Goal: Feedback & Contribution: Contribute content

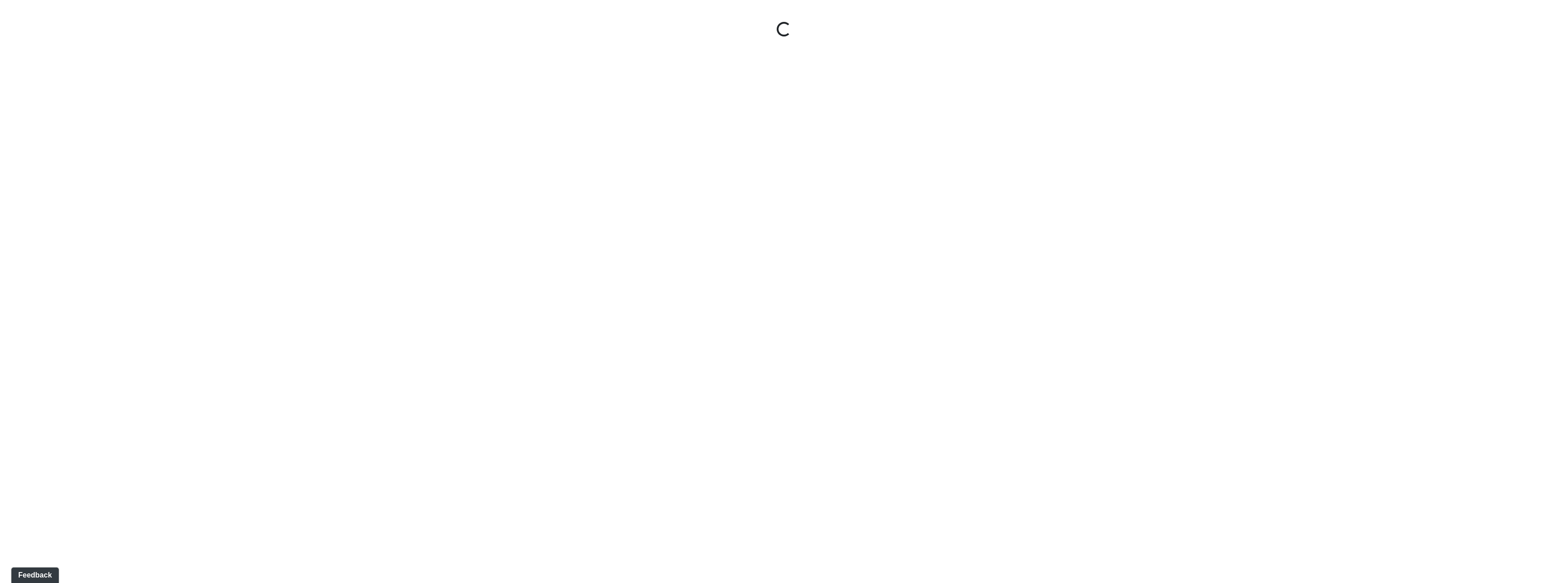
select select "nREVgdD8usBCEeVTsbMRRe"
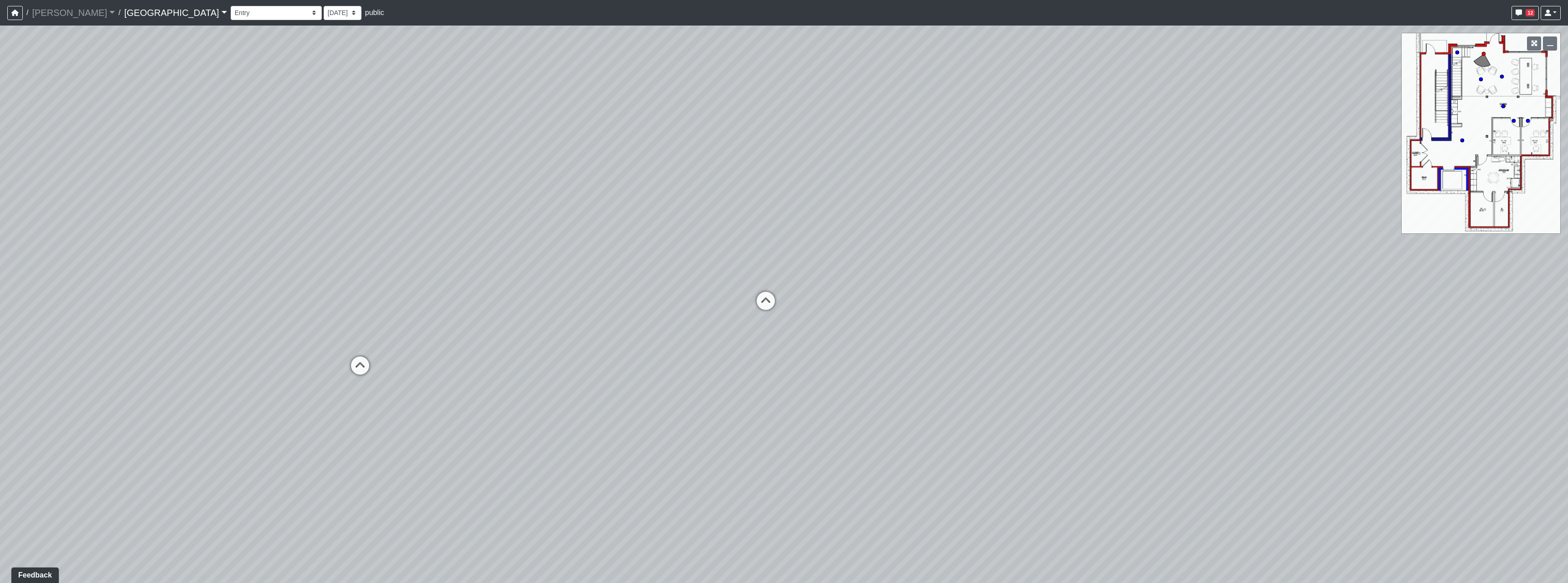
click at [144, 7] on link "Boiling Springs" at bounding box center [176, 13] width 103 height 18
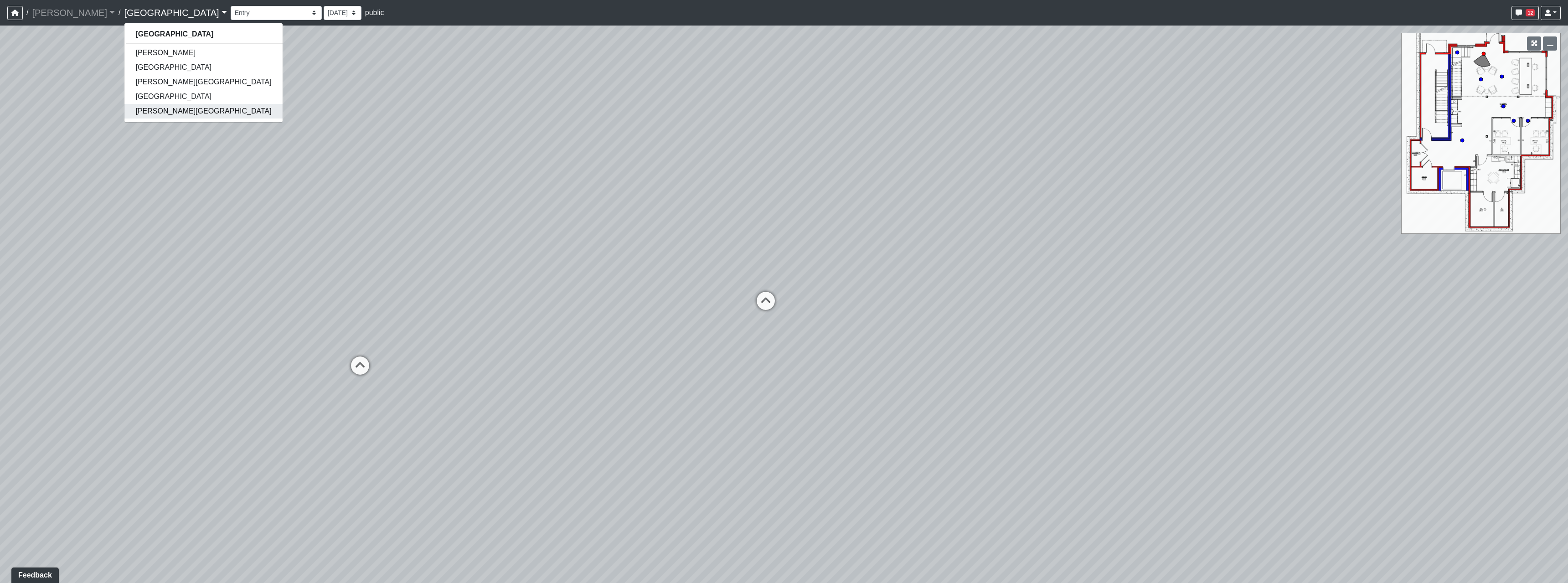
click at [128, 116] on link "Tanner Road" at bounding box center [203, 111] width 158 height 15
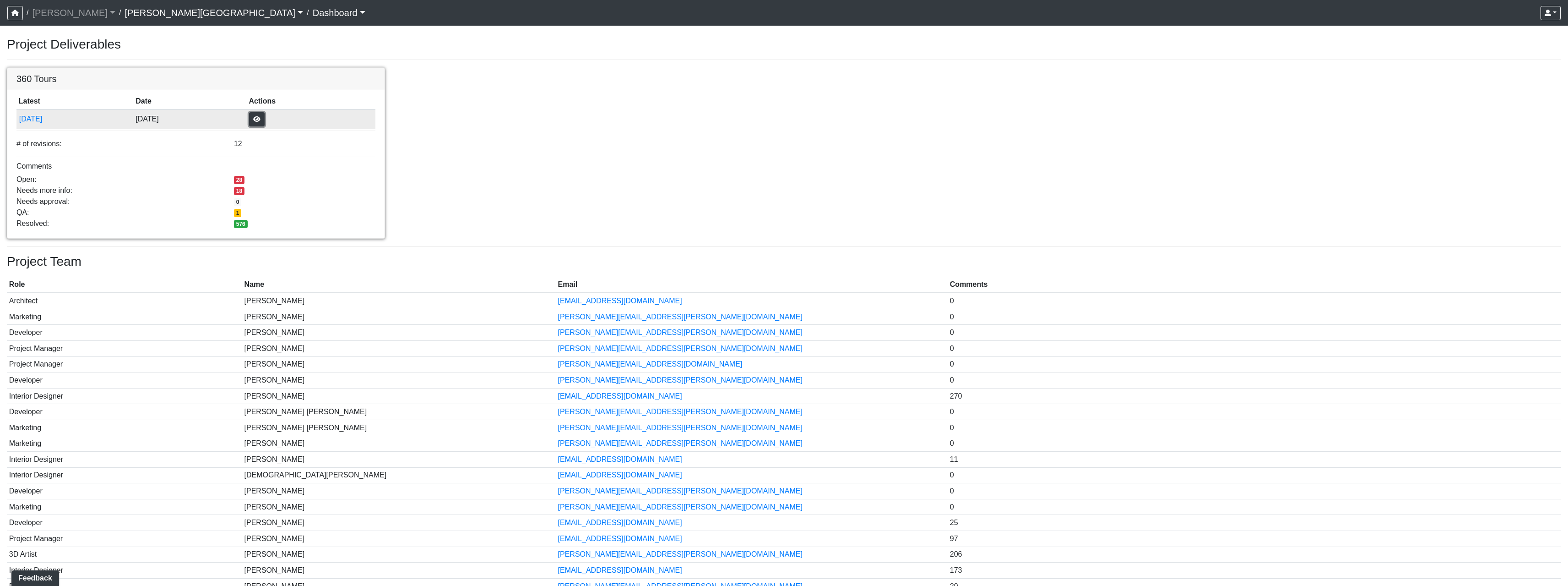
click at [264, 116] on button "button" at bounding box center [256, 119] width 15 height 14
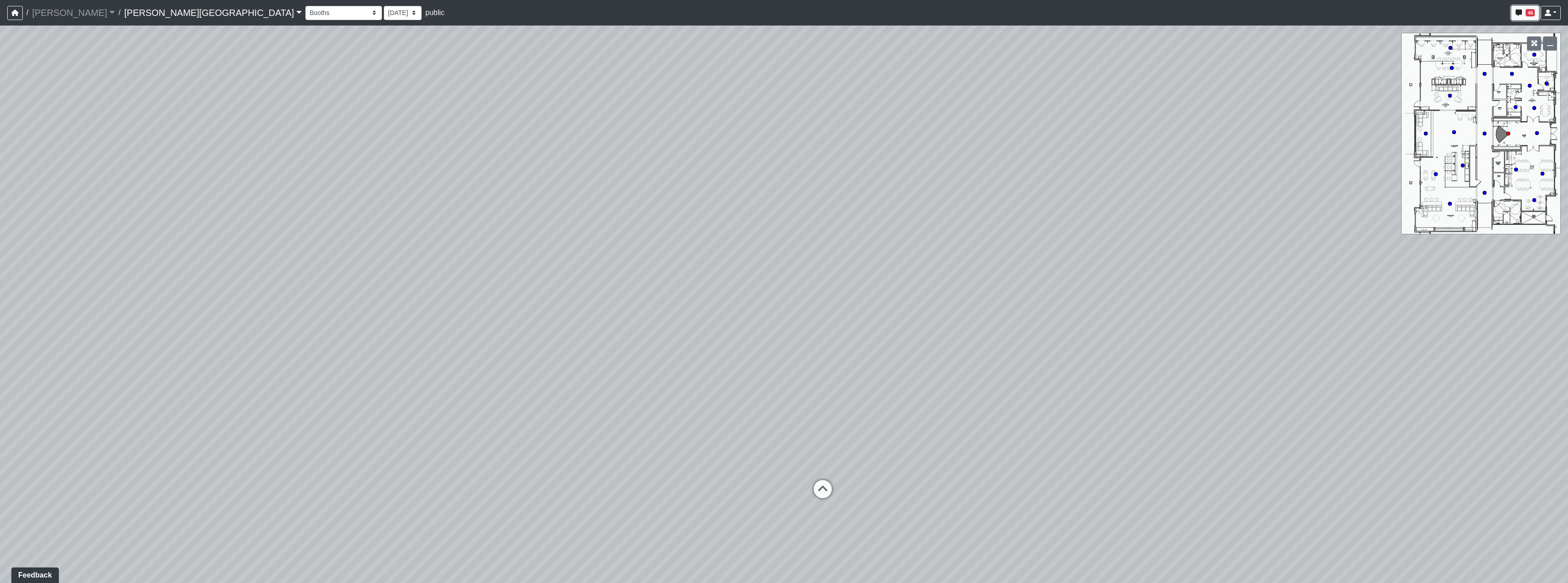
click at [1522, 13] on button "46" at bounding box center [1525, 13] width 28 height 14
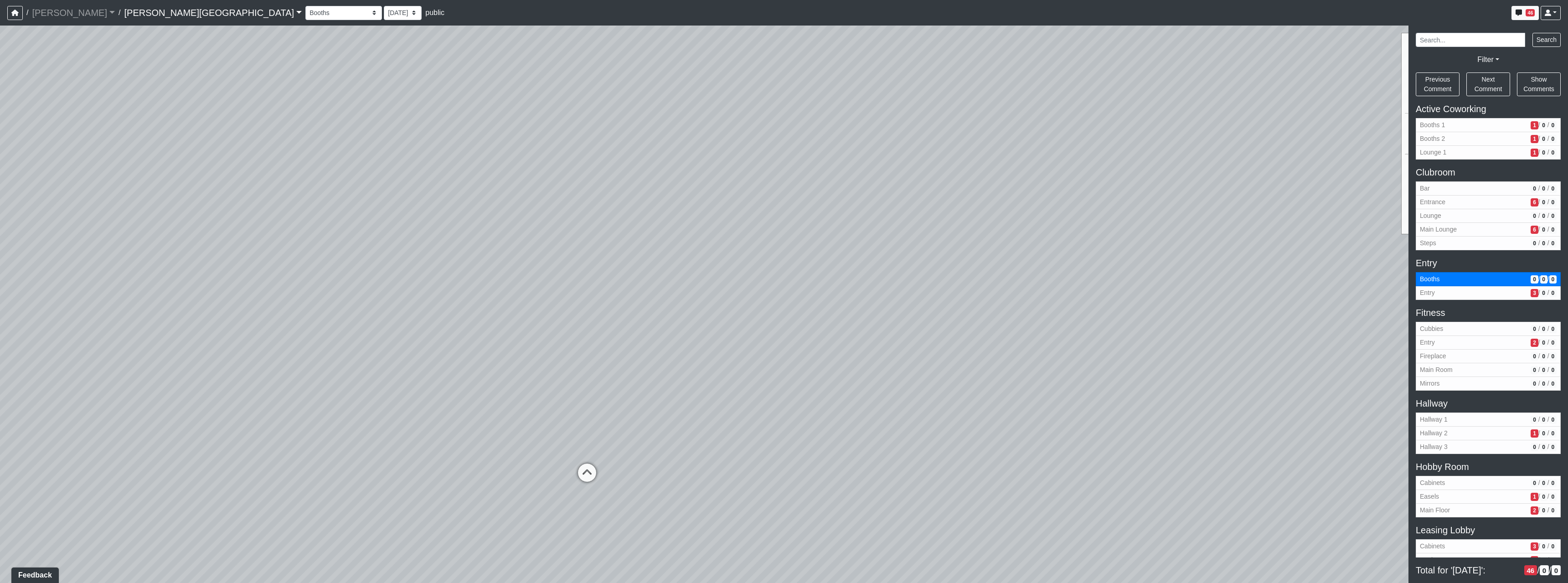
drag, startPoint x: 950, startPoint y: 288, endPoint x: 485, endPoint y: 204, distance: 472.5
click at [555, 220] on div "Loading... Hallway - Hallway 2 Loading... Entry" at bounding box center [784, 304] width 1568 height 557
drag, startPoint x: 1006, startPoint y: 280, endPoint x: 506, endPoint y: 256, distance: 500.6
click at [534, 256] on div "Loading... Hallway - Hallway 2 Loading... Entry" at bounding box center [784, 304] width 1568 height 557
drag, startPoint x: 902, startPoint y: 232, endPoint x: 899, endPoint y: 245, distance: 13.3
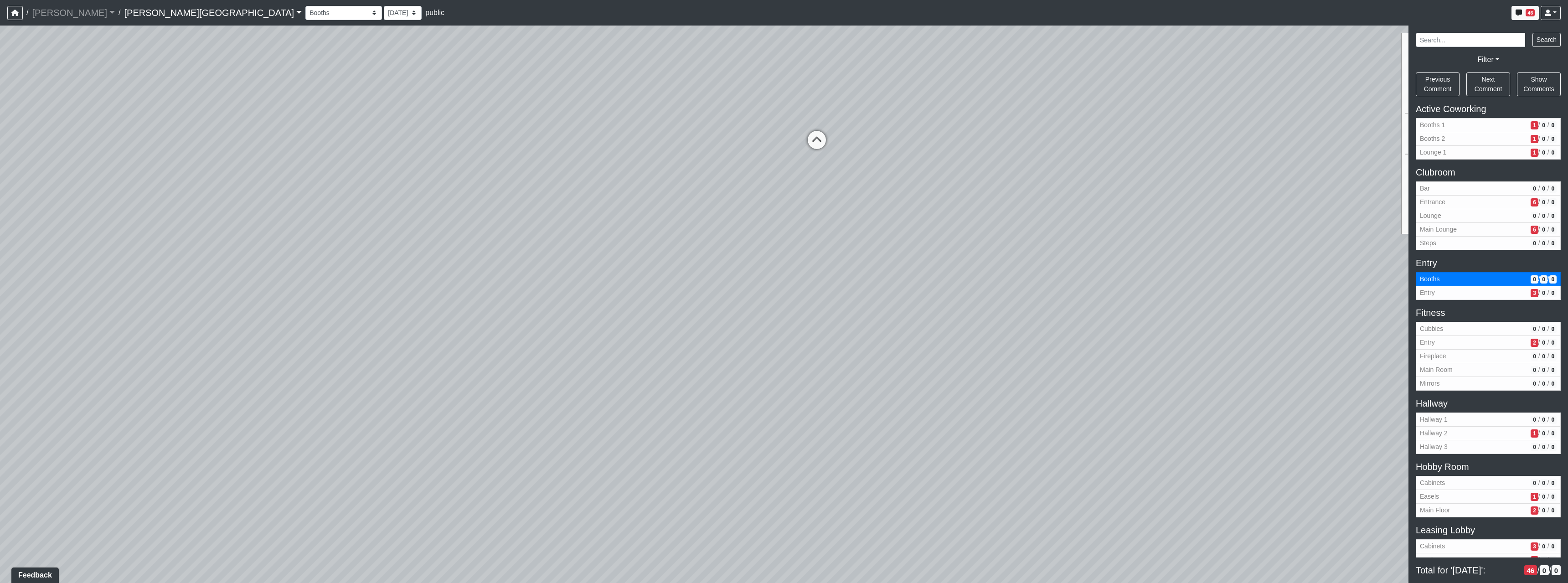
click at [899, 245] on div "Loading... Hallway - Hallway 2 Loading... Entry" at bounding box center [784, 304] width 1568 height 557
click at [824, 140] on icon at bounding box center [816, 144] width 28 height 28
select select "jjYrwuVTQNM22FbxVCQ1FR"
drag, startPoint x: 874, startPoint y: 407, endPoint x: 878, endPoint y: 214, distance: 193.0
click at [878, 233] on div "Loading... Hallway - Hallway 2 Loading... Entry Loading... Booths Loading... Qu…" at bounding box center [784, 304] width 1568 height 557
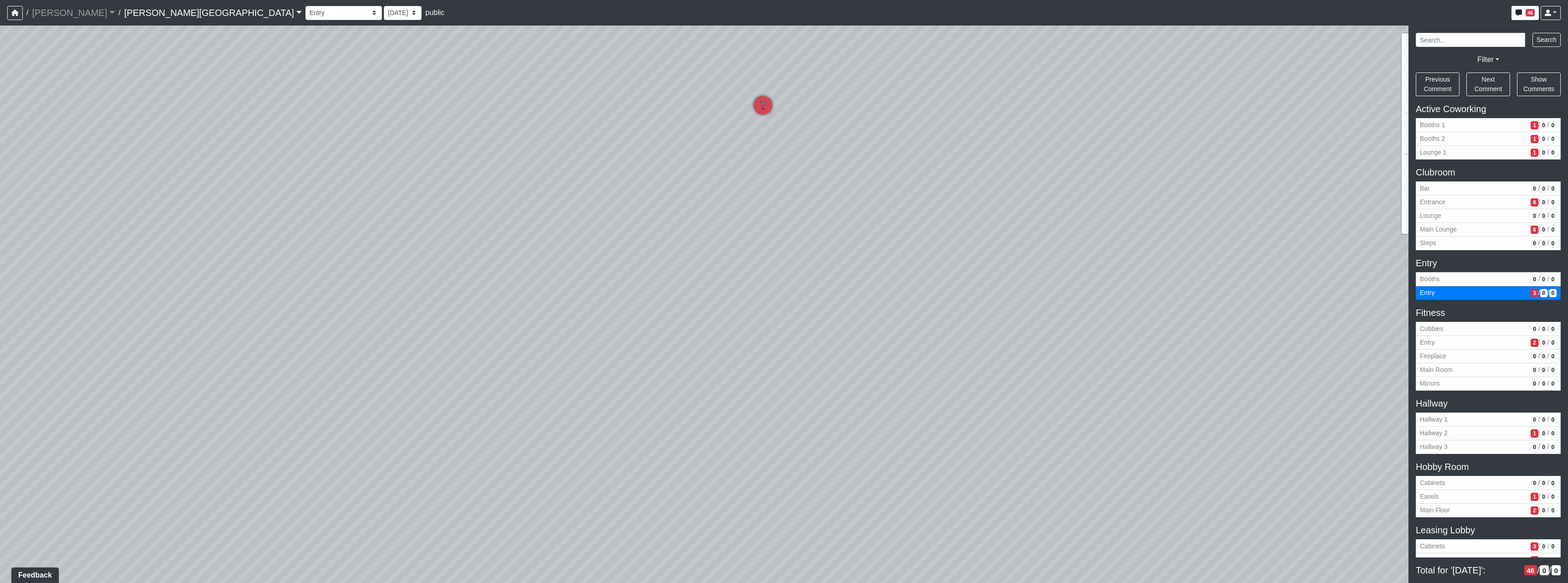
drag, startPoint x: 876, startPoint y: 221, endPoint x: 852, endPoint y: 284, distance: 67.4
click at [868, 346] on div "Loading... Hallway - Hallway 2 Loading... Entry Loading... Booths Loading... Qu…" at bounding box center [784, 304] width 1568 height 557
drag, startPoint x: 852, startPoint y: 283, endPoint x: 796, endPoint y: 299, distance: 58.2
click at [796, 299] on div "Loading... Hallway - Hallway 2 Loading... Entry Loading... Booths Loading... Qu…" at bounding box center [784, 304] width 1568 height 557
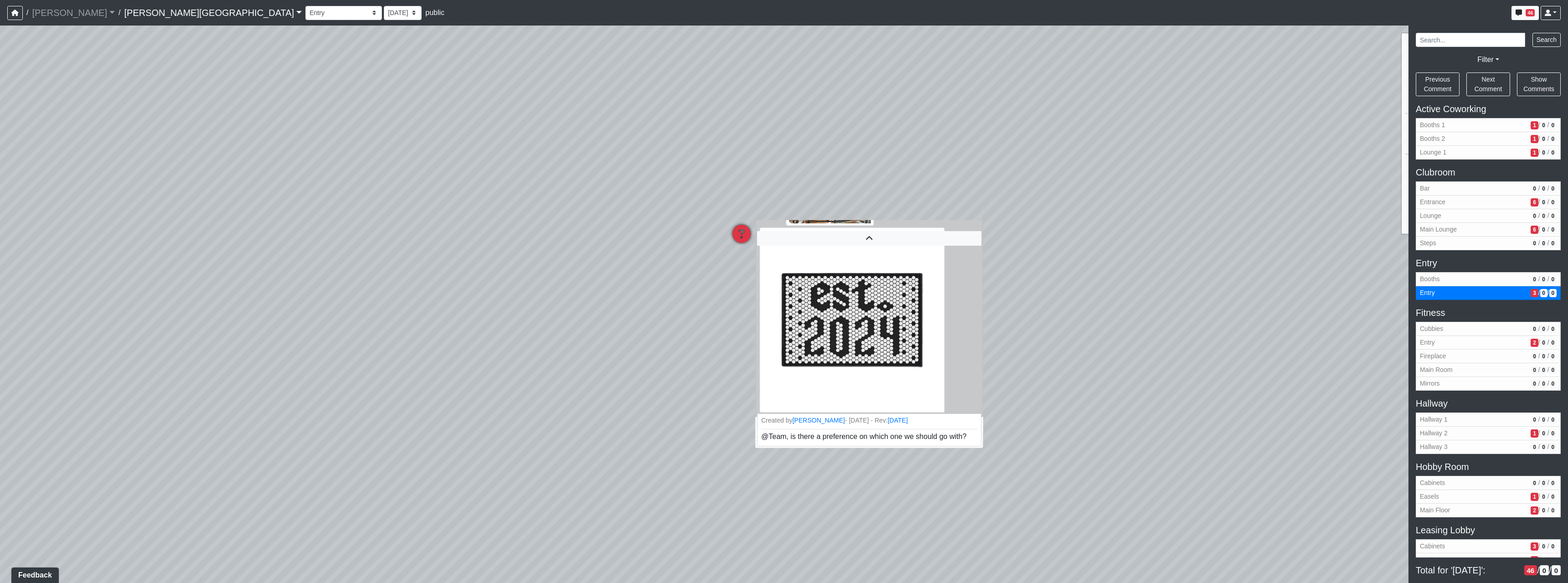
scroll to position [262, 0]
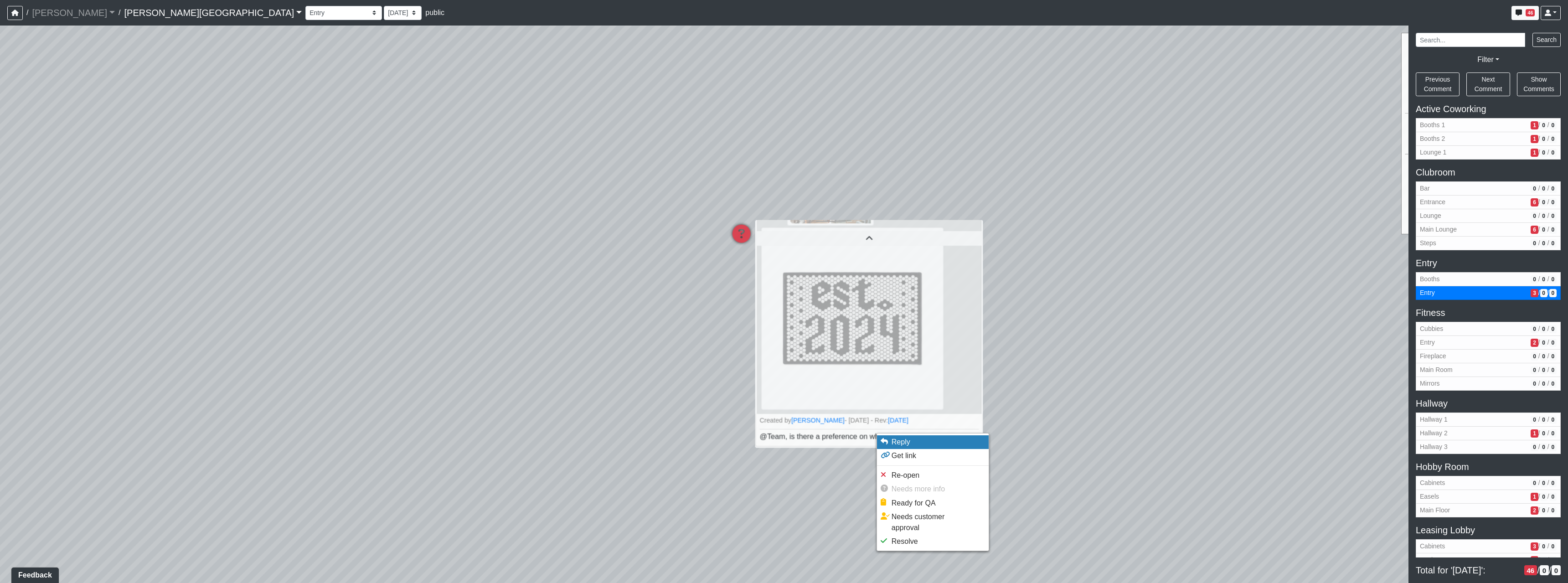
click at [941, 439] on li "Reply" at bounding box center [933, 442] width 111 height 13
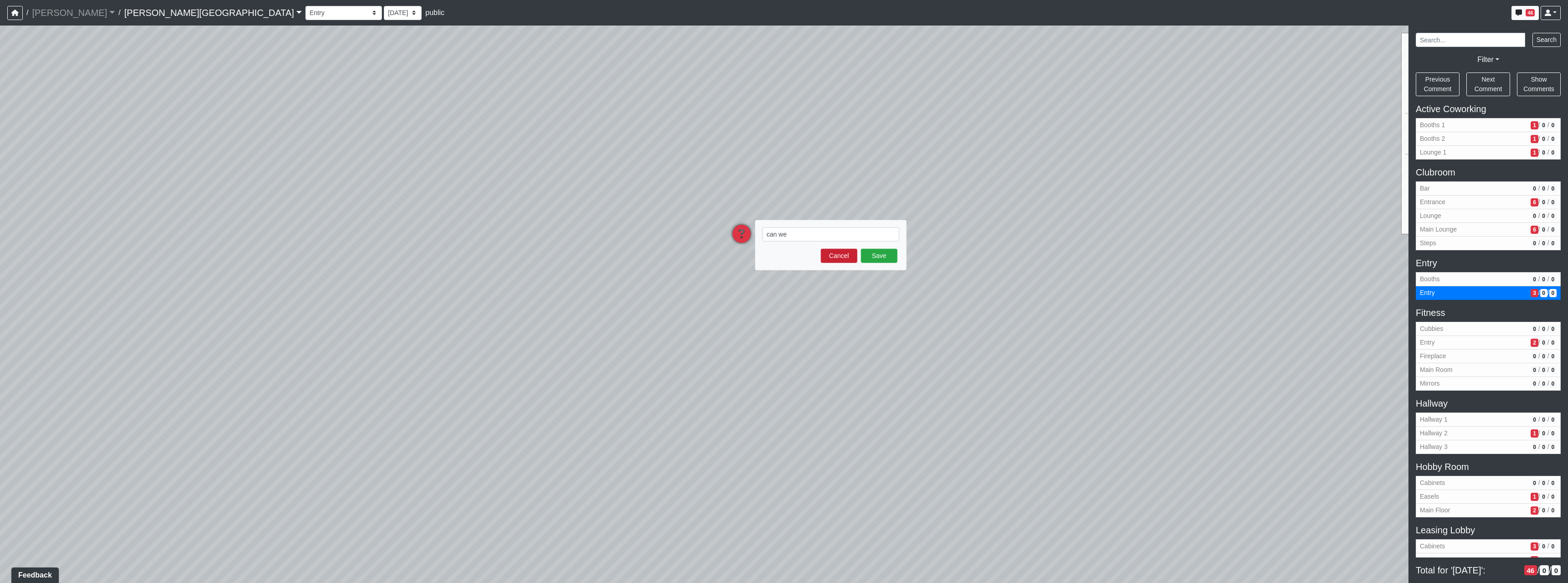
type textarea "can we"
click at [850, 258] on button "Cancel" at bounding box center [839, 256] width 37 height 14
drag, startPoint x: 1072, startPoint y: 233, endPoint x: 714, endPoint y: 293, distance: 363.0
click at [577, 313] on div "Loading... Hallway - Hallway 2 Loading... Entry Loading... Booths Loading... Qu…" at bounding box center [784, 304] width 1568 height 557
drag, startPoint x: 1071, startPoint y: 289, endPoint x: 525, endPoint y: 522, distance: 593.6
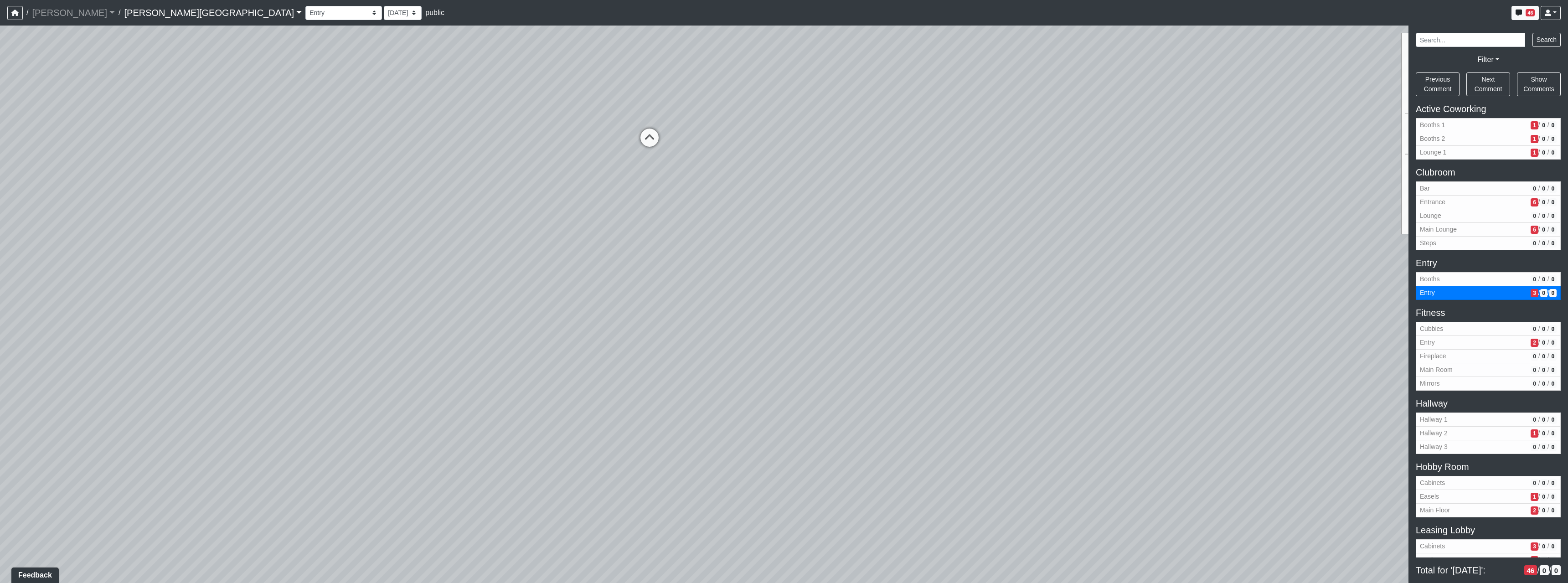
click at [524, 523] on div "Loading... Hallway - Hallway 2 Loading... Entry Loading... Booths Loading... Qu…" at bounding box center [784, 304] width 1568 height 557
drag, startPoint x: 862, startPoint y: 492, endPoint x: 907, endPoint y: 510, distance: 48.5
click at [907, 510] on div "Loading... Hallway - Hallway 2 Loading... Entry Loading... Booths Loading... Qu…" at bounding box center [784, 304] width 1568 height 557
click at [721, 306] on icon at bounding box center [718, 311] width 28 height 28
select select "naw5Jj7RU1t4poM7MLn8tj"
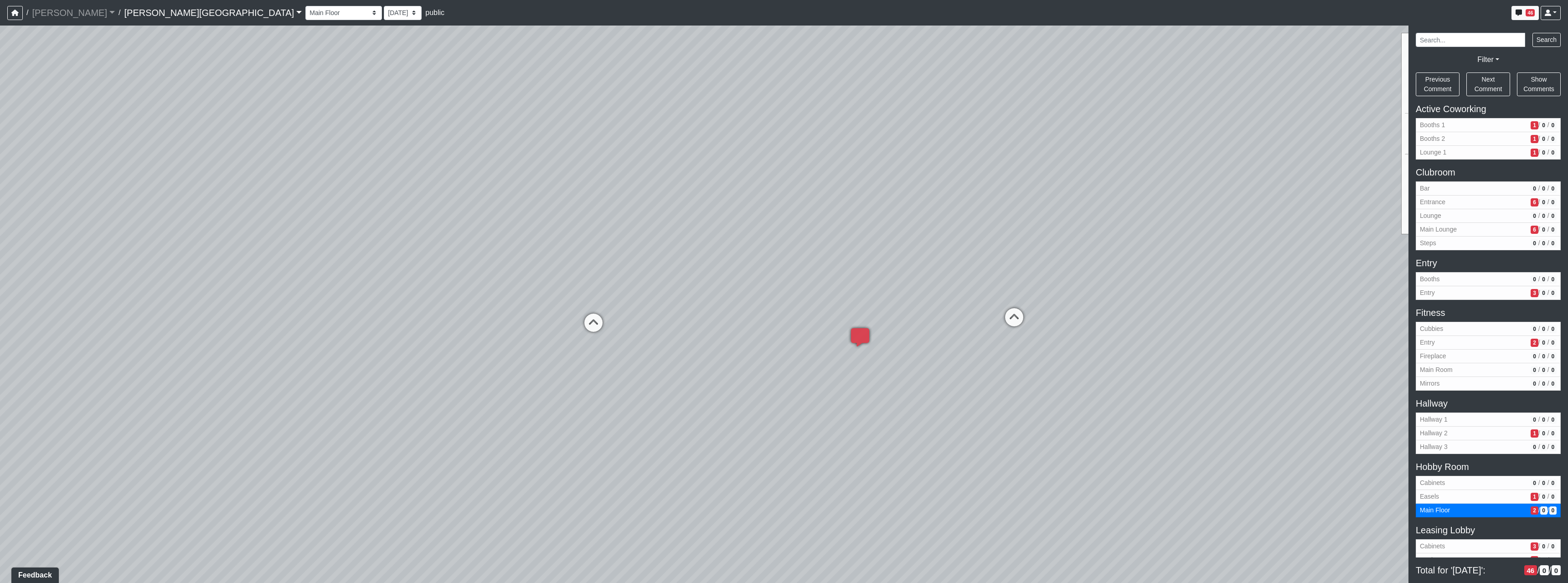
drag, startPoint x: 1023, startPoint y: 336, endPoint x: 613, endPoint y: 317, distance: 410.4
click at [600, 319] on div "Loading... Hallway - Hallway 2 Loading... Entry Loading... Booths Loading... Qu…" at bounding box center [784, 304] width 1568 height 557
drag, startPoint x: 1015, startPoint y: 353, endPoint x: 854, endPoint y: 344, distance: 161.3
drag, startPoint x: 1074, startPoint y: 338, endPoint x: 702, endPoint y: 349, distance: 372.2
click at [702, 349] on div "Loading... Hallway - Hallway 2 Loading... Entry Loading... Booths Loading... Qu…" at bounding box center [784, 304] width 1568 height 557
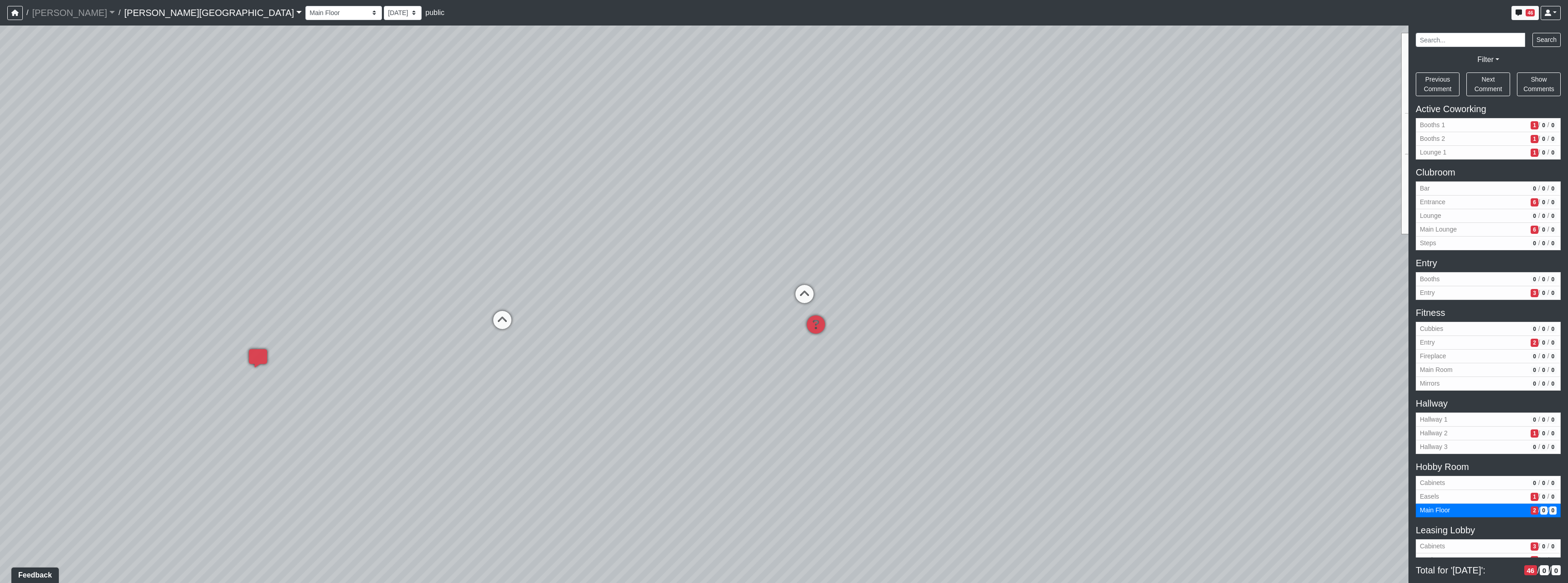
drag, startPoint x: 957, startPoint y: 247, endPoint x: 766, endPoint y: 263, distance: 191.7
click at [766, 263] on div "Loading... Hallway - Hallway 2 Loading... Entry Loading... Booths Loading... Qu…" at bounding box center [784, 304] width 1568 height 557
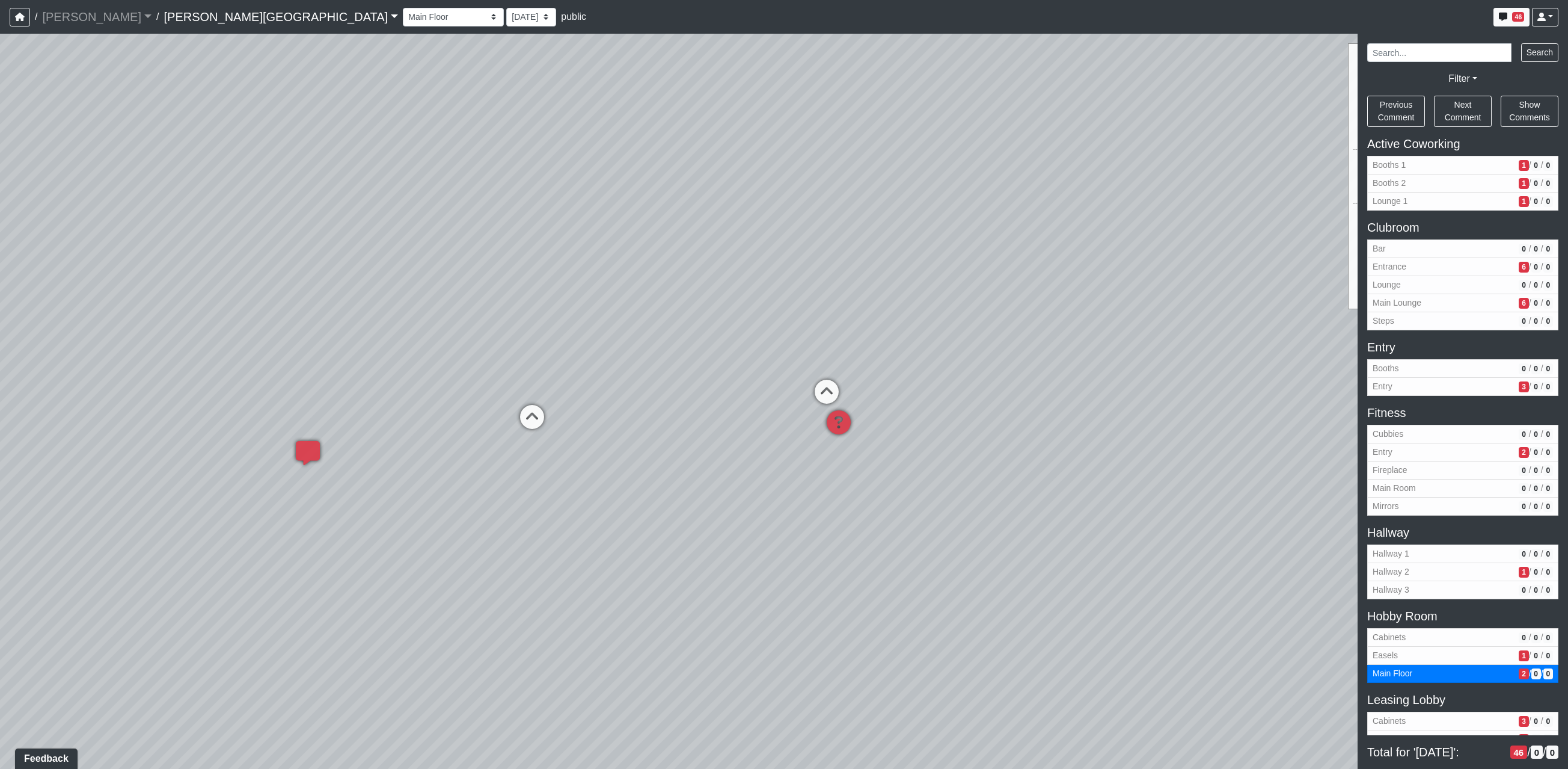
drag, startPoint x: 946, startPoint y: 427, endPoint x: 918, endPoint y: 424, distance: 28.2
click at [918, 424] on div "Loading... Hallway - Hallway 2 Loading... Entry Loading... Booths Loading... Qu…" at bounding box center [784, 401] width 1568 height 735
drag, startPoint x: 724, startPoint y: 615, endPoint x: 698, endPoint y: 616, distance: 26.0
click at [698, 616] on div "Loading... Hallway - Hallway 2 Loading... Entry Loading... Booths Loading... Qu…" at bounding box center [784, 401] width 1568 height 735
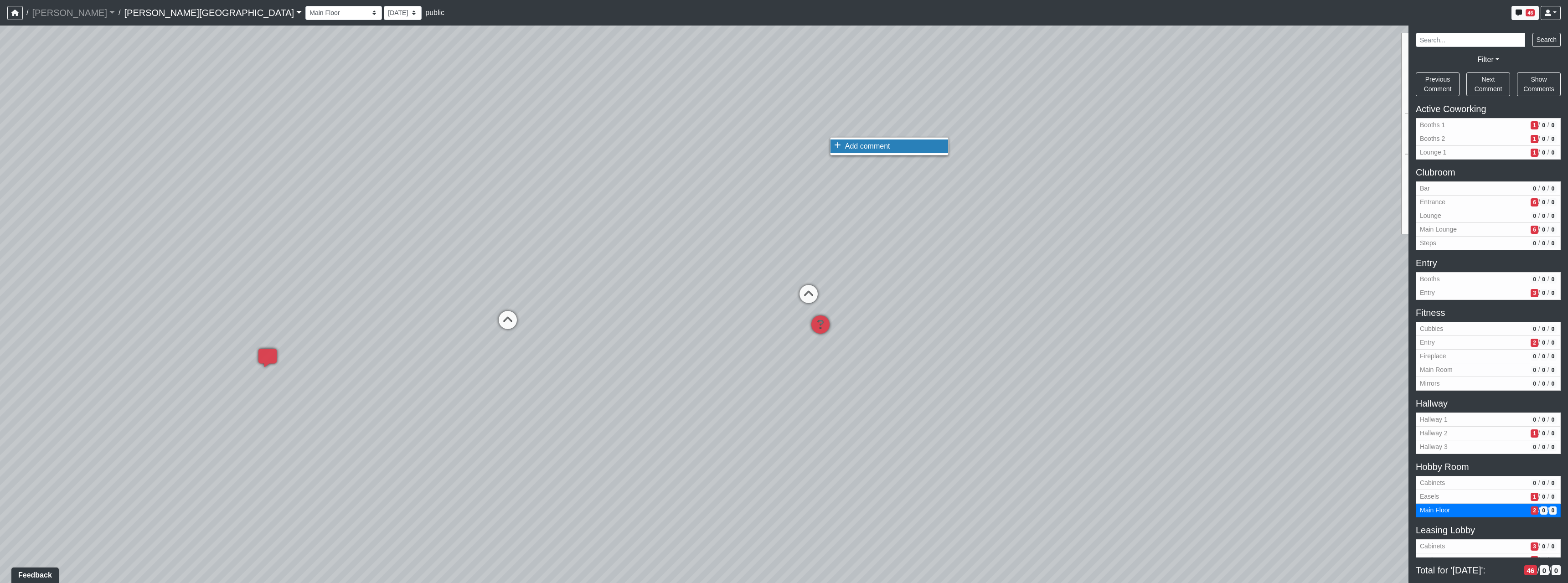
click at [850, 144] on span "Add comment" at bounding box center [868, 146] width 45 height 8
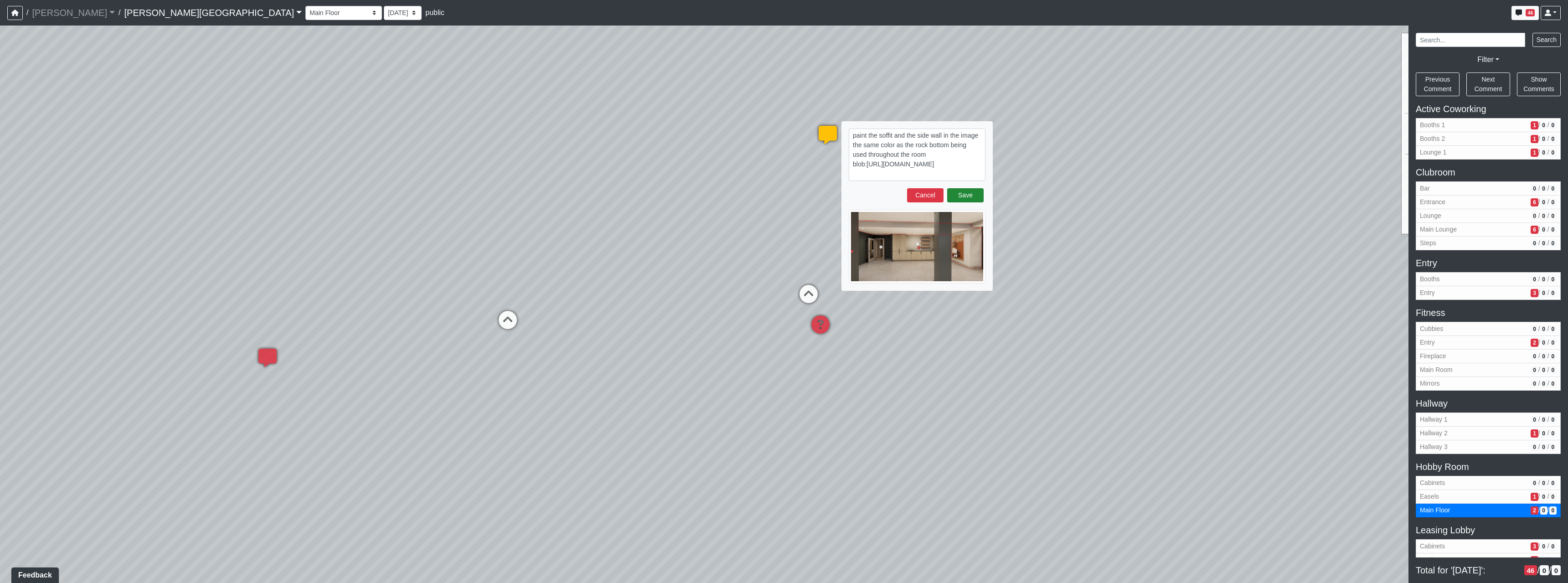
type textarea "paint the soffit and the side wall in the image the same color as the rock bott…"
click at [957, 198] on button "Save" at bounding box center [966, 195] width 37 height 14
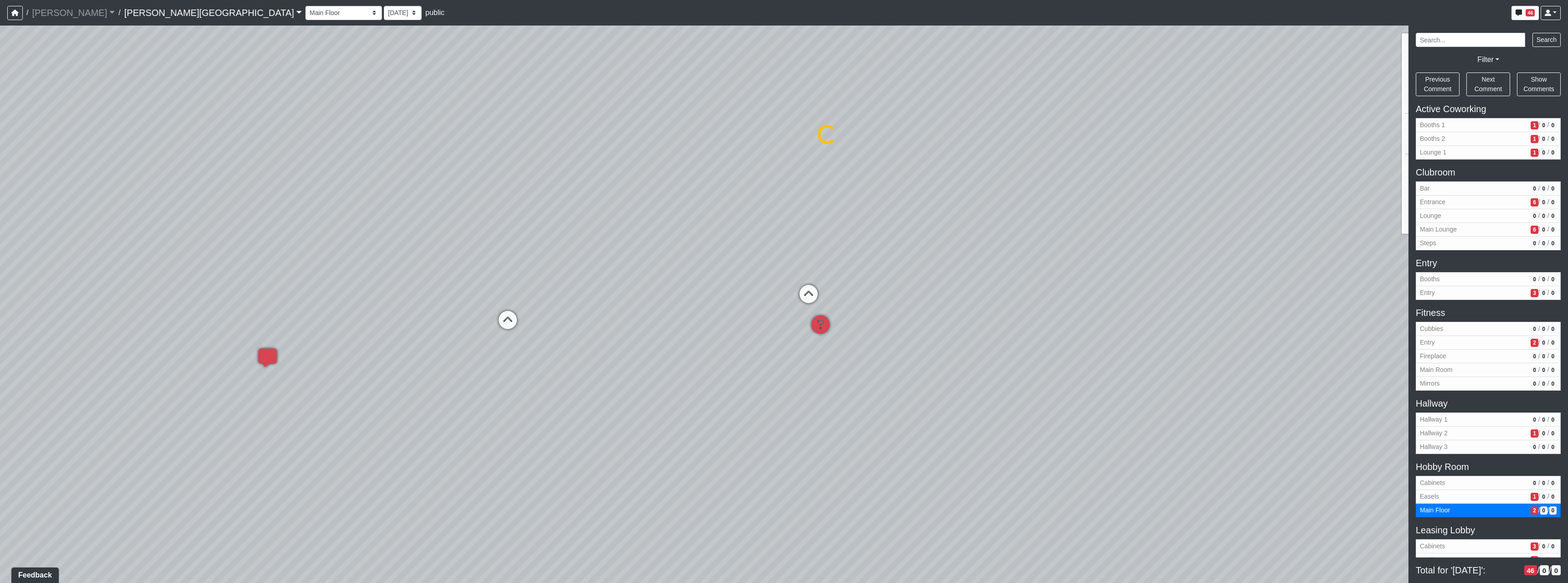
drag, startPoint x: 686, startPoint y: 456, endPoint x: 724, endPoint y: 442, distance: 40.5
click at [724, 442] on div "Loading... Hallway - Hallway 2 Loading... Entry Loading... Booths Loading... Qu…" at bounding box center [784, 304] width 1568 height 557
click at [843, 278] on icon at bounding box center [844, 279] width 28 height 28
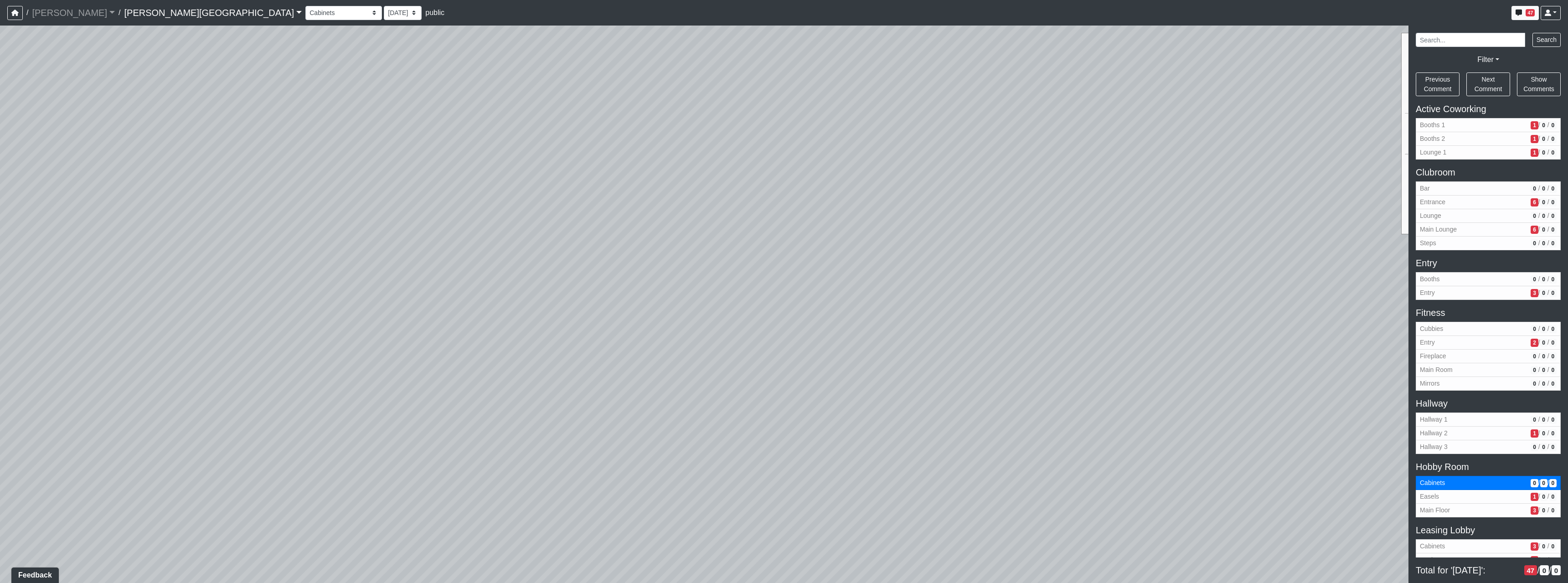
drag, startPoint x: 945, startPoint y: 398, endPoint x: 672, endPoint y: 404, distance: 273.1
click at [672, 404] on div "Loading... Hallway - Hallway 2 Loading... Entry Loading... Booths Loading... Qu…" at bounding box center [784, 304] width 1568 height 557
drag, startPoint x: 660, startPoint y: 472, endPoint x: 957, endPoint y: 423, distance: 301.0
click at [961, 425] on div "Loading... Hallway - Hallway 2 Loading... Entry Loading... Booths Loading... Qu…" at bounding box center [784, 304] width 1568 height 557
drag, startPoint x: 761, startPoint y: 444, endPoint x: 566, endPoint y: 453, distance: 195.2
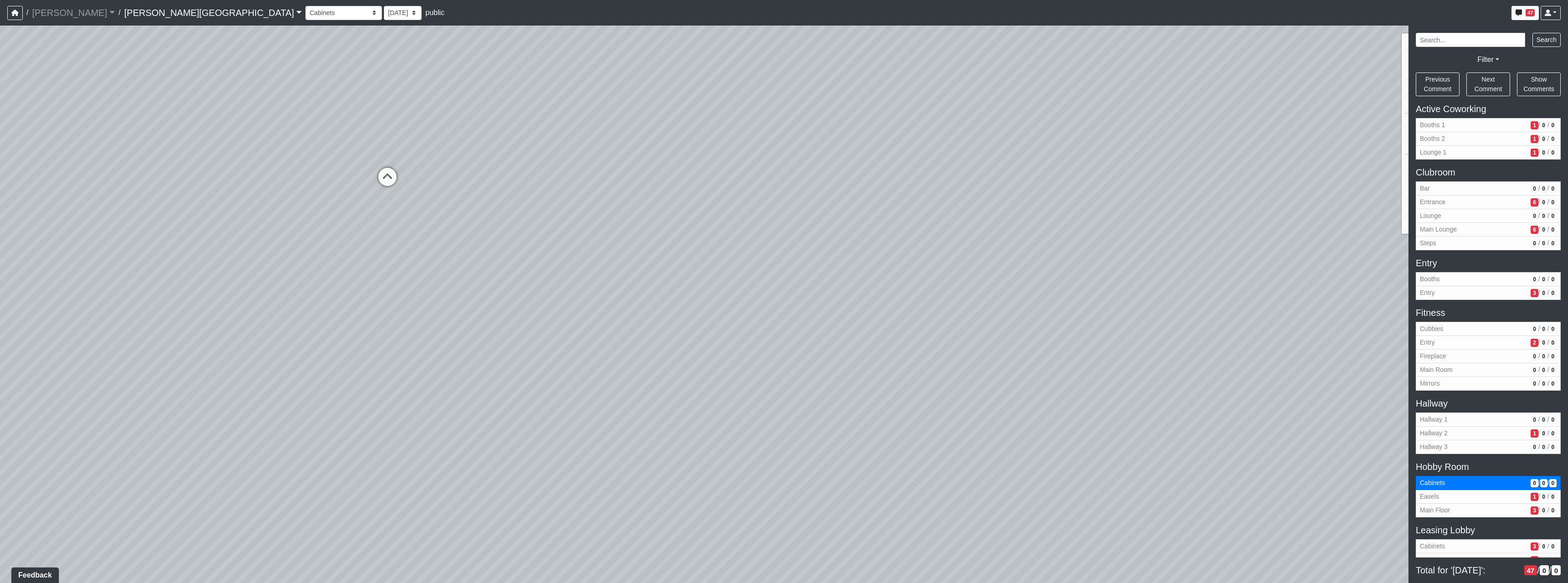
click at [566, 453] on div "Loading... Hallway - Hallway 2 Loading... Entry Loading... Booths Loading... Qu…" at bounding box center [784, 304] width 1568 height 557
drag, startPoint x: 1048, startPoint y: 339, endPoint x: 354, endPoint y: 405, distance: 697.1
click at [405, 406] on div "Loading... Hallway - Hallway 2 Loading... Entry Loading... Booths Loading... Qu…" at bounding box center [784, 304] width 1568 height 557
drag, startPoint x: 966, startPoint y: 325, endPoint x: 832, endPoint y: 329, distance: 134.1
click at [524, 356] on div "Loading... Hallway - Hallway 2 Loading... Entry Loading... Booths Loading... Qu…" at bounding box center [784, 304] width 1568 height 557
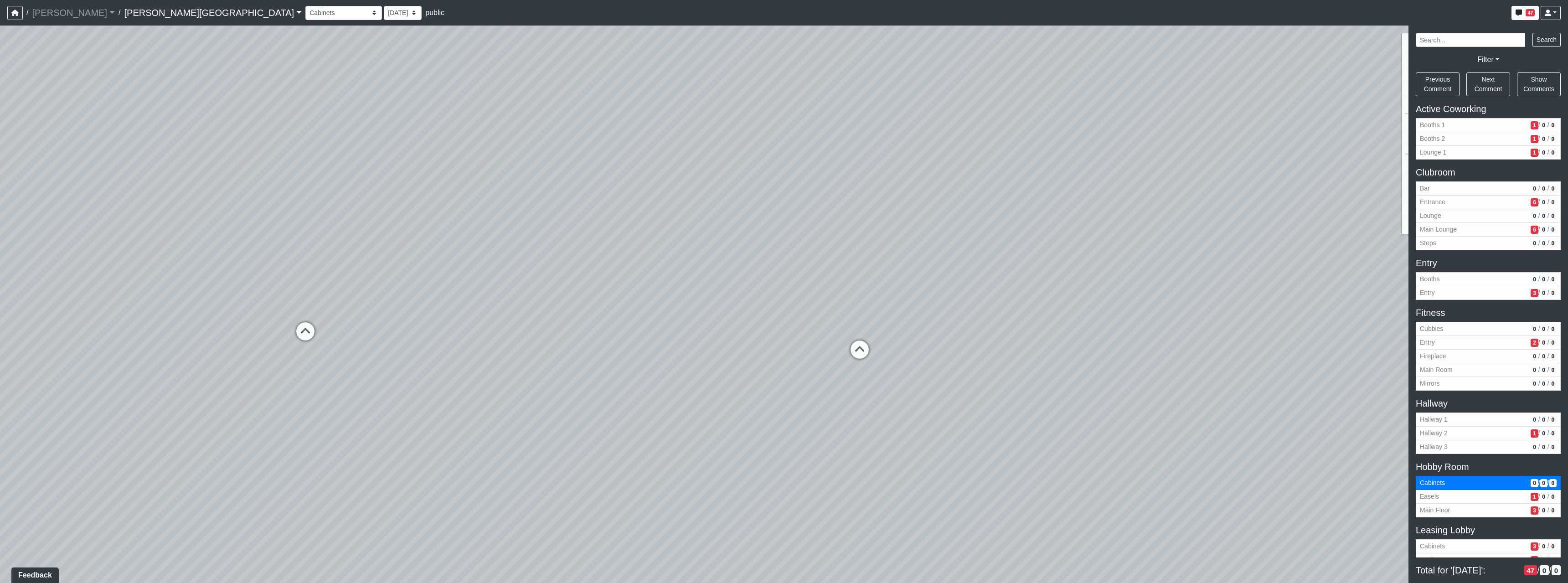
drag, startPoint x: 969, startPoint y: 324, endPoint x: 509, endPoint y: 306, distance: 460.4
click at [559, 310] on div "Loading... Hallway - Hallway 2 Loading... Entry Loading... Booths Loading... Qu…" at bounding box center [784, 304] width 1568 height 557
drag, startPoint x: 858, startPoint y: 322, endPoint x: 1065, endPoint y: 308, distance: 207.5
click at [1067, 308] on div "Loading... Hallway - Hallway 2 Loading... Entry Loading... Booths Loading... Qu…" at bounding box center [784, 304] width 1568 height 557
drag, startPoint x: 856, startPoint y: 319, endPoint x: 853, endPoint y: 330, distance: 11.4
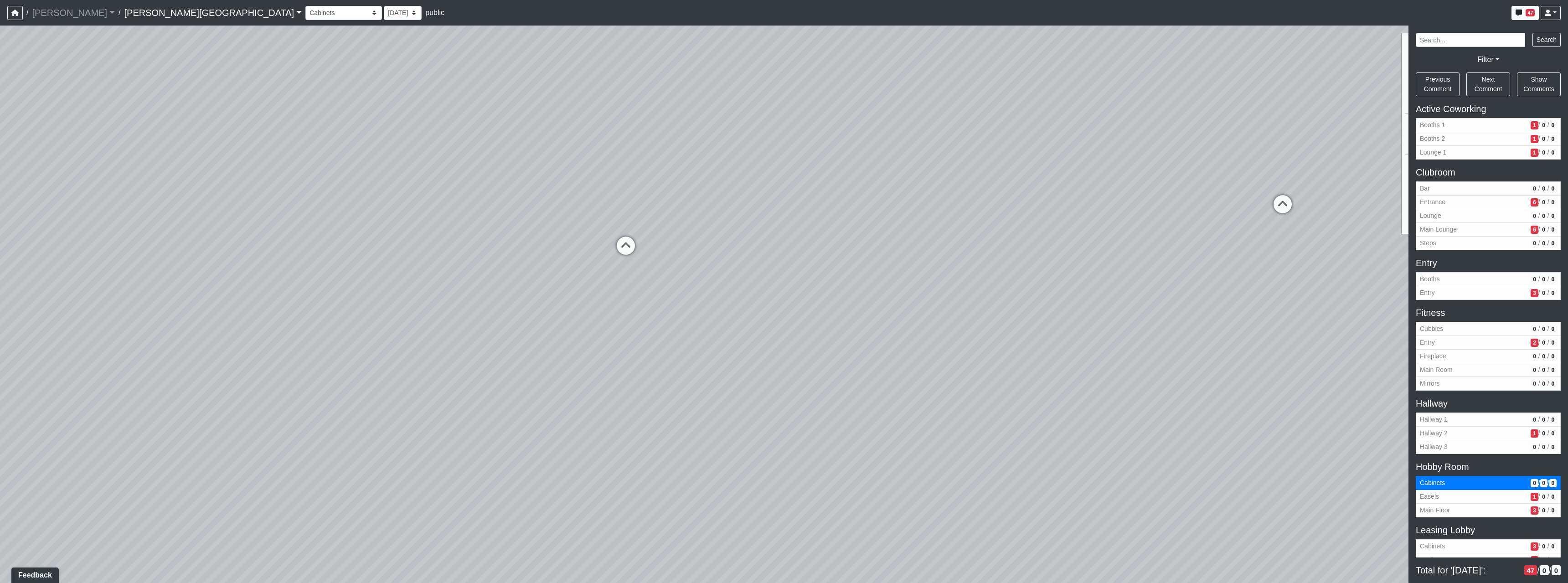
click at [853, 330] on div "Loading... Hallway - Hallway 2 Loading... Entry Loading... Booths Loading... Qu…" at bounding box center [784, 304] width 1568 height 557
click at [621, 247] on icon at bounding box center [625, 250] width 28 height 28
drag, startPoint x: 1119, startPoint y: 327, endPoint x: 557, endPoint y: 333, distance: 562.0
click at [557, 333] on div "Loading... Hallway - Hallway 2 Loading... Entry Loading... Booths Loading... Qu…" at bounding box center [784, 304] width 1568 height 557
click at [731, 254] on div "Loading... Hallway - Hallway 2 Loading... Entry Loading... Booths Loading... Qu…" at bounding box center [784, 304] width 1568 height 557
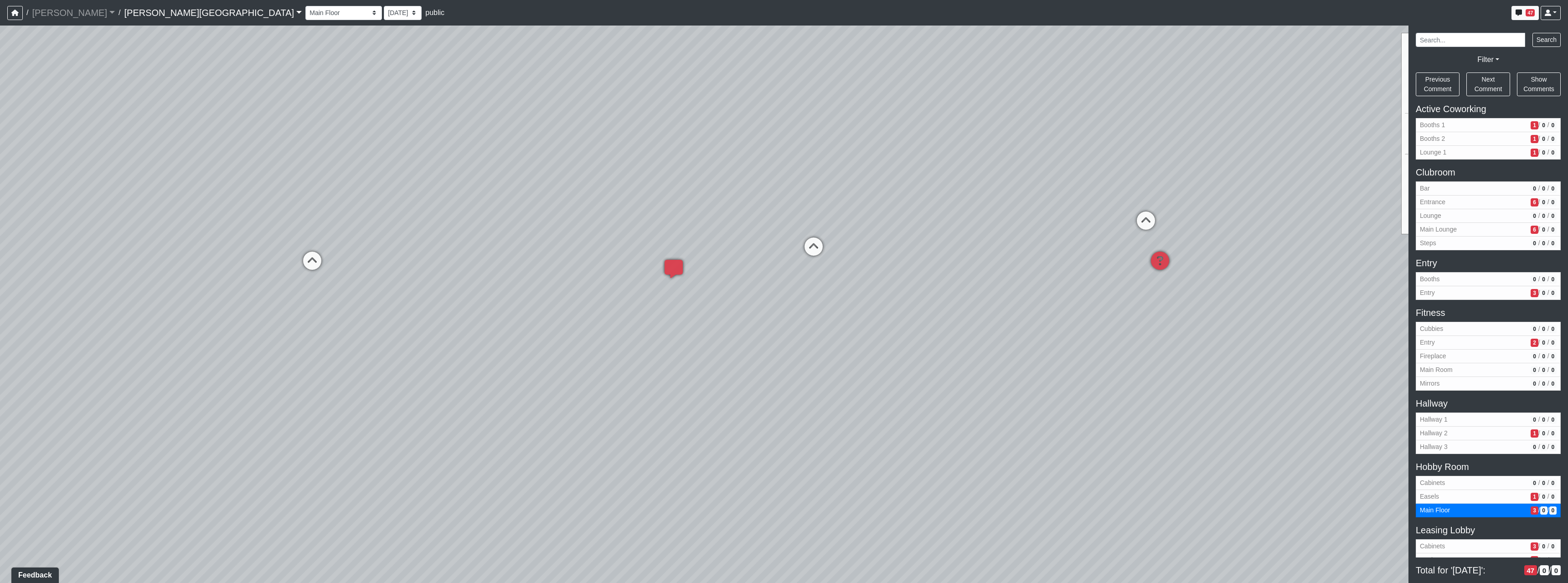
drag, startPoint x: 827, startPoint y: 251, endPoint x: 538, endPoint y: 251, distance: 289.0
click at [538, 251] on div "Loading... Hallway - Hallway 2 Loading... Entry Loading... Booths Loading... Qu…" at bounding box center [784, 304] width 1568 height 557
drag, startPoint x: 971, startPoint y: 239, endPoint x: 511, endPoint y: 233, distance: 460.0
click at [511, 233] on div "Loading... Hallway - Hallway 2 Loading... Entry Loading... Booths Loading... Qu…" at bounding box center [784, 304] width 1568 height 557
drag, startPoint x: 797, startPoint y: 210, endPoint x: 770, endPoint y: 220, distance: 28.8
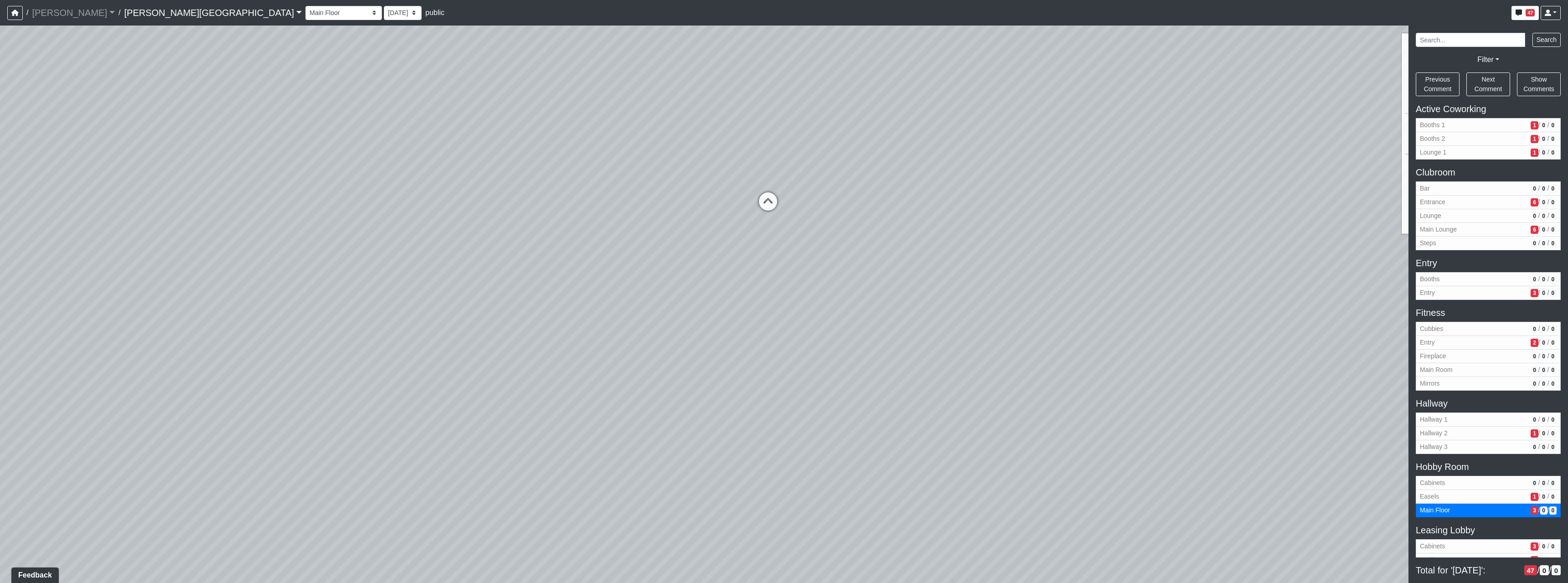
click at [771, 220] on div "Loading... Hallway - Hallway 2 Loading... Entry Loading... Booths Loading... Qu…" at bounding box center [784, 304] width 1568 height 557
click at [758, 204] on icon at bounding box center [754, 205] width 28 height 28
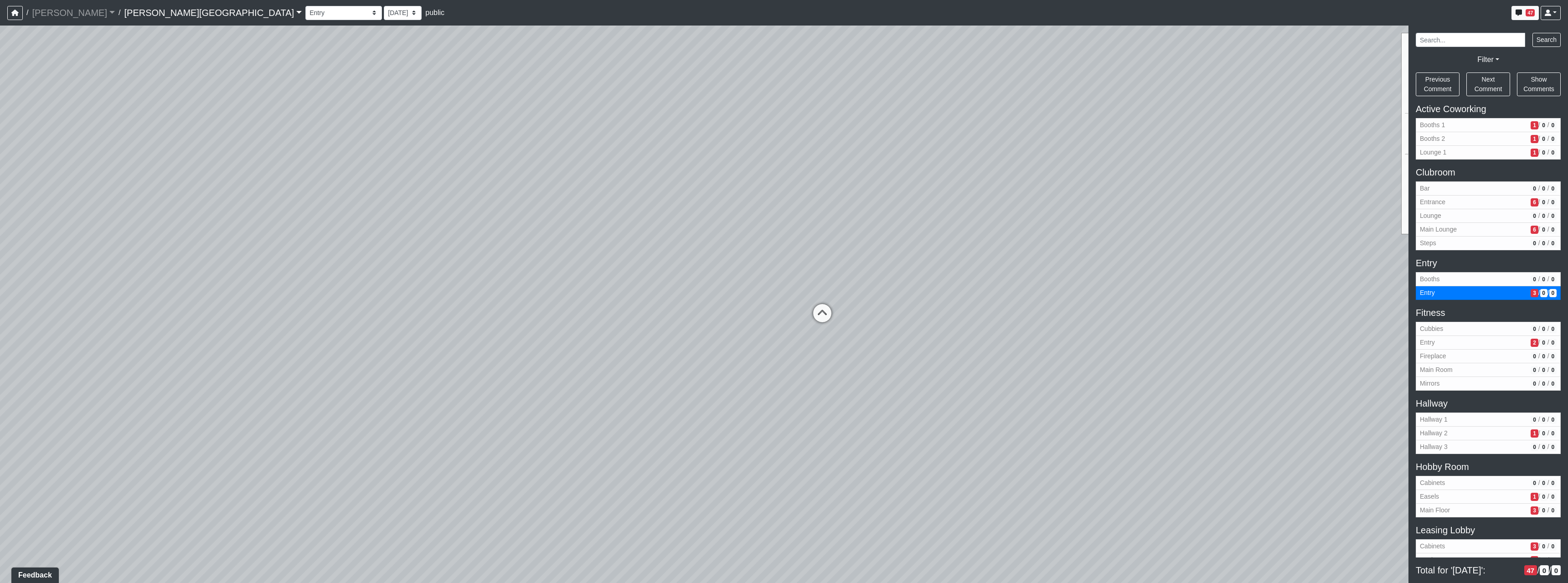
drag, startPoint x: 889, startPoint y: 299, endPoint x: 842, endPoint y: 296, distance: 47.1
click at [842, 296] on div "Loading... Hallway - Hallway 2 Loading... Entry Loading... Booths Loading... Qu…" at bounding box center [784, 304] width 1568 height 557
click at [788, 313] on icon at bounding box center [795, 315] width 28 height 28
drag, startPoint x: 685, startPoint y: 347, endPoint x: 961, endPoint y: 329, distance: 276.6
click at [884, 333] on div "Loading... Hallway - Hallway 2 Loading... Entry Loading... Booths Loading... Qu…" at bounding box center [784, 304] width 1568 height 557
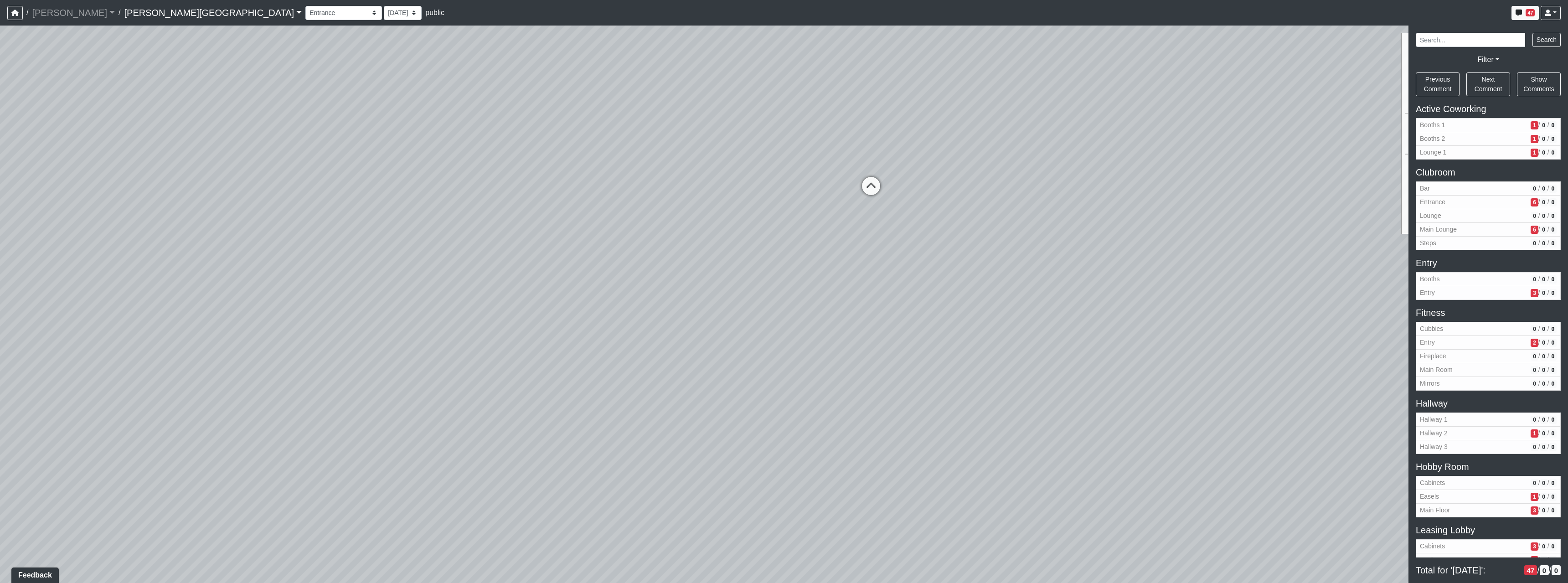
drag, startPoint x: 741, startPoint y: 335, endPoint x: 1033, endPoint y: 374, distance: 294.6
click at [1039, 395] on div "Loading... Hallway - Hallway 2 Loading... Entry Loading... Booths Loading... Qu…" at bounding box center [784, 304] width 1568 height 557
drag, startPoint x: 1017, startPoint y: 329, endPoint x: 1044, endPoint y: 379, distance: 56.8
click at [1044, 379] on div "Loading... Hallway - Hallway 2 Loading... Entry Loading... Booths Loading... Qu…" at bounding box center [784, 304] width 1568 height 557
click at [890, 245] on icon at bounding box center [884, 236] width 28 height 28
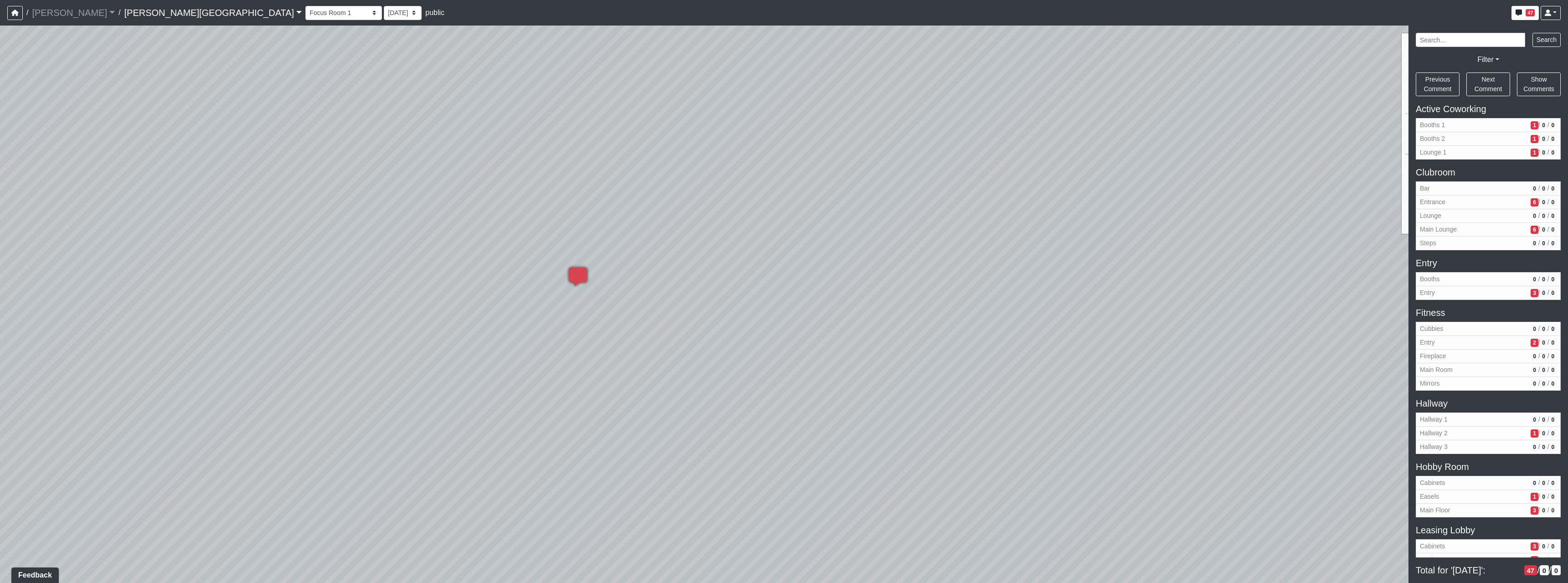
drag, startPoint x: 851, startPoint y: 349, endPoint x: 1031, endPoint y: 360, distance: 180.3
click at [1031, 360] on div "Loading... Hallway - Hallway 2 Loading... Entry Loading... Booths Loading... Qu…" at bounding box center [784, 304] width 1568 height 557
drag, startPoint x: 978, startPoint y: 238, endPoint x: 549, endPoint y: 64, distance: 462.9
click at [543, 56] on div "Loading... Hallway - Hallway 2 Loading... Entry Loading... Booths Loading... Qu…" at bounding box center [784, 304] width 1568 height 557
click at [990, 195] on div "Loading... Hallway - Hallway 2 Loading... Entry Loading... Booths Loading... Qu…" at bounding box center [784, 304] width 1568 height 557
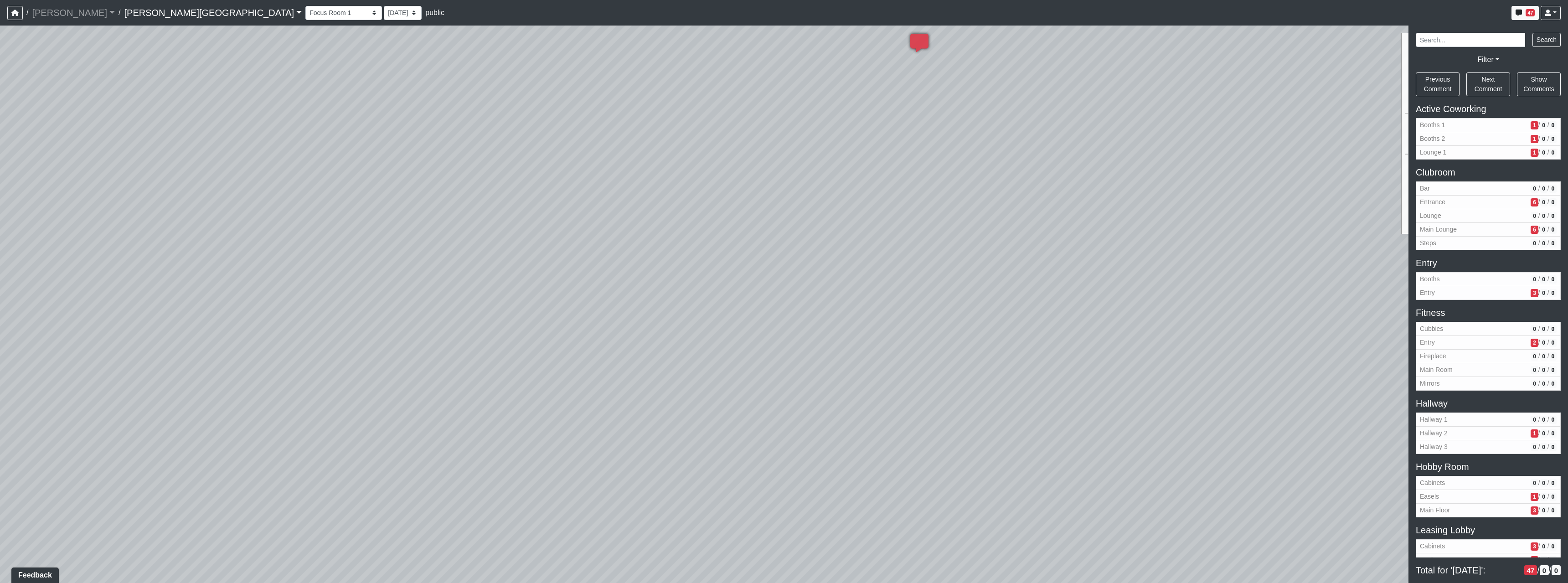
drag, startPoint x: 745, startPoint y: 242, endPoint x: 971, endPoint y: 327, distance: 241.5
click at [971, 327] on div "Loading... Hallway - Hallway 2 Loading... Entry Loading... Booths Loading... Qu…" at bounding box center [784, 304] width 1568 height 557
drag, startPoint x: 902, startPoint y: 247, endPoint x: 938, endPoint y: 322, distance: 83.2
click at [937, 337] on div "Loading... Hallway - Hallway 2 Loading... Entry Loading... Booths Loading... Qu…" at bounding box center [784, 304] width 1568 height 557
drag, startPoint x: 943, startPoint y: 181, endPoint x: 587, endPoint y: 287, distance: 371.4
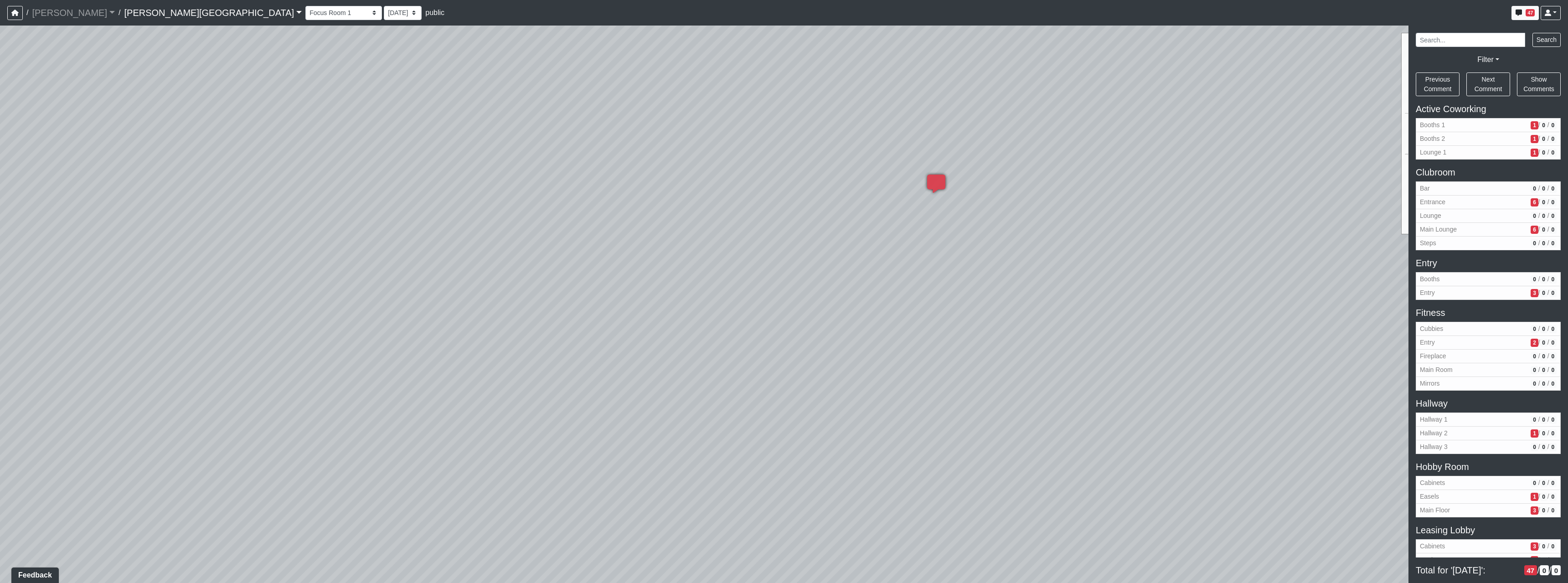
click at [587, 287] on div "Loading... Hallway - Hallway 2 Loading... Entry Loading... Booths Loading... Qu…" at bounding box center [784, 304] width 1568 height 557
drag, startPoint x: 752, startPoint y: 317, endPoint x: 483, endPoint y: 388, distance: 278.2
click at [483, 388] on div "Loading... Hallway - Hallway 2 Loading... Entry Loading... Booths Loading... Qu…" at bounding box center [784, 304] width 1568 height 557
drag, startPoint x: 985, startPoint y: 242, endPoint x: 477, endPoint y: 406, distance: 533.8
click at [477, 406] on div "Loading... Hallway - Hallway 2 Loading... Entry Loading... Booths Loading... Qu…" at bounding box center [784, 304] width 1568 height 557
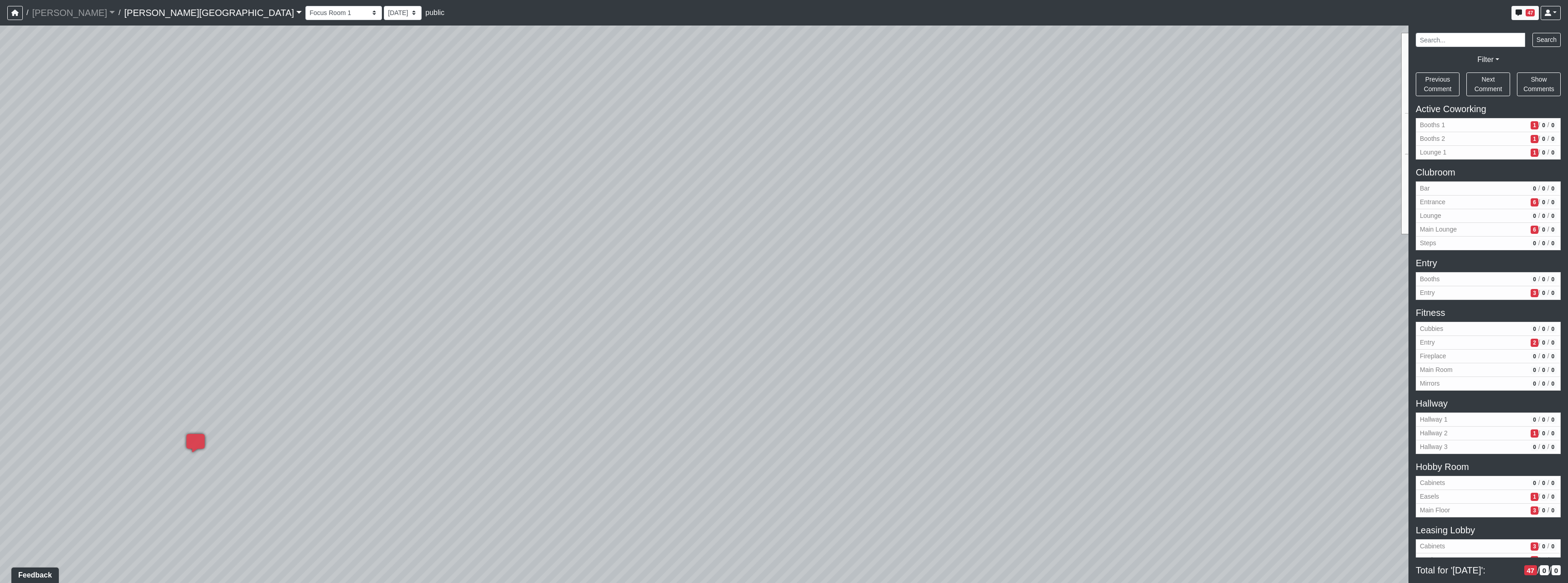
drag, startPoint x: 939, startPoint y: 406, endPoint x: 685, endPoint y: 354, distance: 259.3
click at [685, 354] on div "Loading... Hallway - Hallway 2 Loading... Entry Loading... Booths Loading... Qu…" at bounding box center [784, 304] width 1568 height 557
drag, startPoint x: 597, startPoint y: 369, endPoint x: 218, endPoint y: 375, distance: 379.0
click at [218, 375] on div "Loading... Hallway - Hallway 2 Loading... Entry Loading... Booths Loading... Qu…" at bounding box center [784, 304] width 1568 height 557
click at [864, 238] on icon at bounding box center [856, 237] width 28 height 28
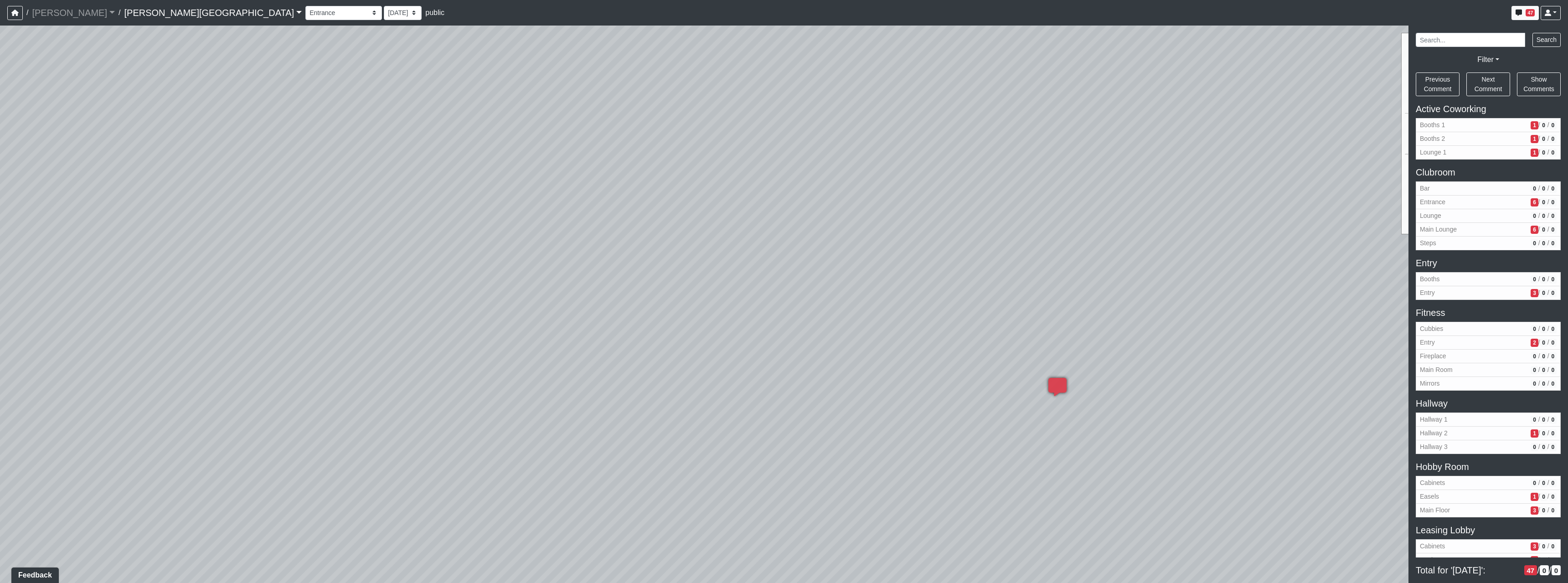
drag, startPoint x: 470, startPoint y: 365, endPoint x: 1040, endPoint y: 360, distance: 570.0
click at [879, 358] on div "Loading... Hallway - Hallway 2 Loading... Entry Loading... Booths Loading... Qu…" at bounding box center [784, 304] width 1568 height 557
drag, startPoint x: 579, startPoint y: 332, endPoint x: 928, endPoint y: 357, distance: 349.9
click at [955, 352] on div "Loading... Hallway - Hallway 2 Loading... Entry Loading... Booths Loading... Qu…" at bounding box center [784, 304] width 1568 height 557
drag, startPoint x: 704, startPoint y: 327, endPoint x: 274, endPoint y: 304, distance: 430.6
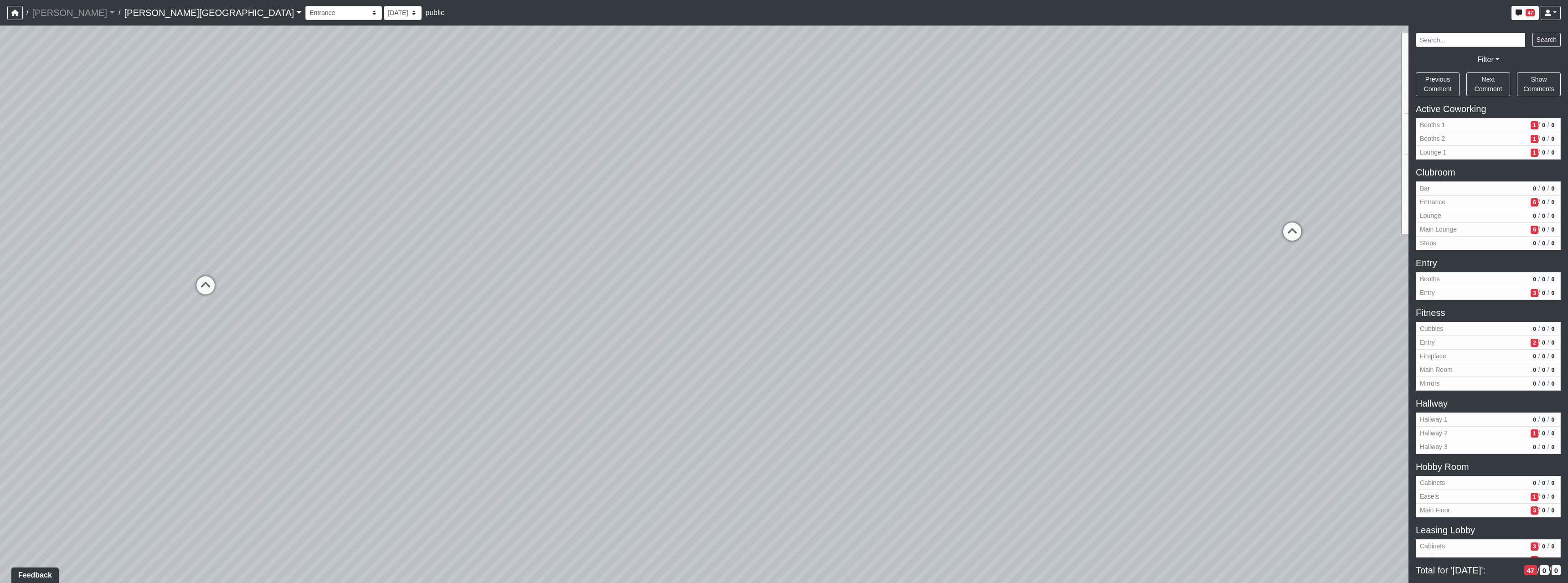
click at [274, 304] on div "Loading... Hallway - Hallway 2 Loading... Entry Loading... Booths Loading... Qu…" at bounding box center [784, 304] width 1568 height 557
drag, startPoint x: 949, startPoint y: 307, endPoint x: 528, endPoint y: 303, distance: 421.0
click at [528, 303] on div "Loading... Hallway - Hallway 2 Loading... Entry Loading... Booths Loading... Qu…" at bounding box center [784, 304] width 1568 height 557
click at [727, 226] on icon at bounding box center [729, 232] width 28 height 28
click at [631, 274] on div "Loading... Hallway - Hallway 2 Loading... Entry Loading... Booths Loading... Qu…" at bounding box center [784, 304] width 1568 height 557
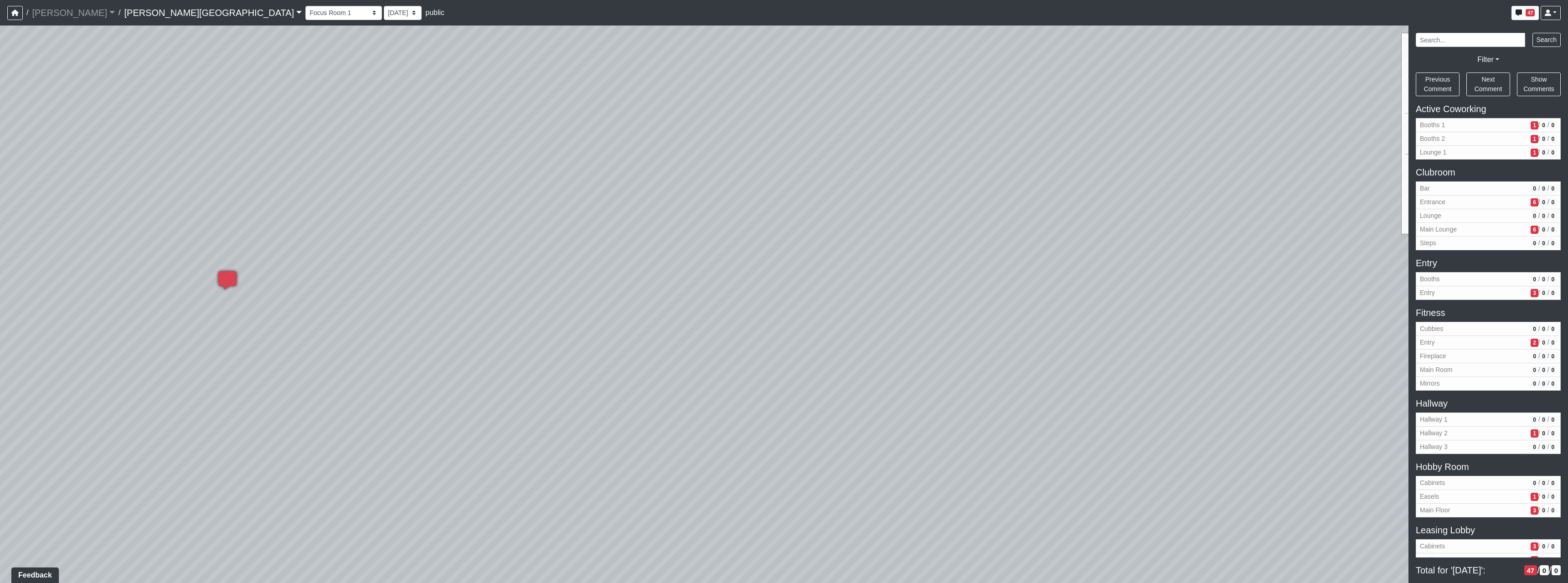
drag, startPoint x: 1144, startPoint y: 375, endPoint x: 358, endPoint y: 313, distance: 788.4
click at [399, 344] on div "Loading... Hallway - Hallway 2 Loading... Entry Loading... Booths Loading... Qu…" at bounding box center [784, 304] width 1568 height 557
drag, startPoint x: 830, startPoint y: 406, endPoint x: 671, endPoint y: 280, distance: 202.9
click at [748, 426] on div "Loading... Hallway - Hallway 2 Loading... Entry Loading... Booths Loading... Qu…" at bounding box center [784, 304] width 1568 height 557
click at [659, 201] on icon at bounding box center [655, 188] width 28 height 28
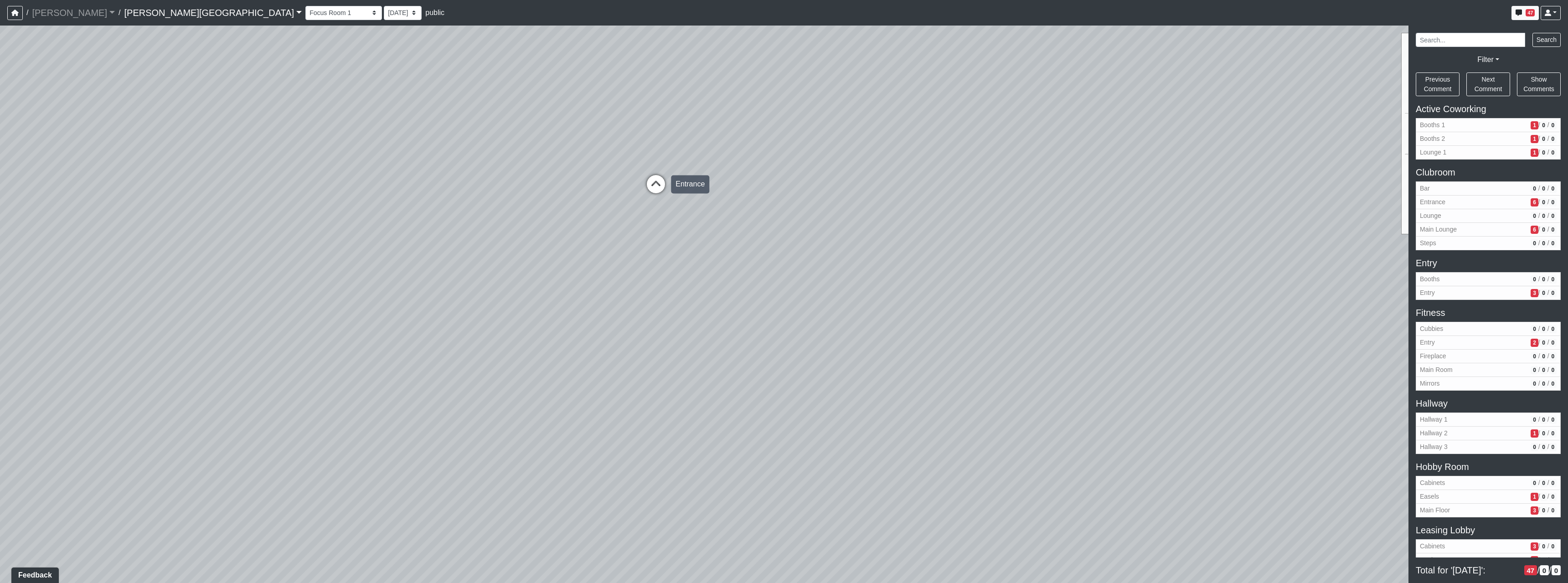
select select "udnqoLBp13wZWW3XLCUmeJ"
drag, startPoint x: 639, startPoint y: 288, endPoint x: 745, endPoint y: 331, distance: 114.4
click at [912, 344] on div "Loading... Hallway - Hallway 2 Loading... Entry Loading... Booths Loading... Qu…" at bounding box center [784, 304] width 1568 height 557
drag, startPoint x: 742, startPoint y: 331, endPoint x: 722, endPoint y: 331, distance: 20.0
click at [722, 331] on div "Loading... Hallway - Hallway 2 Loading... Entry Loading... Booths Loading... Qu…" at bounding box center [784, 304] width 1568 height 557
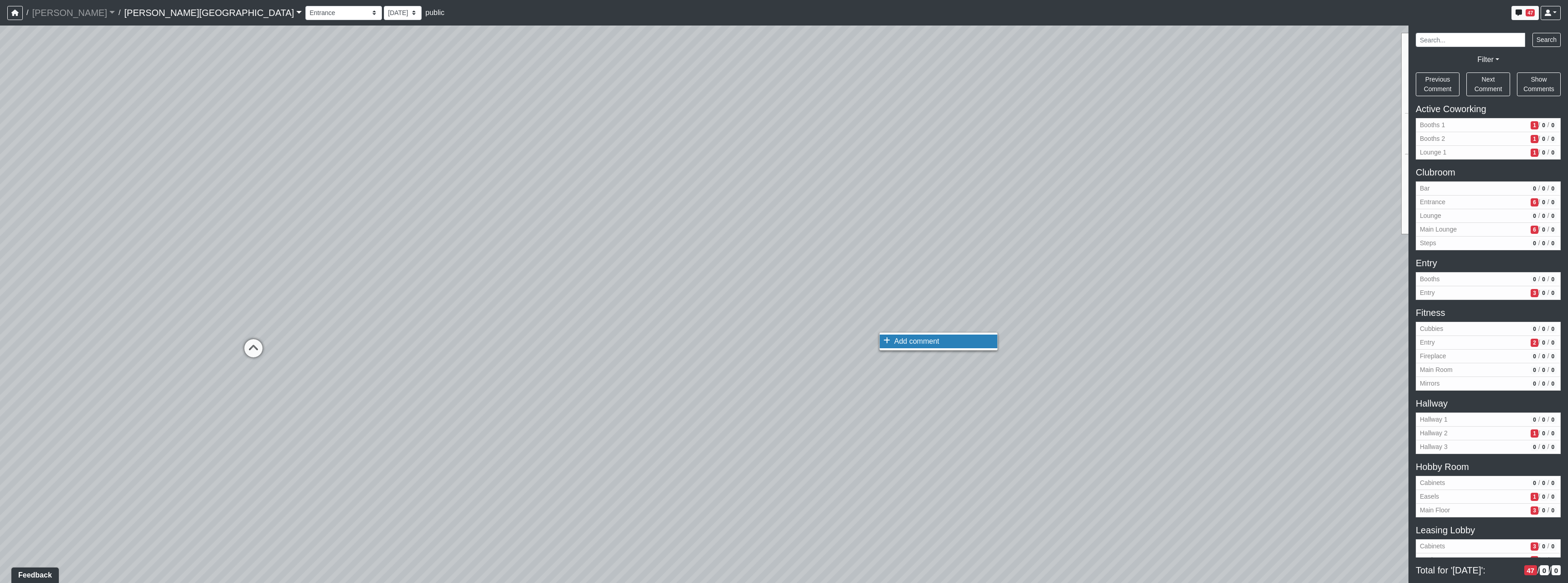
click at [927, 346] on li "Add comment" at bounding box center [938, 341] width 118 height 13
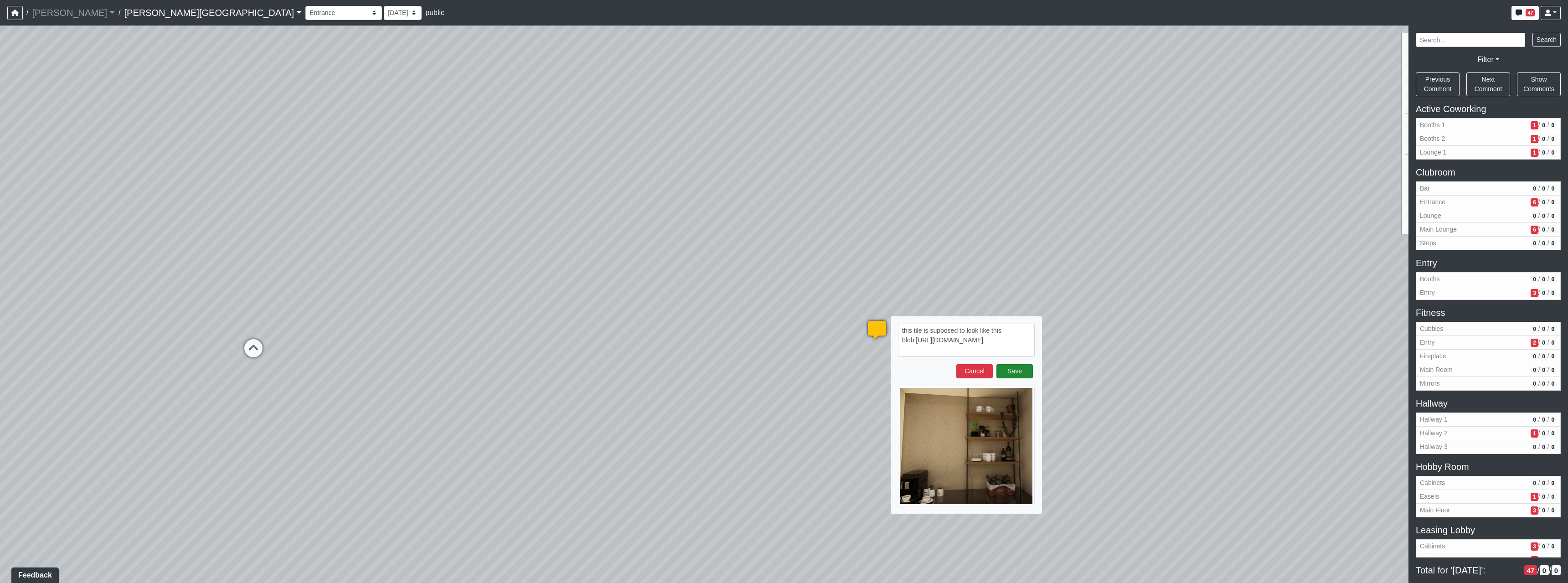
type textarea "this tile is supposed to look like this blob:https://sizzle.atlasbayvr.com/1e84…"
click at [1003, 372] on button "Save" at bounding box center [1015, 371] width 37 height 14
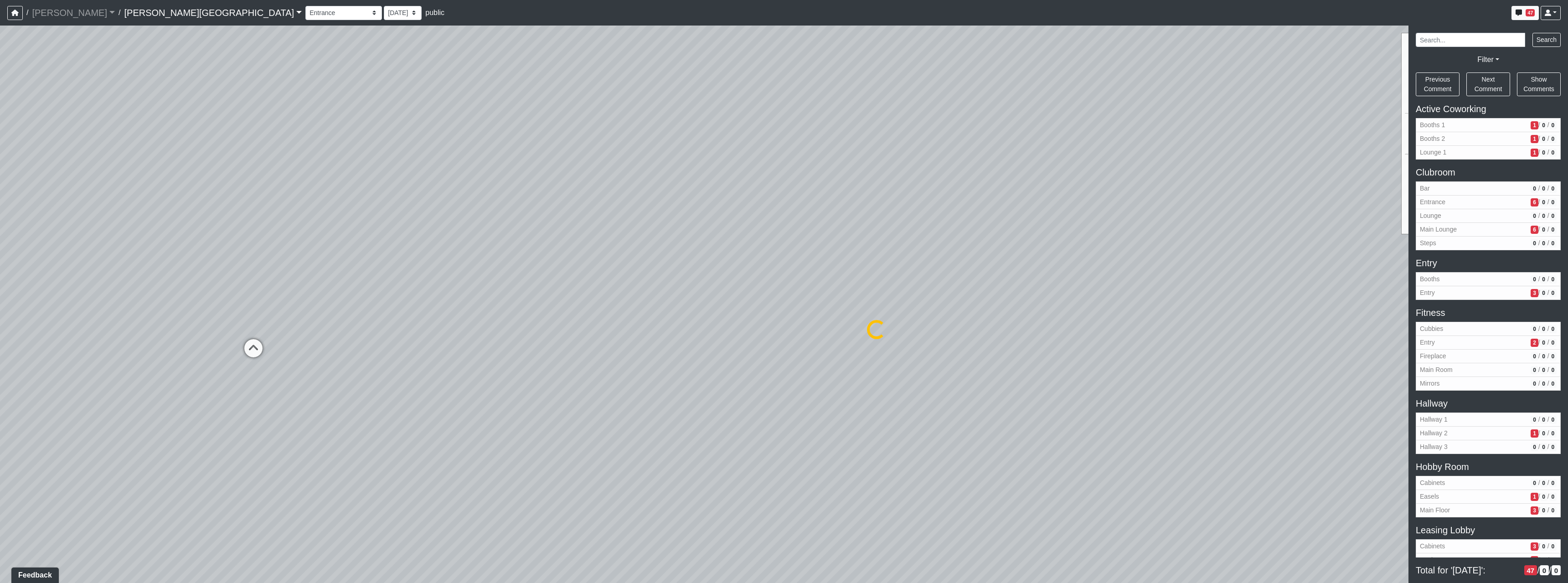
select select "udnqoLBp13wZWW3XLCUmeJ"
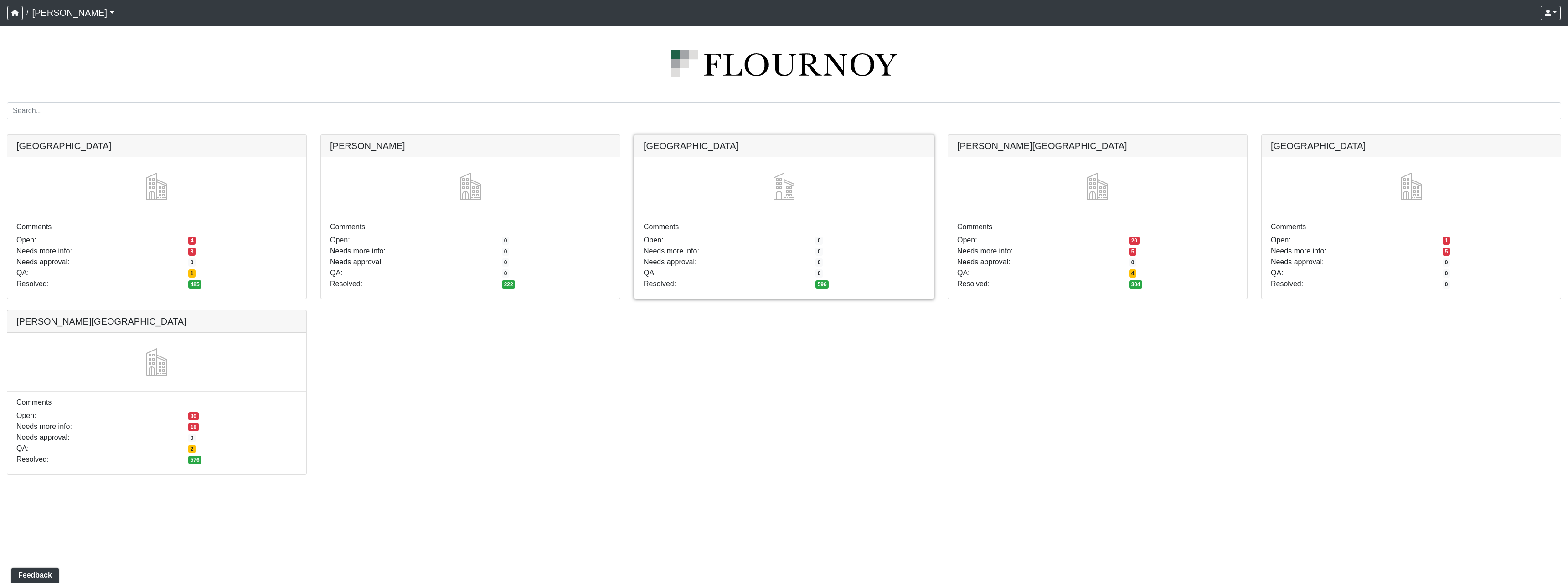
click at [734, 135] on link at bounding box center [784, 135] width 299 height 0
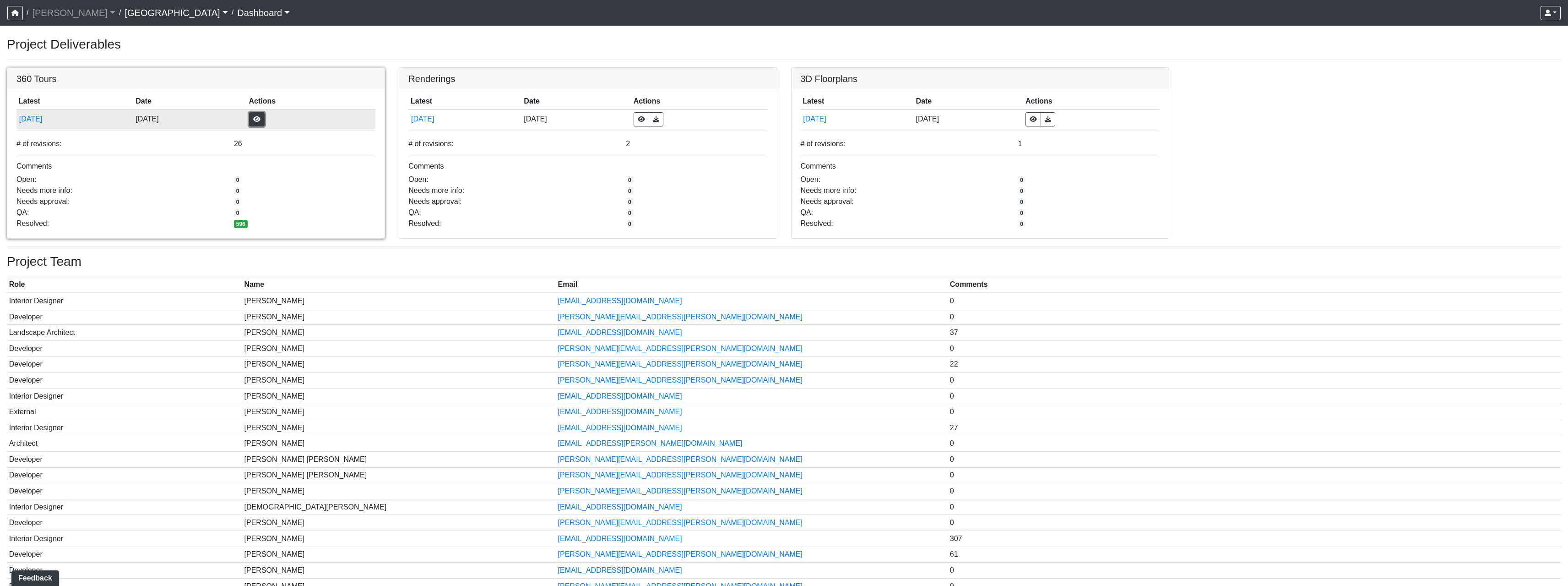
click at [264, 123] on button "button" at bounding box center [256, 119] width 15 height 14
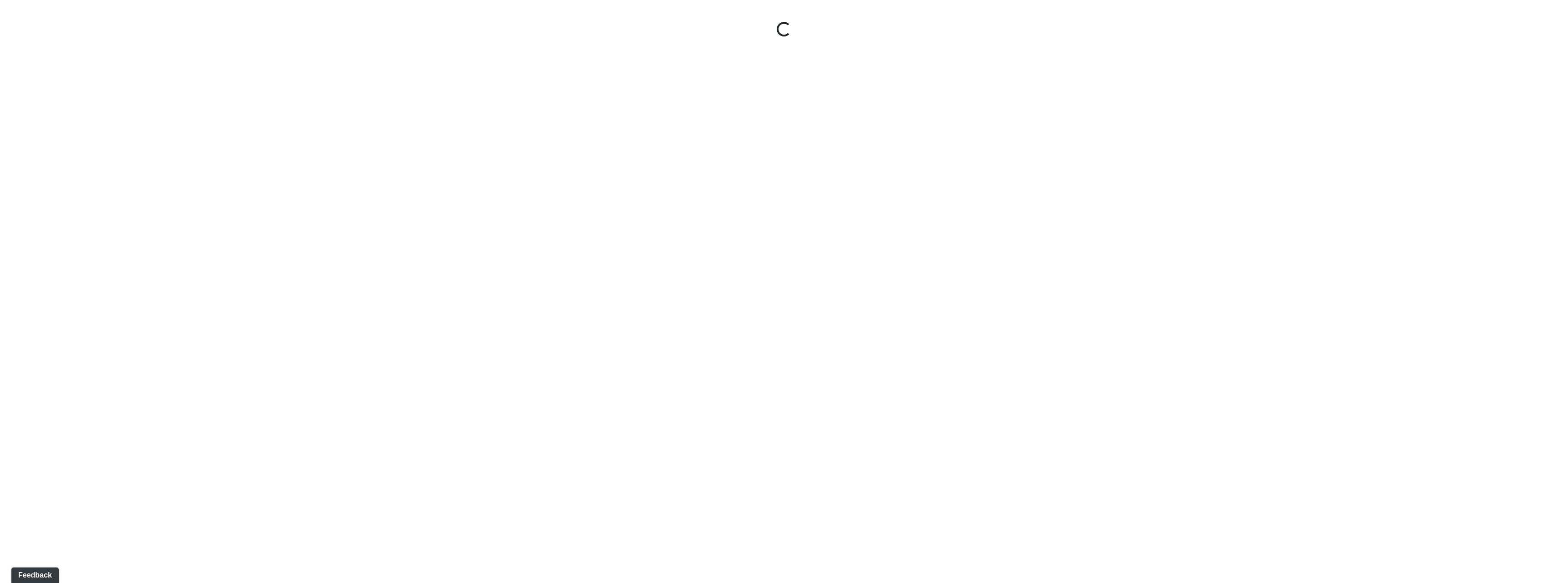
select select "gontoaMErPAtzSBVXh4ptW"
select select "h3ebyGk32eUmSzz99H473o"
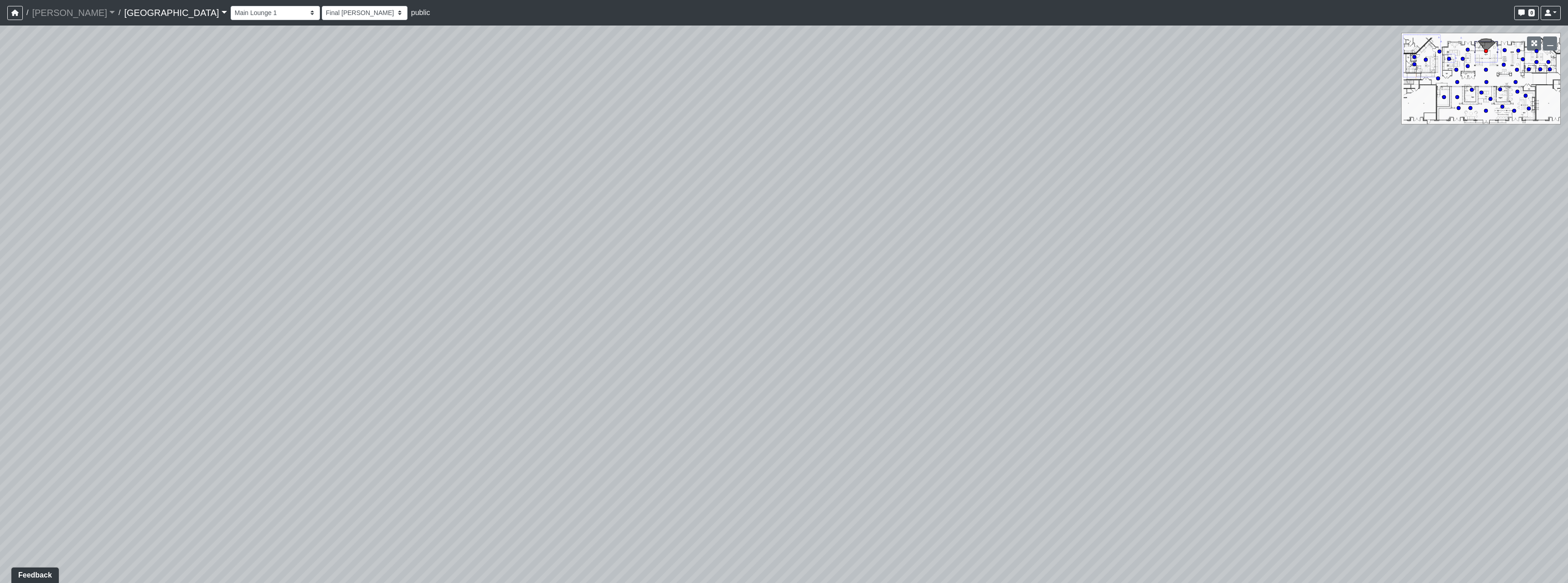
drag, startPoint x: 990, startPoint y: 434, endPoint x: 290, endPoint y: 399, distance: 700.9
click at [427, 417] on div "Loading... Pool Courtyard Entry 1 Loading... Main Lounge 2 Loading... Pool Cour…" at bounding box center [784, 304] width 1568 height 557
drag, startPoint x: 914, startPoint y: 395, endPoint x: 480, endPoint y: 371, distance: 434.7
click at [362, 395] on div "Loading... Pool Courtyard Entry 1 Loading... Main Lounge 2 Loading... Pool Cour…" at bounding box center [784, 304] width 1568 height 557
drag, startPoint x: 1006, startPoint y: 367, endPoint x: 731, endPoint y: 373, distance: 275.1
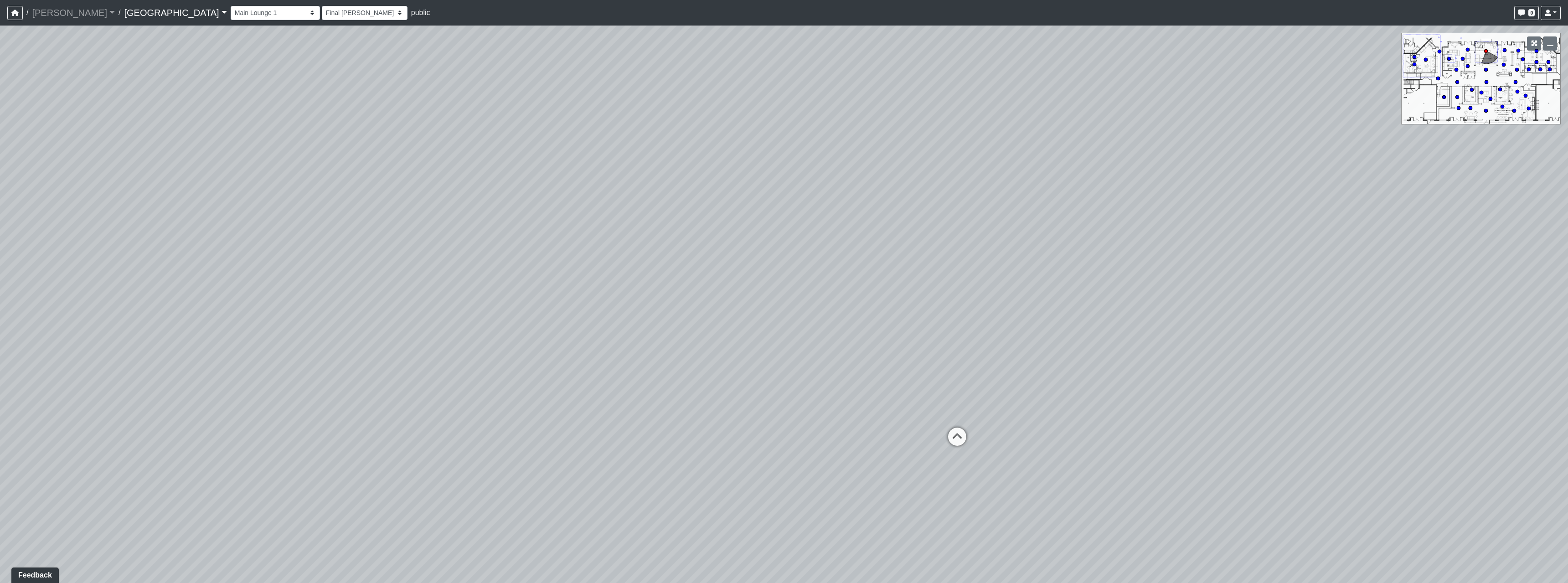
click at [721, 371] on div "Loading... Pool Courtyard Entry 1 Loading... Main Lounge 2 Loading... Pool Cour…" at bounding box center [784, 304] width 1568 height 557
click at [698, 415] on icon at bounding box center [695, 428] width 28 height 28
select select "8wm9MnJtpJPgxGZkoe9s2K"
select select "h3ebyGk32eUmSzz99H473o"
drag, startPoint x: 395, startPoint y: 408, endPoint x: 1052, endPoint y: 354, distance: 659.2
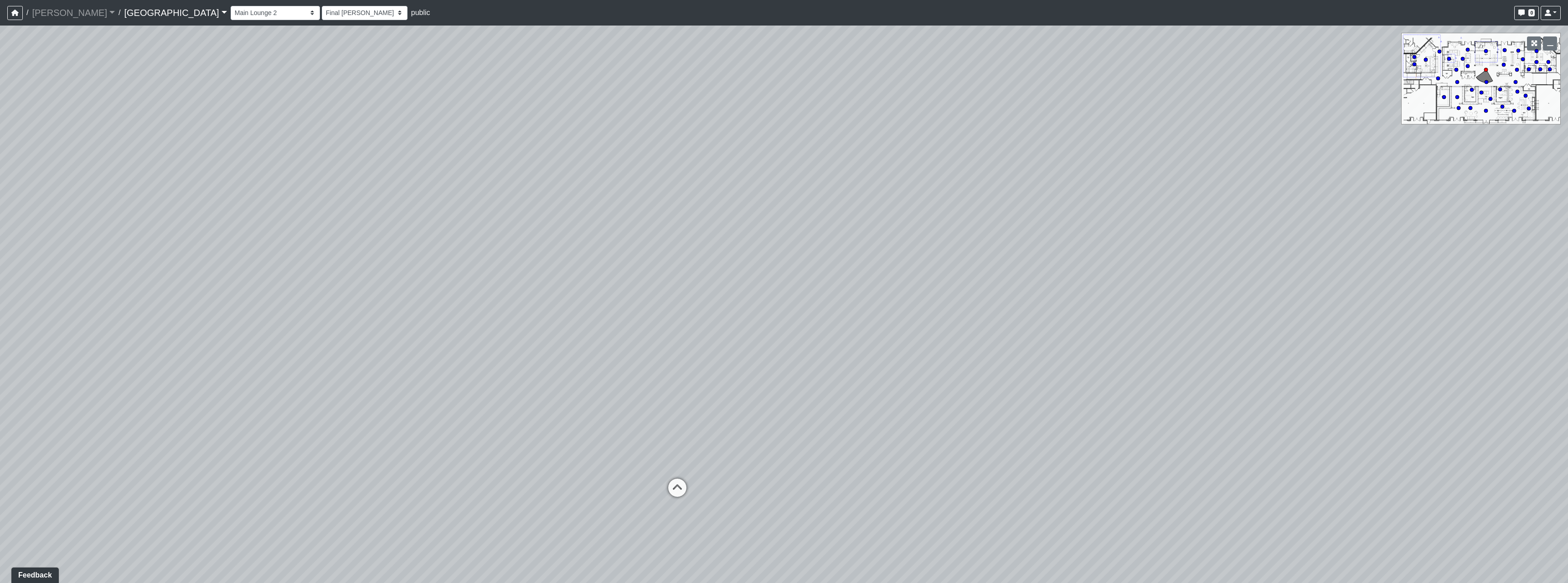
click at [734, 377] on div "Loading... Pool Courtyard Entry 1 Loading... Main Lounge 2 Loading... Pool Cour…" at bounding box center [784, 304] width 1568 height 557
drag, startPoint x: 834, startPoint y: 336, endPoint x: 824, endPoint y: 444, distance: 108.5
click at [824, 444] on div "Loading... Pool Courtyard Entry 1 Loading... Main Lounge 2 Loading... Pool Cour…" at bounding box center [784, 304] width 1568 height 557
click at [706, 425] on icon at bounding box center [714, 416] width 28 height 28
select select "5YdP8s9J1uMCwQbH227TJn"
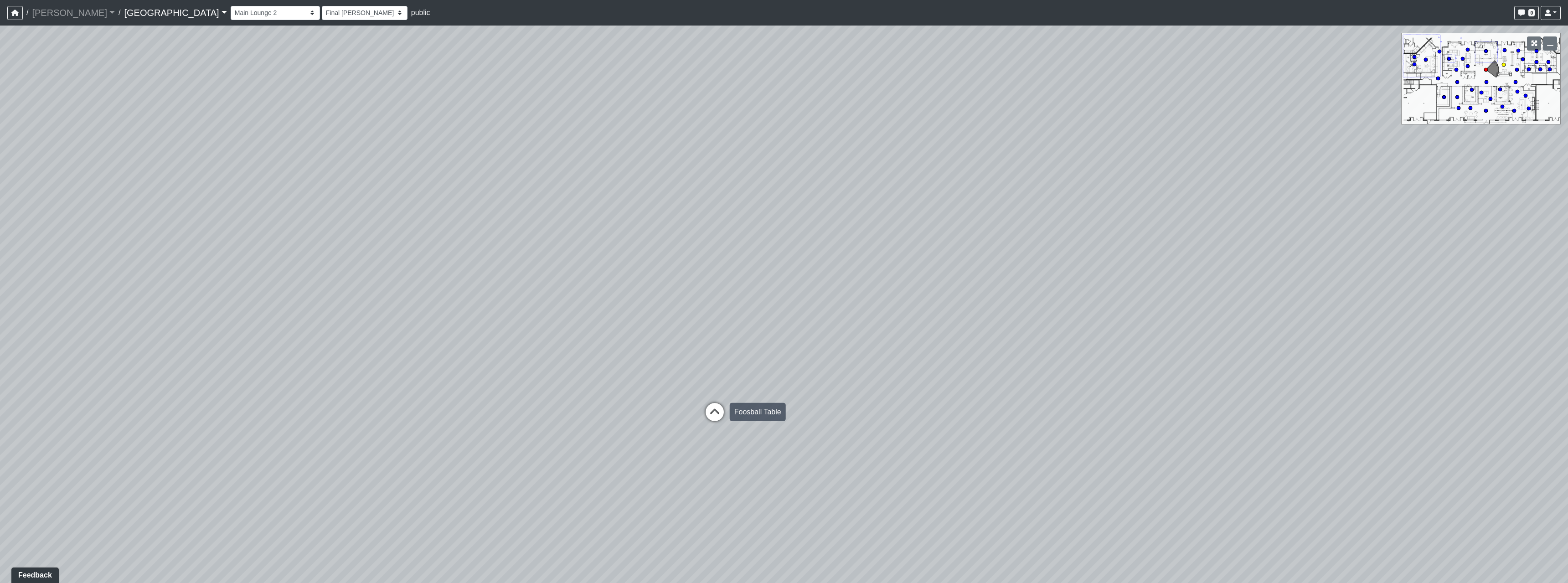
select select "h3ebyGk32eUmSzz99H473o"
click at [1049, 494] on icon at bounding box center [1052, 493] width 28 height 28
select select "1YxMcQvhBrXzkFwaEorxwb"
select select "h3ebyGk32eUmSzz99H473o"
drag, startPoint x: 625, startPoint y: 376, endPoint x: 750, endPoint y: 351, distance: 127.5
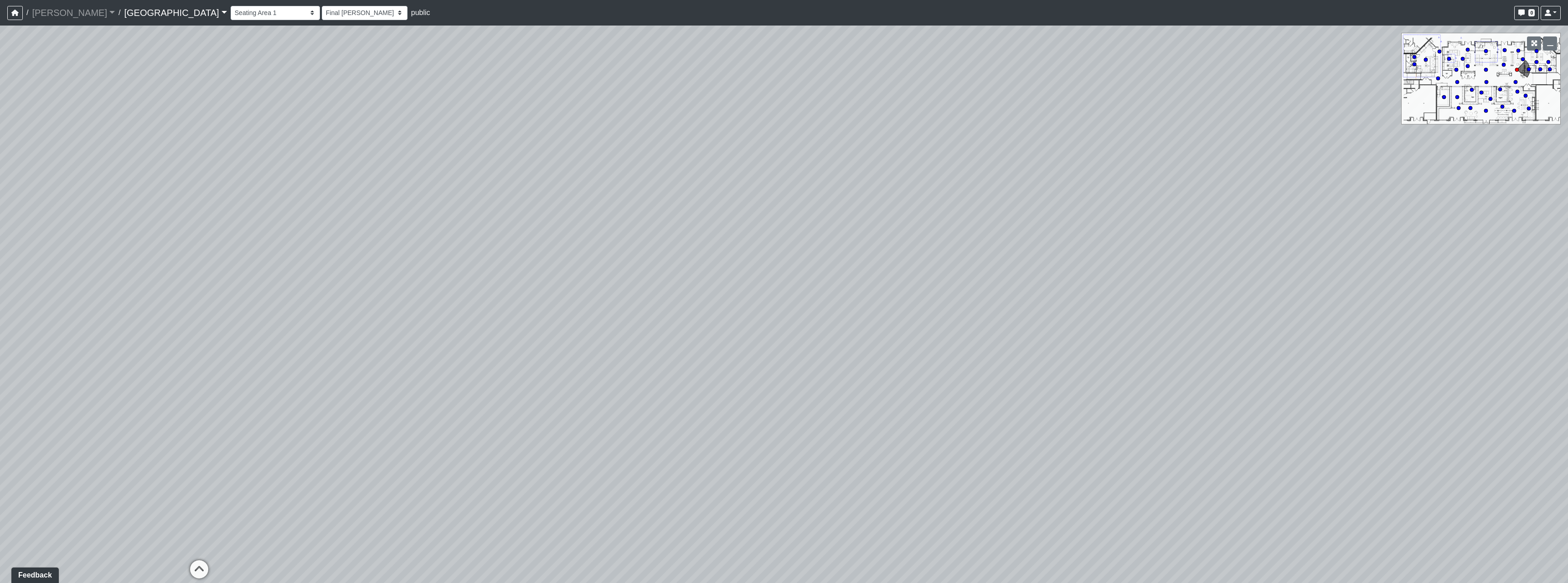
click at [771, 351] on div "Loading... Pool Courtyard Entry 1 Loading... Main Lounge 2 Loading... Pool Cour…" at bounding box center [784, 304] width 1568 height 557
drag, startPoint x: 398, startPoint y: 489, endPoint x: 392, endPoint y: 492, distance: 6.7
click at [394, 491] on div "Loading... Seating Area 2" at bounding box center [384, 489] width 28 height 28
select select "xuF2CW1jZayweEv98YGaSx"
select select "h3ebyGk32eUmSzz99H473o"
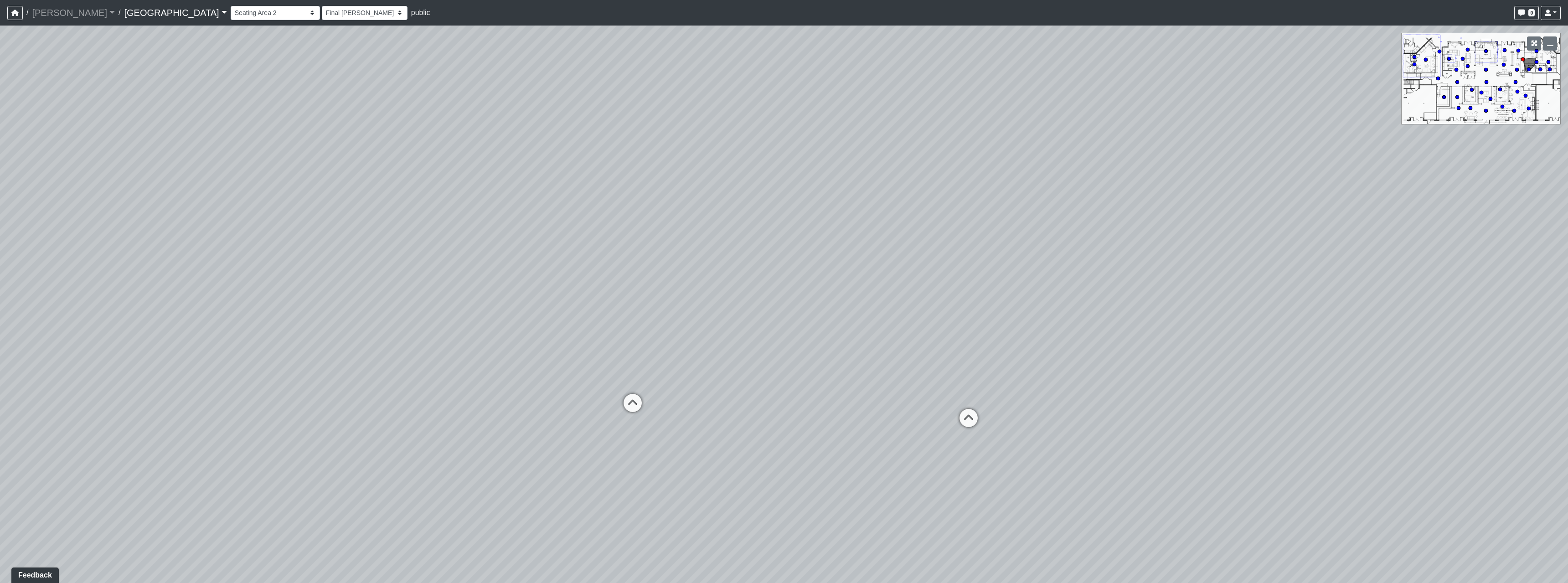
drag, startPoint x: 878, startPoint y: 370, endPoint x: 201, endPoint y: 313, distance: 679.4
click at [176, 317] on div "Loading... Pool Courtyard Entry 1 Loading... Main Lounge 2 Loading... Pool Cour…" at bounding box center [784, 304] width 1568 height 557
drag, startPoint x: 607, startPoint y: 344, endPoint x: 553, endPoint y: 373, distance: 61.3
click at [553, 373] on div "Loading... Pool Courtyard Entry 1 Loading... Main Lounge 2 Loading... Pool Cour…" at bounding box center [784, 304] width 1568 height 557
click at [549, 428] on icon at bounding box center [548, 437] width 28 height 28
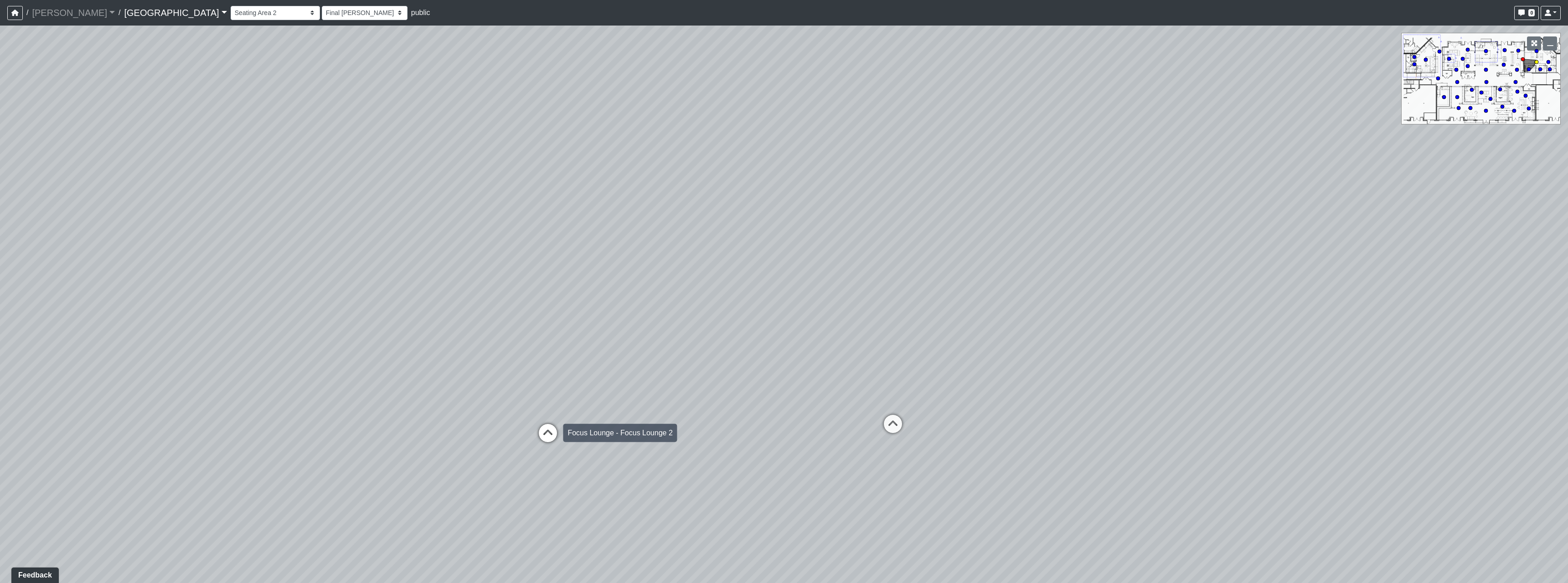
select select "tiT8Tjknz2DSiMmwk11F66"
select select "h3ebyGk32eUmSzz99H473o"
drag, startPoint x: 435, startPoint y: 410, endPoint x: 231, endPoint y: 344, distance: 214.4
click at [248, 347] on div "Loading... Pool Courtyard Entry 1 Loading... Main Lounge 2 Loading... Pool Cour…" at bounding box center [784, 304] width 1568 height 557
drag, startPoint x: 564, startPoint y: 375, endPoint x: 858, endPoint y: 417, distance: 297.0
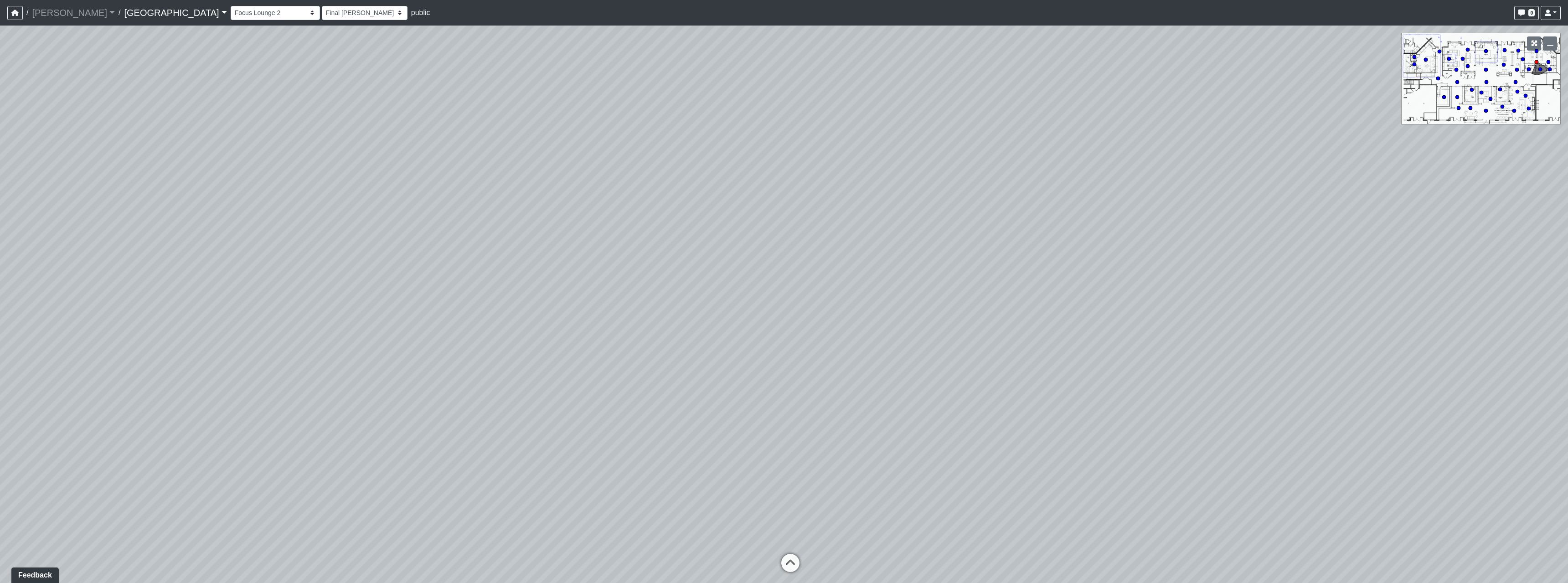
click at [812, 415] on div "Loading... Pool Courtyard Entry 1 Loading... Main Lounge 2 Loading... Pool Cour…" at bounding box center [784, 304] width 1568 height 557
drag, startPoint x: 570, startPoint y: 393, endPoint x: 329, endPoint y: 391, distance: 241.0
click at [354, 395] on div "Loading... Pool Courtyard Entry 1 Loading... Main Lounge 2 Loading... Pool Cour…" at bounding box center [784, 304] width 1568 height 557
drag, startPoint x: 679, startPoint y: 348, endPoint x: 607, endPoint y: 347, distance: 72.0
click at [607, 347] on div "Loading... Pool Courtyard Entry 1 Loading... Main Lounge 2 Loading... Pool Cour…" at bounding box center [784, 304] width 1568 height 557
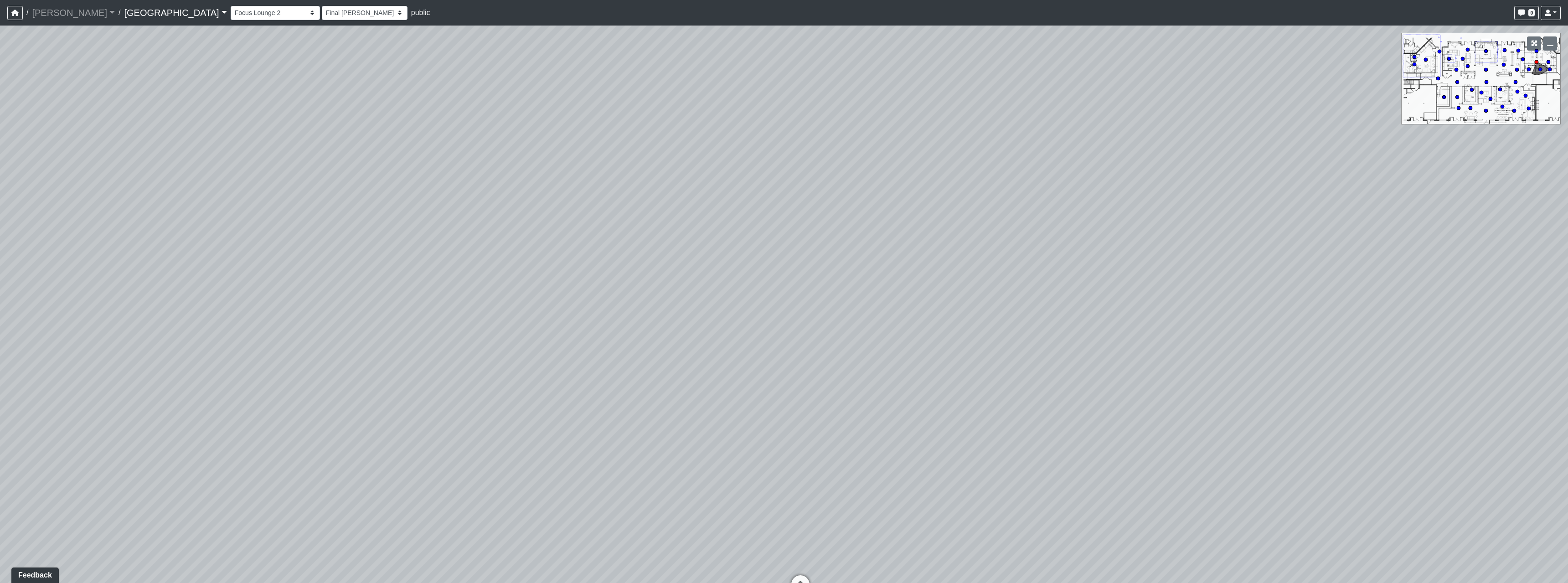
drag, startPoint x: 775, startPoint y: 375, endPoint x: 759, endPoint y: 376, distance: 16.0
click at [759, 376] on div "Loading... Pool Courtyard Entry 1 Loading... Main Lounge 2 Loading... Pool Cour…" at bounding box center [784, 304] width 1568 height 557
drag, startPoint x: 801, startPoint y: 360, endPoint x: 1157, endPoint y: 403, distance: 358.6
click at [1155, 403] on div "Loading... Pool Courtyard Entry 1 Loading... Main Lounge 2 Loading... Pool Cour…" at bounding box center [784, 304] width 1568 height 557
drag, startPoint x: 542, startPoint y: 365, endPoint x: 1073, endPoint y: 325, distance: 532.5
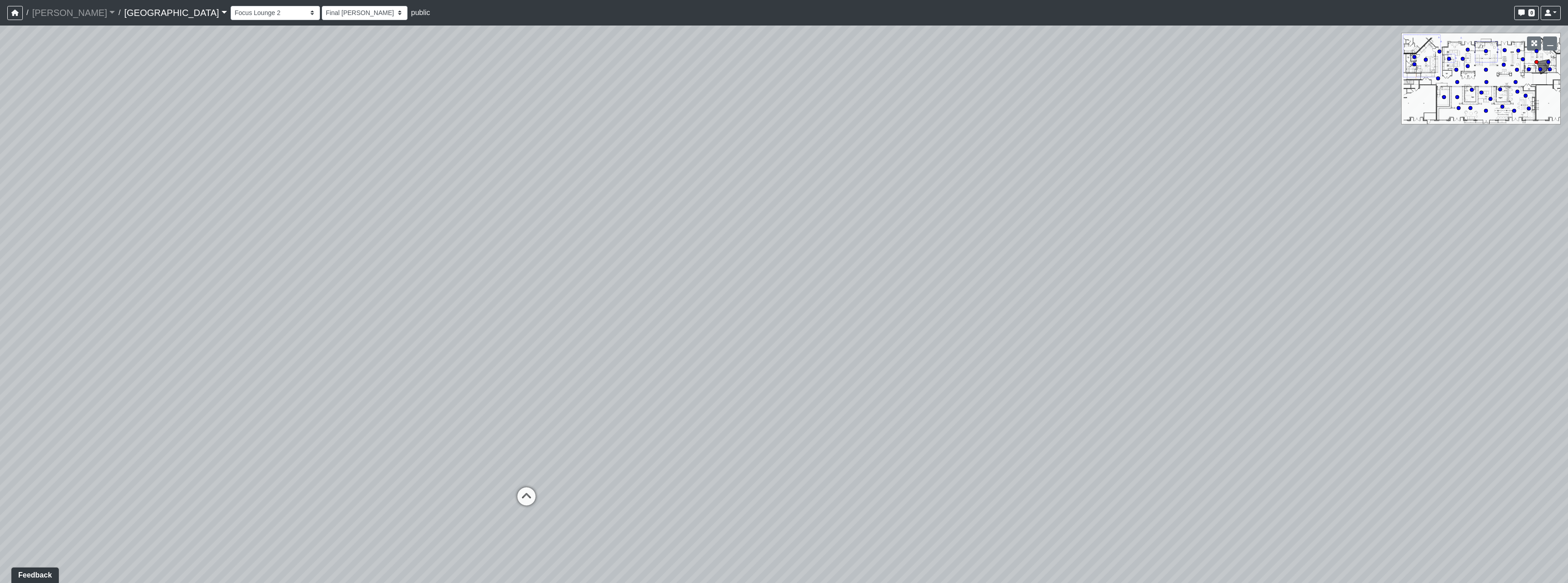
click at [1073, 325] on div "Loading... Pool Courtyard Entry 1 Loading... Main Lounge 2 Loading... Pool Cour…" at bounding box center [784, 304] width 1568 height 557
drag, startPoint x: 986, startPoint y: 344, endPoint x: 876, endPoint y: 346, distance: 110.0
click at [876, 346] on div "Loading... Pool Courtyard Entry 1 Loading... Main Lounge 2 Loading... Pool Cour…" at bounding box center [784, 304] width 1568 height 557
click at [698, 466] on icon at bounding box center [706, 470] width 28 height 28
select select "bJnJF8T9b3CvPEBhZPx1Bv"
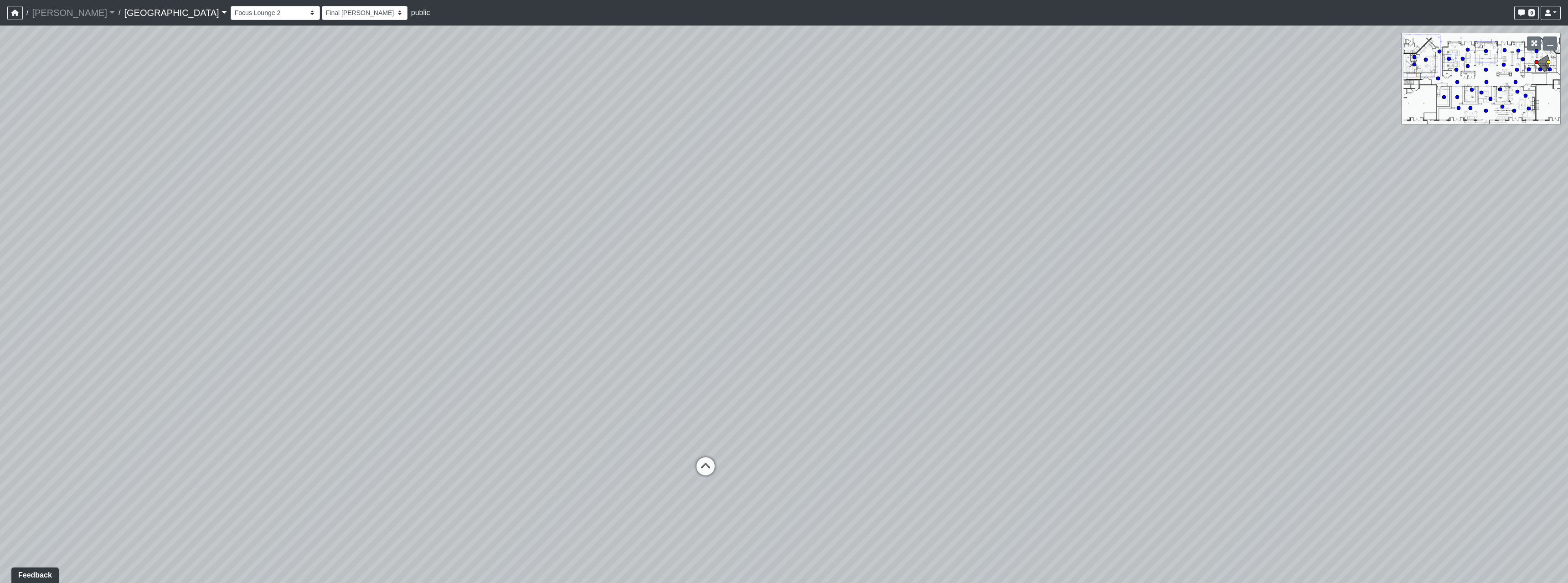
select select "h3ebyGk32eUmSzz99H473o"
drag, startPoint x: 730, startPoint y: 249, endPoint x: 769, endPoint y: 325, distance: 85.4
click at [769, 325] on div "Loading... Pool Courtyard Entry 1 Loading... Main Lounge 2 Loading... Pool Cour…" at bounding box center [784, 304] width 1568 height 557
click at [733, 300] on div "Loading... Pool Courtyard Entry 1 Loading... Main Lounge 2 Loading... Pool Cour…" at bounding box center [784, 304] width 1568 height 557
drag, startPoint x: 541, startPoint y: 352, endPoint x: 996, endPoint y: 303, distance: 457.6
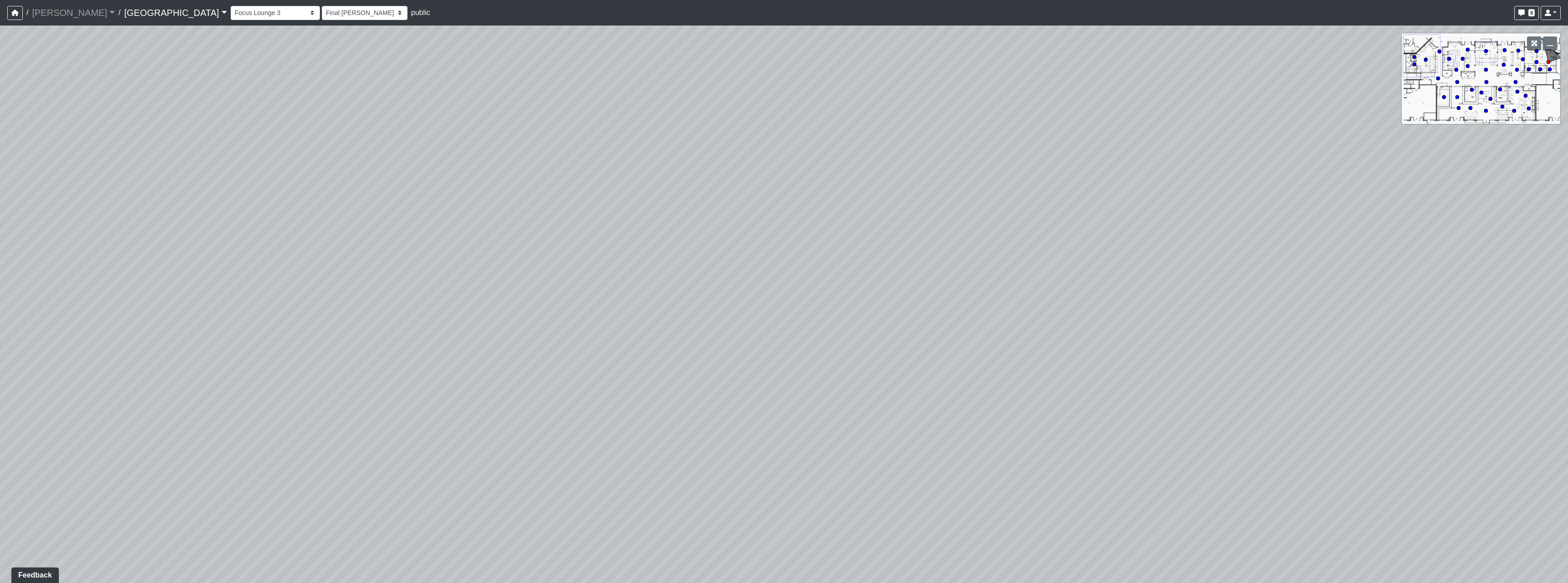
click at [887, 315] on div "Loading... Pool Courtyard Entry 1 Loading... Main Lounge 2 Loading... Pool Cour…" at bounding box center [784, 304] width 1568 height 557
drag, startPoint x: 587, startPoint y: 334, endPoint x: 1021, endPoint y: 347, distance: 434.2
click at [1009, 338] on div "Loading... Pool Courtyard Entry 1 Loading... Main Lounge 2 Loading... Pool Cour…" at bounding box center [784, 304] width 1568 height 557
drag, startPoint x: 937, startPoint y: 350, endPoint x: 866, endPoint y: 356, distance: 71.3
click at [866, 356] on div "Loading... Pool Courtyard Entry 1 Loading... Main Lounge 2 Loading... Pool Cour…" at bounding box center [784, 304] width 1568 height 557
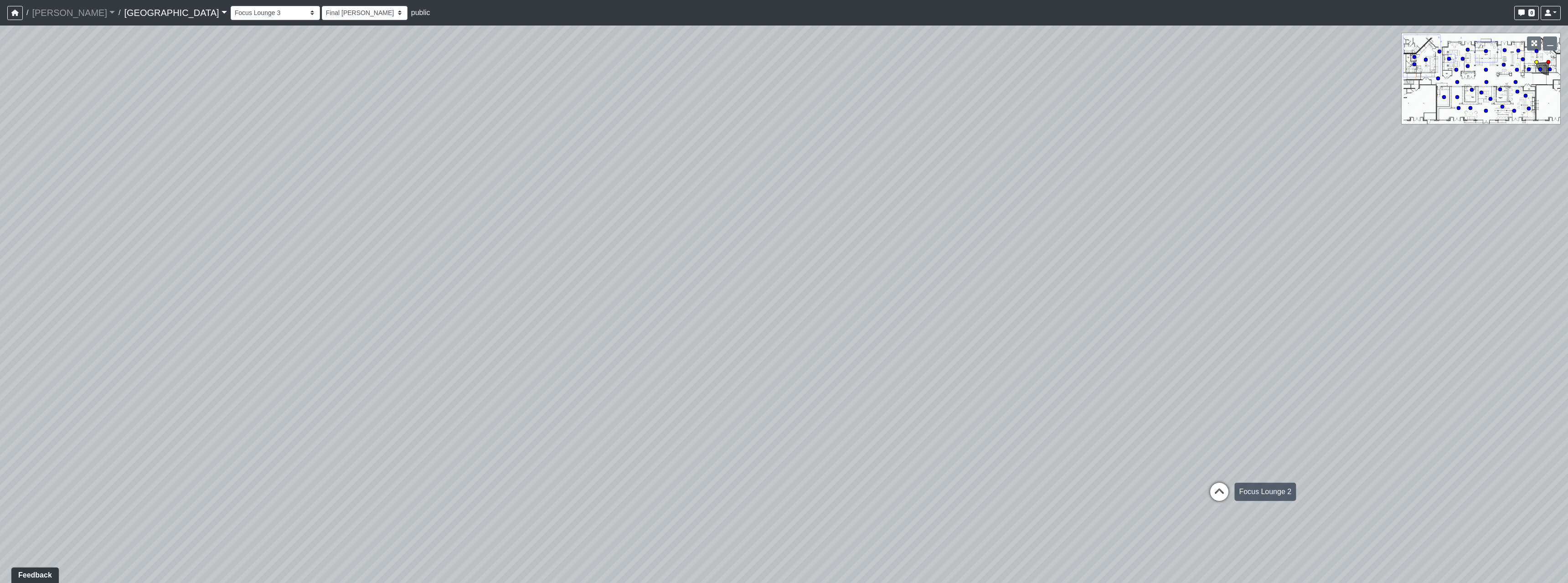
click at [1222, 492] on icon at bounding box center [1219, 496] width 28 height 28
select select "tiT8Tjknz2DSiMmwk11F66"
select select "h3ebyGk32eUmSzz99H473o"
drag, startPoint x: 1211, startPoint y: 262, endPoint x: 676, endPoint y: 366, distance: 545.0
click at [526, 347] on div "Loading... Pool Courtyard Entry 1 Loading... Main Lounge 2 Loading... Pool Cour…" at bounding box center [784, 304] width 1568 height 557
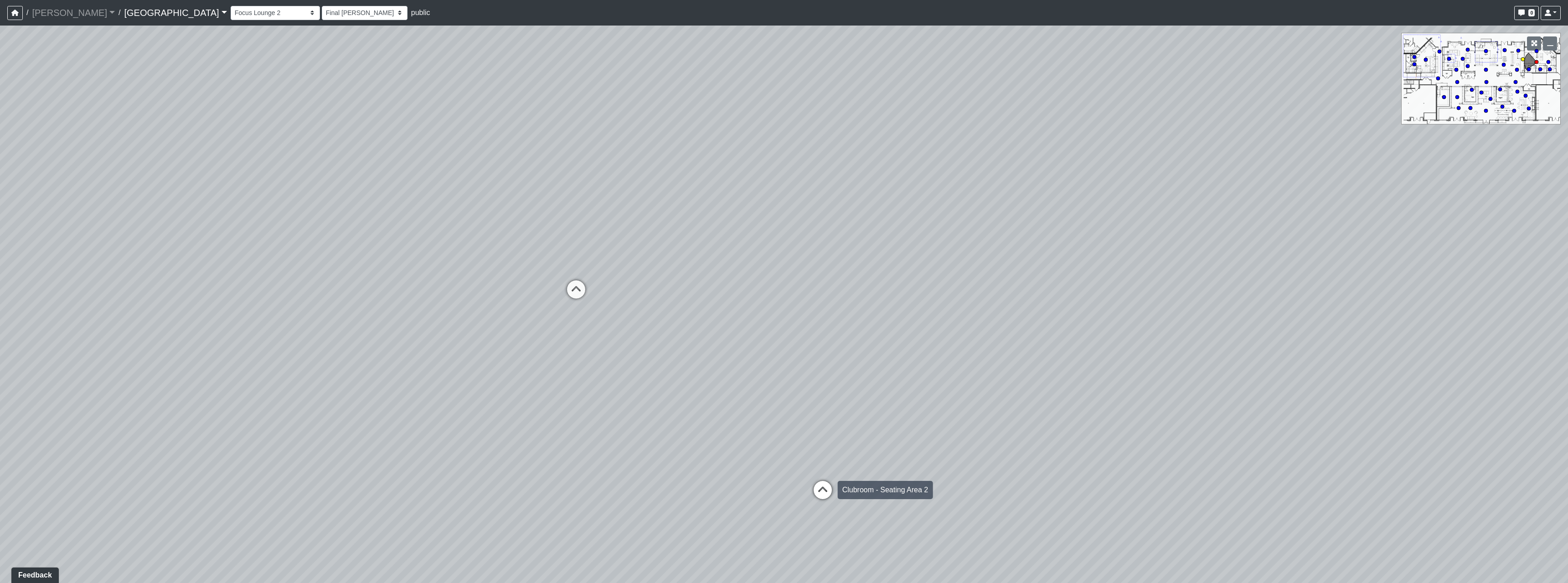
click at [826, 496] on icon at bounding box center [823, 494] width 28 height 28
select select "xuF2CW1jZayweEv98YGaSx"
select select "h3ebyGk32eUmSzz99H473o"
drag, startPoint x: 910, startPoint y: 418, endPoint x: 836, endPoint y: 423, distance: 74.2
click at [947, 420] on div "Loading... Pool Courtyard Entry 1 Loading... Main Lounge 2 Loading... Pool Cour…" at bounding box center [784, 304] width 1568 height 557
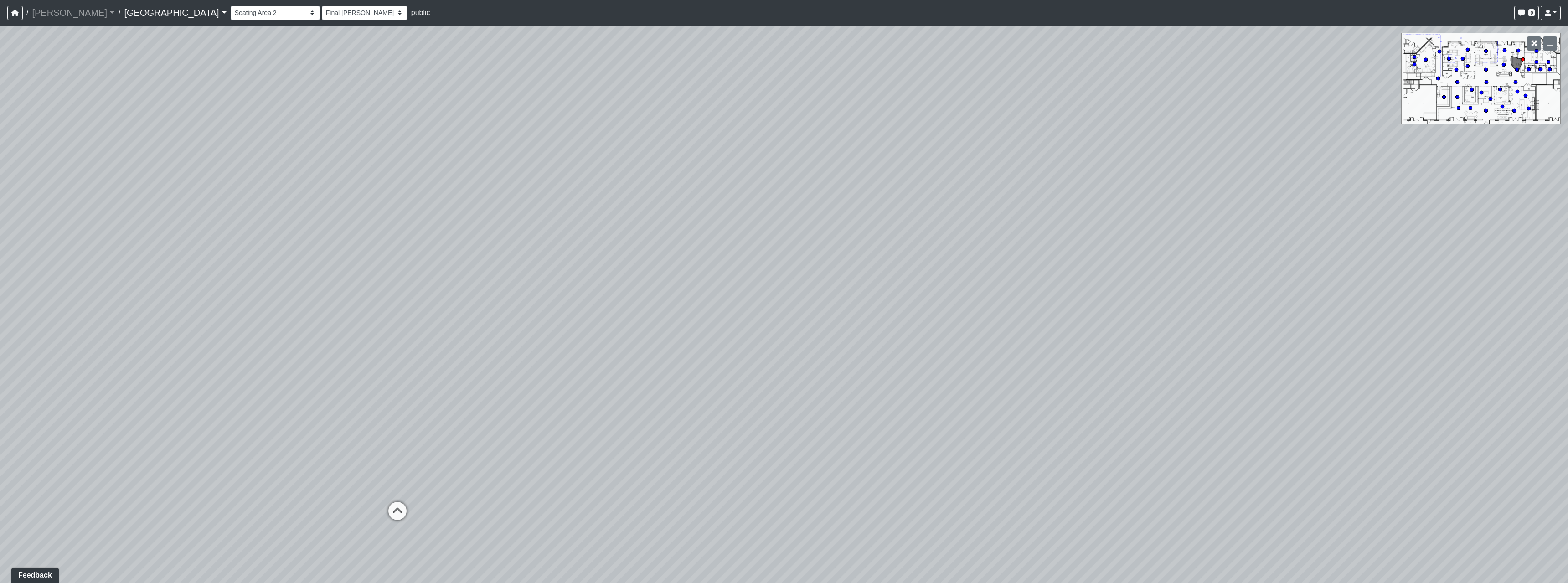
drag, startPoint x: 795, startPoint y: 366, endPoint x: 449, endPoint y: 330, distance: 347.9
click at [449, 330] on div "Loading... Pool Courtyard Entry 1 Loading... Main Lounge 2 Loading... Pool Cour…" at bounding box center [784, 304] width 1568 height 557
click at [1087, 343] on div "Loading... Pool Courtyard Entry 1 Loading... Main Lounge 2 Loading... Pool Cour…" at bounding box center [784, 304] width 1568 height 557
click at [1059, 467] on icon at bounding box center [1062, 472] width 28 height 28
select select "tBvgWFaWEssAVfWzFx5TVd"
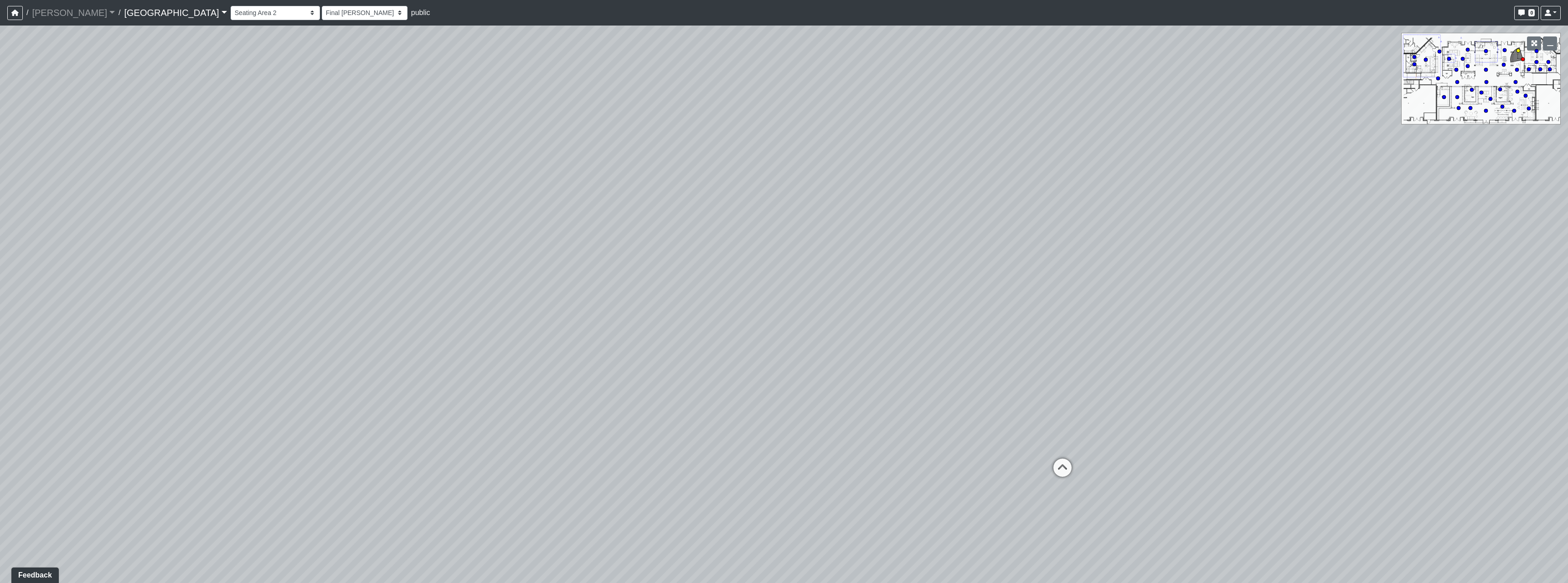
select select "h3ebyGk32eUmSzz99H473o"
drag, startPoint x: 776, startPoint y: 314, endPoint x: 1059, endPoint y: 341, distance: 284.3
click at [1050, 338] on div "Loading... Pool Courtyard Entry 1 Loading... Main Lounge 2 Loading... Pool Cour…" at bounding box center [784, 304] width 1568 height 557
click at [965, 435] on icon at bounding box center [961, 434] width 28 height 28
select select "rSNPTk6fVWzVTWWJRKuvHZ"
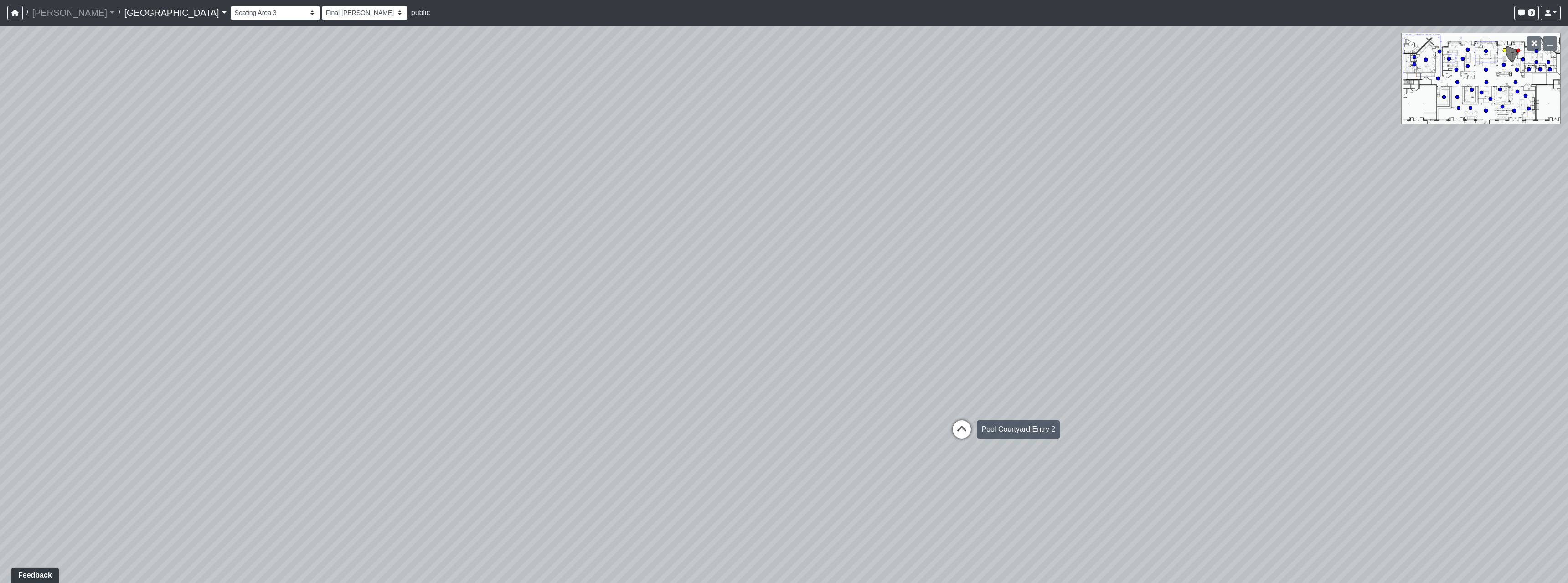
select select "h3ebyGk32eUmSzz99H473o"
click at [915, 240] on icon at bounding box center [913, 251] width 28 height 28
select select "gontoaMErPAtzSBVXh4ptW"
select select "h3ebyGk32eUmSzz99H473o"
click at [1017, 409] on icon at bounding box center [1014, 406] width 28 height 28
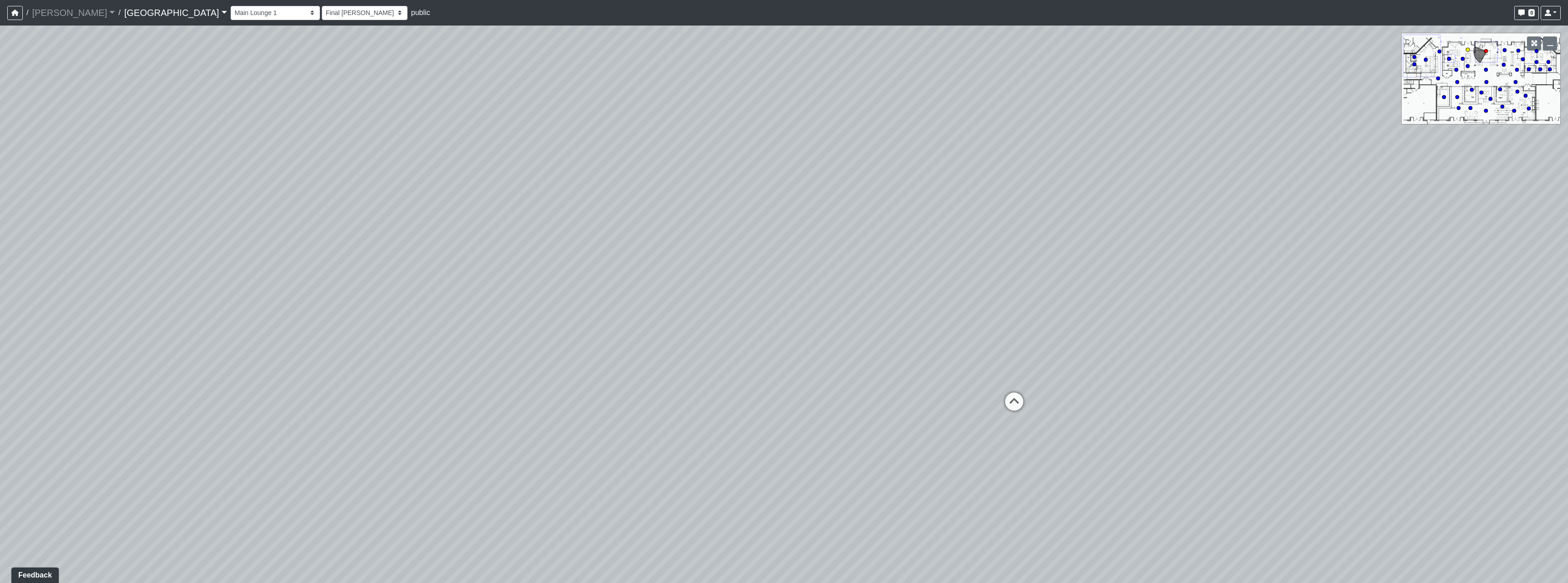
select select "udEX2YWNPeTD5resjGsNFx"
select select "h3ebyGk32eUmSzz99H473o"
drag, startPoint x: 634, startPoint y: 356, endPoint x: 857, endPoint y: 369, distance: 223.4
click at [857, 369] on div "Loading... Pool Courtyard Entry 1 Loading... Main Lounge 2 Loading... Pool Cour…" at bounding box center [784, 304] width 1568 height 557
drag, startPoint x: 682, startPoint y: 356, endPoint x: 759, endPoint y: 371, distance: 78.4
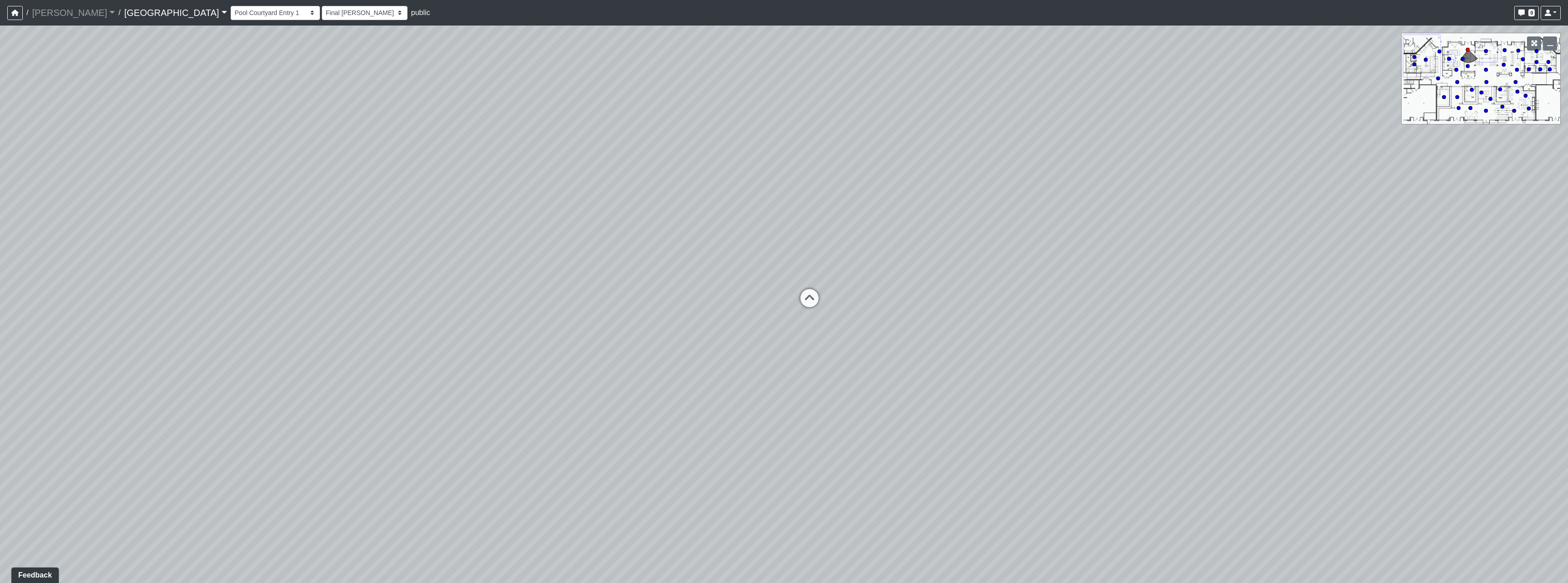
click at [811, 369] on div "Loading... Pool Courtyard Entry 1 Loading... Main Lounge 2 Loading... Pool Cour…" at bounding box center [784, 304] width 1568 height 557
click at [825, 301] on icon at bounding box center [819, 305] width 28 height 28
select select "nvS5Qoo4jEJcuhprzpoMAu"
select select "h3ebyGk32eUmSzz99H473o"
drag, startPoint x: 569, startPoint y: 373, endPoint x: 778, endPoint y: 380, distance: 209.1
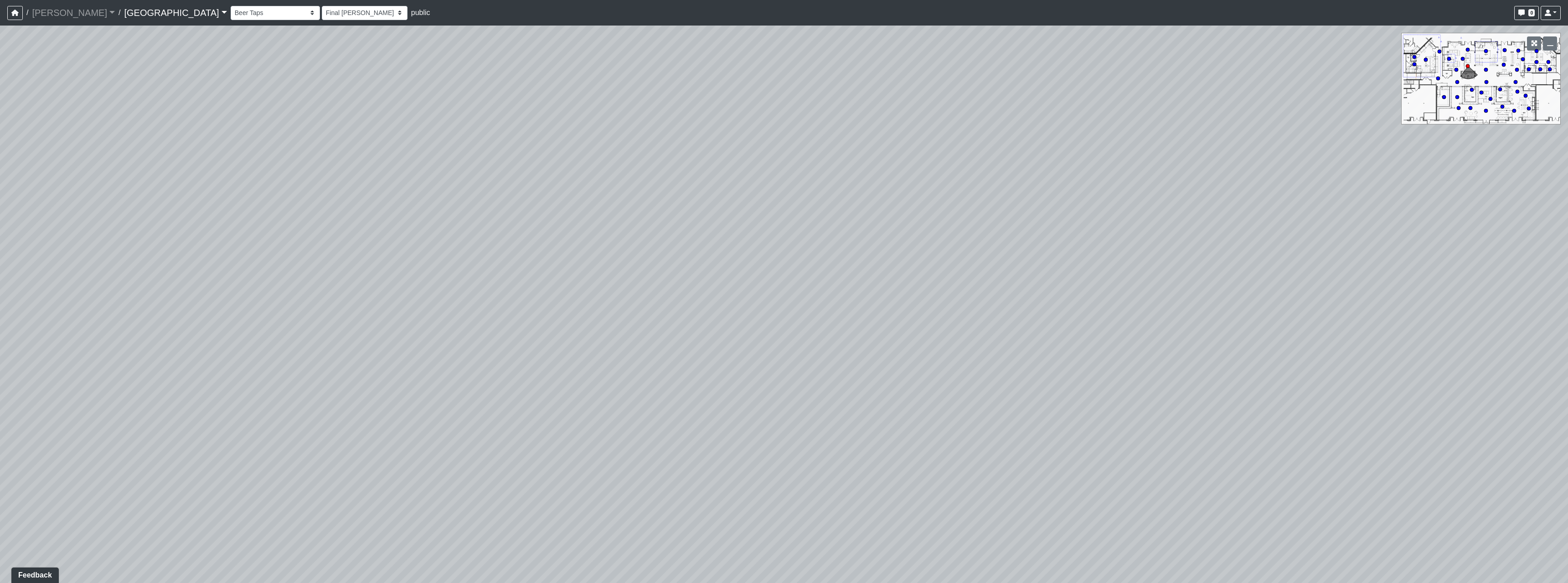
click at [774, 377] on div "Loading... Pool Courtyard Entry 1 Loading... Main Lounge 2 Loading... Pool Cour…" at bounding box center [784, 304] width 1568 height 557
drag, startPoint x: 523, startPoint y: 459, endPoint x: 633, endPoint y: 428, distance: 114.3
click at [523, 458] on icon at bounding box center [522, 464] width 28 height 28
select select "8wm9MnJtpJPgxGZkoe9s2K"
select select "h3ebyGk32eUmSzz99H473o"
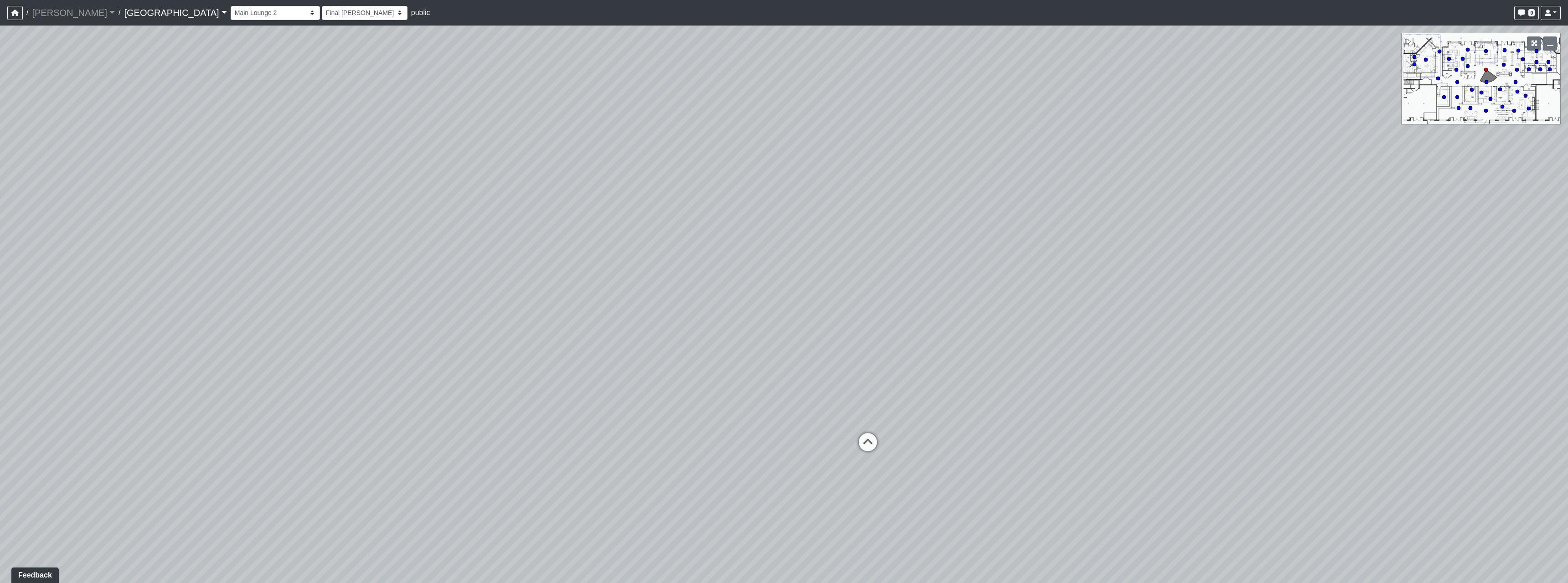
drag, startPoint x: 1082, startPoint y: 445, endPoint x: 715, endPoint y: 369, distance: 374.8
click at [597, 369] on div "Loading... Pool Courtyard Entry 1 Loading... Main Lounge 2 Loading... Pool Cour…" at bounding box center [784, 304] width 1568 height 557
click at [862, 434] on icon at bounding box center [868, 446] width 28 height 28
select select "bPB7wimamwCZGiPmsQdFAb"
select select "h3ebyGk32eUmSzz99H473o"
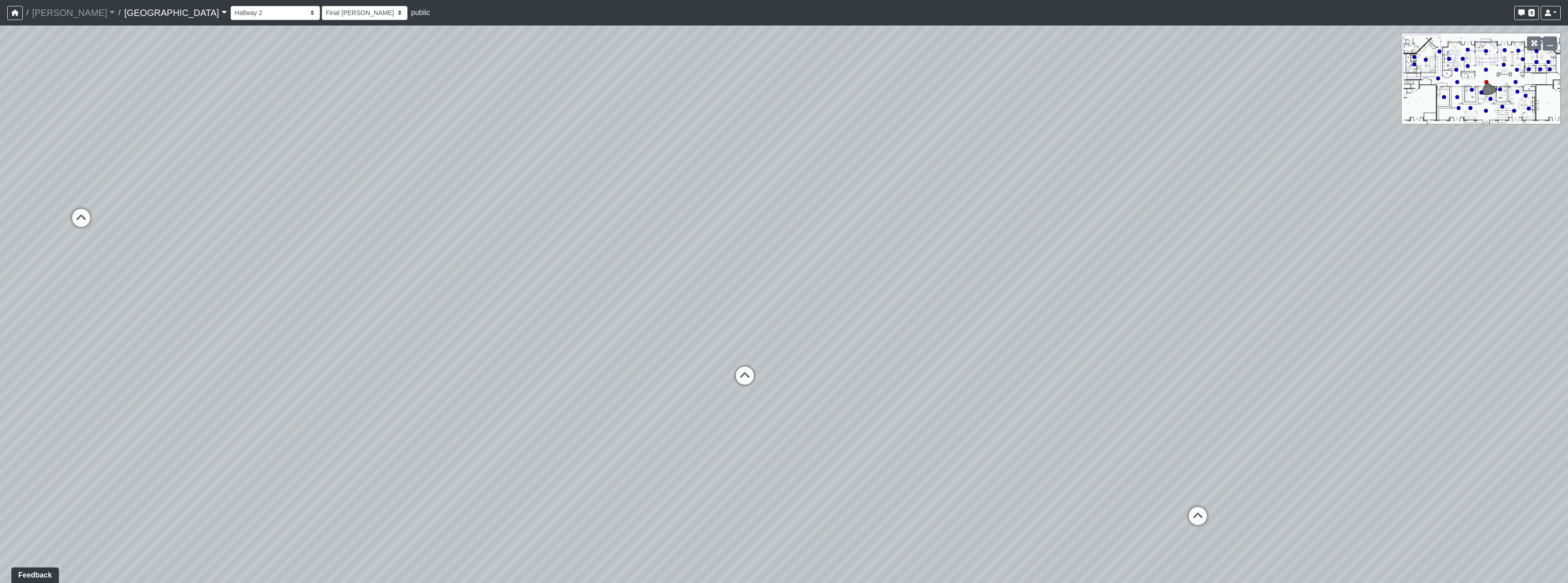
click at [726, 381] on div "Loading... Pool Courtyard Entry 1 Loading... Main Lounge 2 Loading... Pool Cour…" at bounding box center [784, 304] width 1568 height 557
click at [758, 376] on icon at bounding box center [745, 380] width 28 height 28
select select "pwytxSWgYHVvzQRFmDsR4a"
select select "h3ebyGk32eUmSzz99H473o"
click at [1091, 464] on icon at bounding box center [1084, 470] width 28 height 28
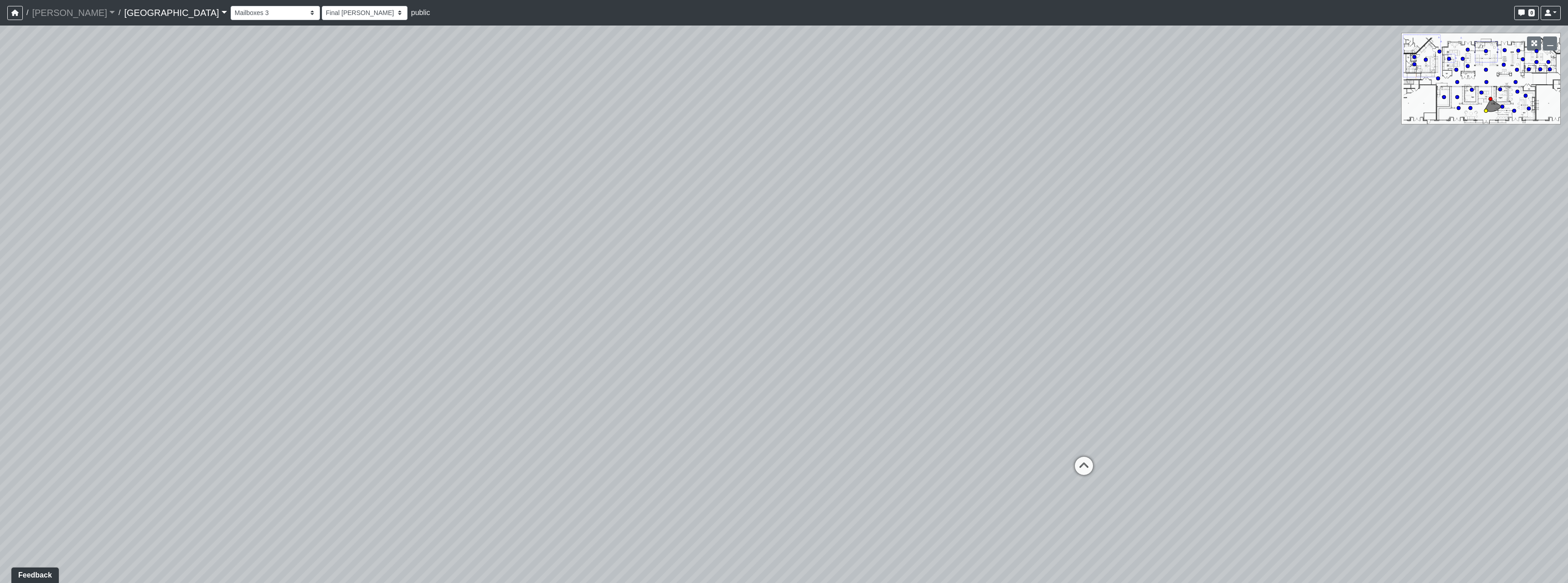
select select "rippxyhkynD5Hm89PJ8RuH"
select select "h3ebyGk32eUmSzz99H473o"
drag, startPoint x: 648, startPoint y: 373, endPoint x: 1124, endPoint y: 404, distance: 477.0
click at [1082, 403] on div "Loading... Pool Courtyard Entry 1 Loading... Main Lounge 2 Loading... Pool Cour…" at bounding box center [784, 304] width 1568 height 557
click at [879, 384] on div "Loading... Pool Courtyard Entry 1 Loading... Main Lounge 2 Loading... Pool Cour…" at bounding box center [784, 304] width 1568 height 557
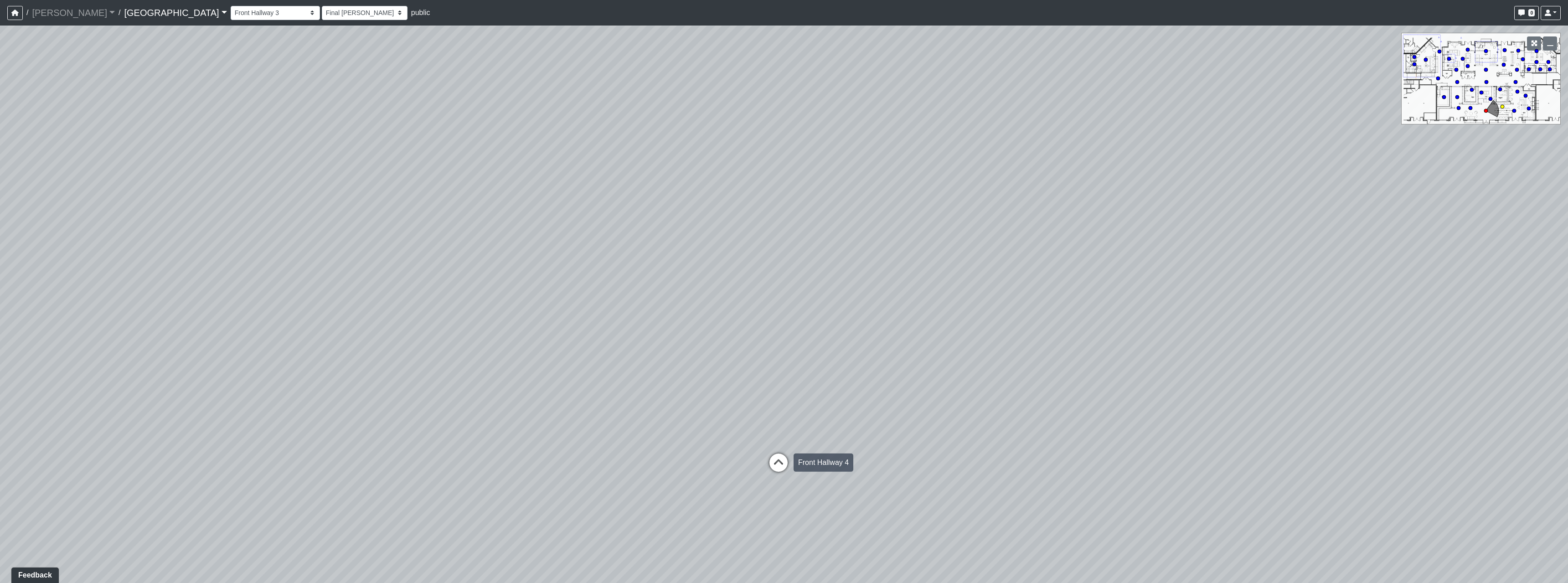
click at [780, 461] on icon at bounding box center [778, 467] width 28 height 28
select select "m2hJ8P2yQvUkmRNBTiAny8"
select select "h3ebyGk32eUmSzz99H473o"
click at [1029, 535] on div "Loading... Pool Courtyard Entry 1 Loading... Main Lounge 2 Loading... Pool Cour…" at bounding box center [784, 304] width 1568 height 557
click at [1037, 547] on icon at bounding box center [1034, 554] width 28 height 28
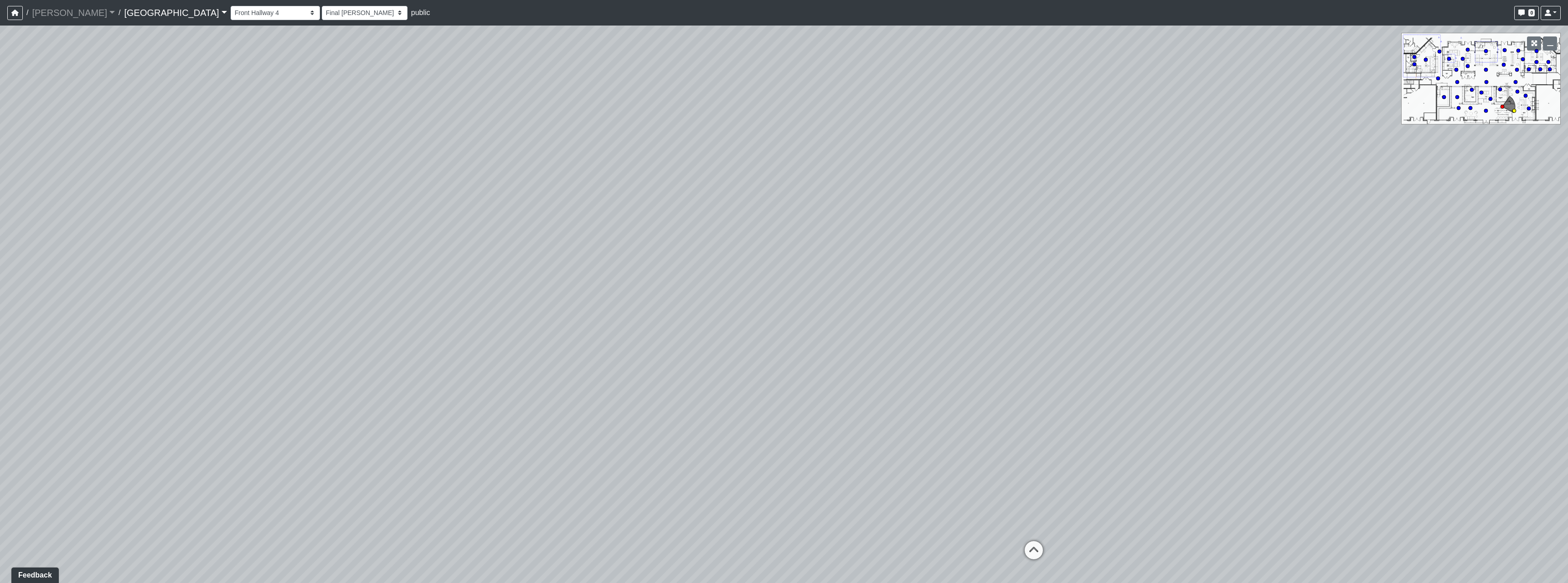
select select "qraa3g3CYhQY23birKpUUB"
drag, startPoint x: 873, startPoint y: 371, endPoint x: 878, endPoint y: 372, distance: 5.1
click at [878, 372] on div "Loading... Pool Courtyard Entry 1 Loading... Main Lounge 2 Loading... Pool Cour…" at bounding box center [784, 304] width 1568 height 557
click at [889, 349] on div "Loading... Pool Courtyard Entry 1 Loading... Main Lounge 2 Loading... Pool Cour…" at bounding box center [784, 304] width 1568 height 557
click at [322, 15] on select "[DATE] Final [PERSON_NAME] [DATE] [DATE]_v2 [DATE] [DATE] [DATE] [DATE] [DATE] …" at bounding box center [365, 13] width 86 height 14
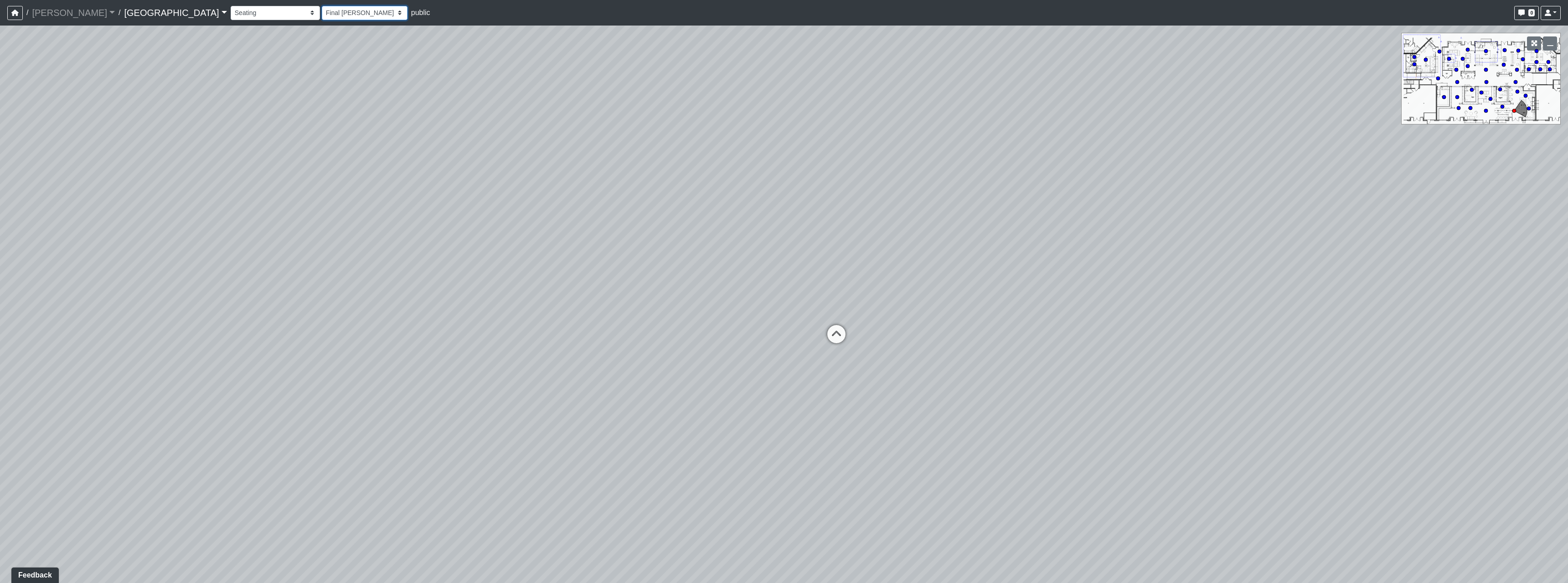
select select "w2ud4b3iGZm4AEixZF9vNY"
click at [322, 6] on select "[DATE] Final [PERSON_NAME] [DATE] [DATE]_v2 [DATE] [DATE] [DATE] [DATE] [DATE] …" at bounding box center [365, 13] width 86 height 14
select select "qraa3g3CYhQY23birKpUUB"
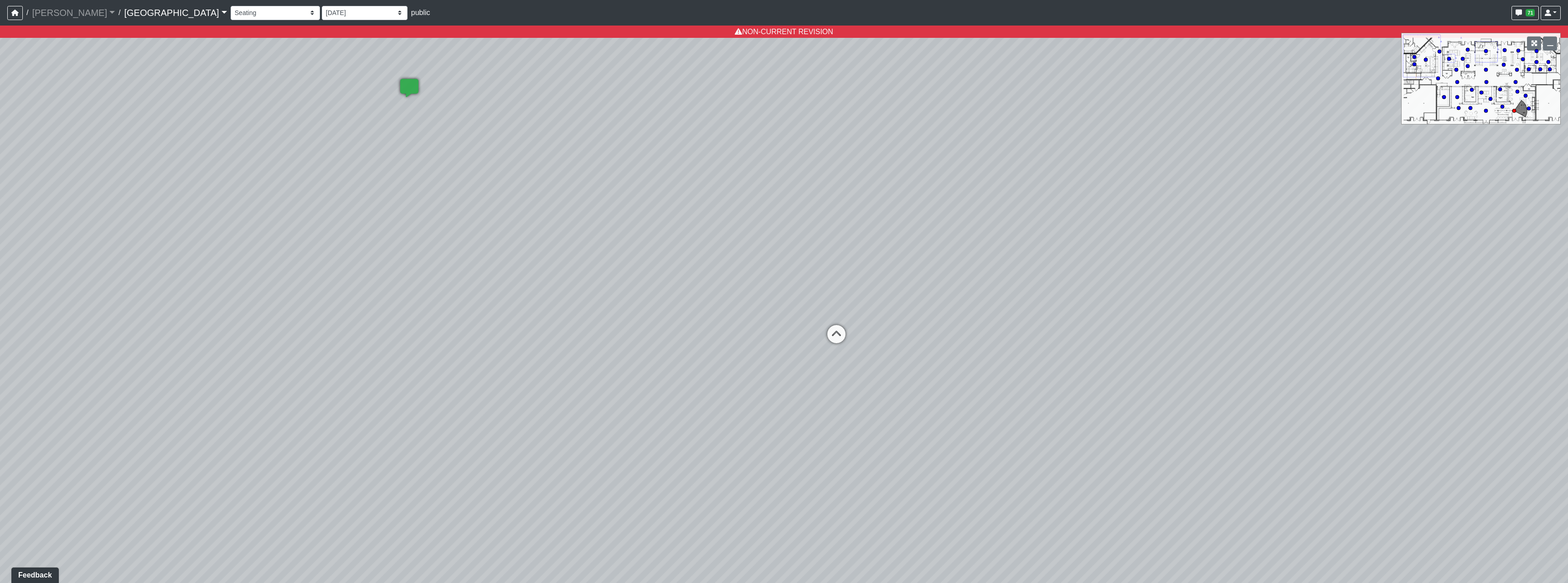
click at [270, 20] on div "Breezeway Entry Fireplace 1 Fireplace 2 Gate Golf Holes Shade Sails Sidewalk 1 …" at bounding box center [895, 13] width 1330 height 18
drag, startPoint x: 267, startPoint y: 2, endPoint x: 268, endPoint y: 14, distance: 12.0
click at [267, 4] on nav "/ [PERSON_NAME] Loading... / [GEOGRAPHIC_DATA] [GEOGRAPHIC_DATA] Loading... [GE…" at bounding box center [784, 13] width 1568 height 26
drag, startPoint x: 268, startPoint y: 14, endPoint x: 269, endPoint y: 19, distance: 5.1
click at [322, 14] on select "[DATE] Final [PERSON_NAME] [DATE] [DATE]_v2 [DATE] [DATE] [DATE] [DATE] [DATE] …" at bounding box center [365, 13] width 86 height 14
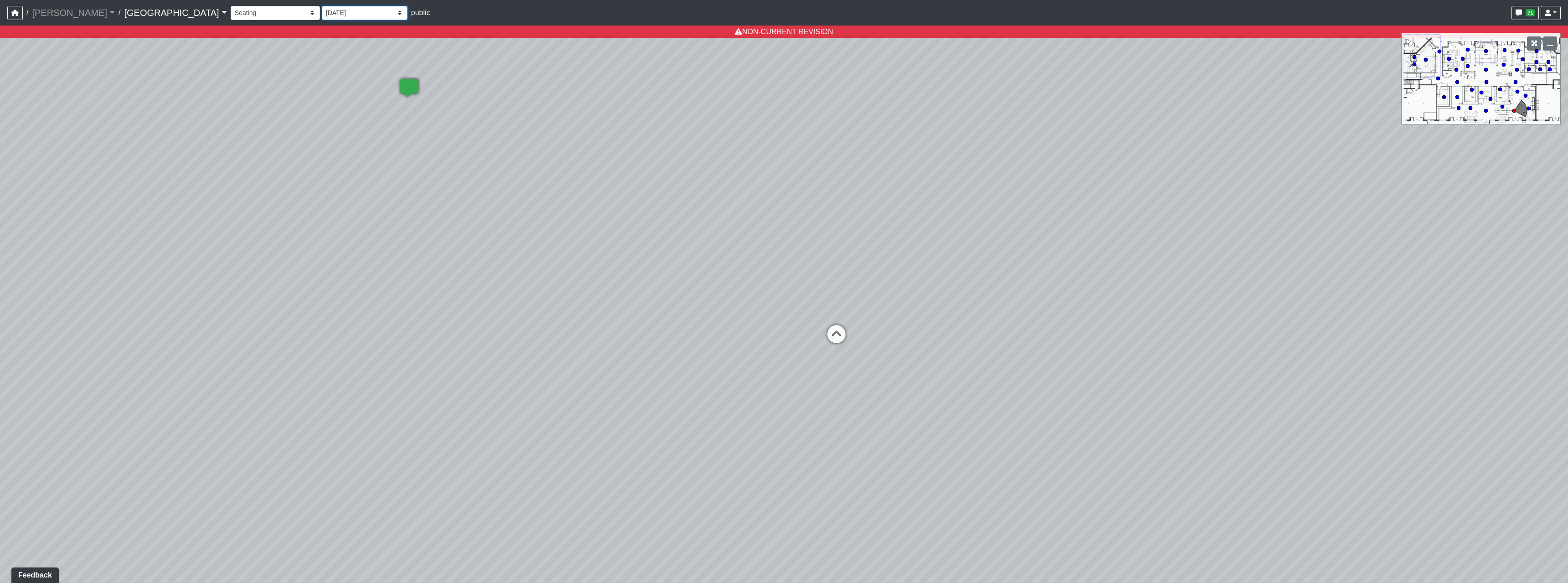
select select "fKt2Hnpik4ErYnrf8T8fjx"
click at [322, 6] on select "[DATE] Final [PERSON_NAME] [DATE] [DATE]_v2 [DATE] [DATE] [DATE] [DATE] [DATE] …" at bounding box center [365, 13] width 86 height 14
select select "qraa3g3CYhQY23birKpUUB"
click at [322, 17] on select "[DATE] Final [PERSON_NAME] [DATE] [DATE]_v2 [DATE] [DATE] [DATE] [DATE] [DATE] …" at bounding box center [365, 13] width 86 height 14
select select "jrNvADhQ87c7iJgzVfU5Zg"
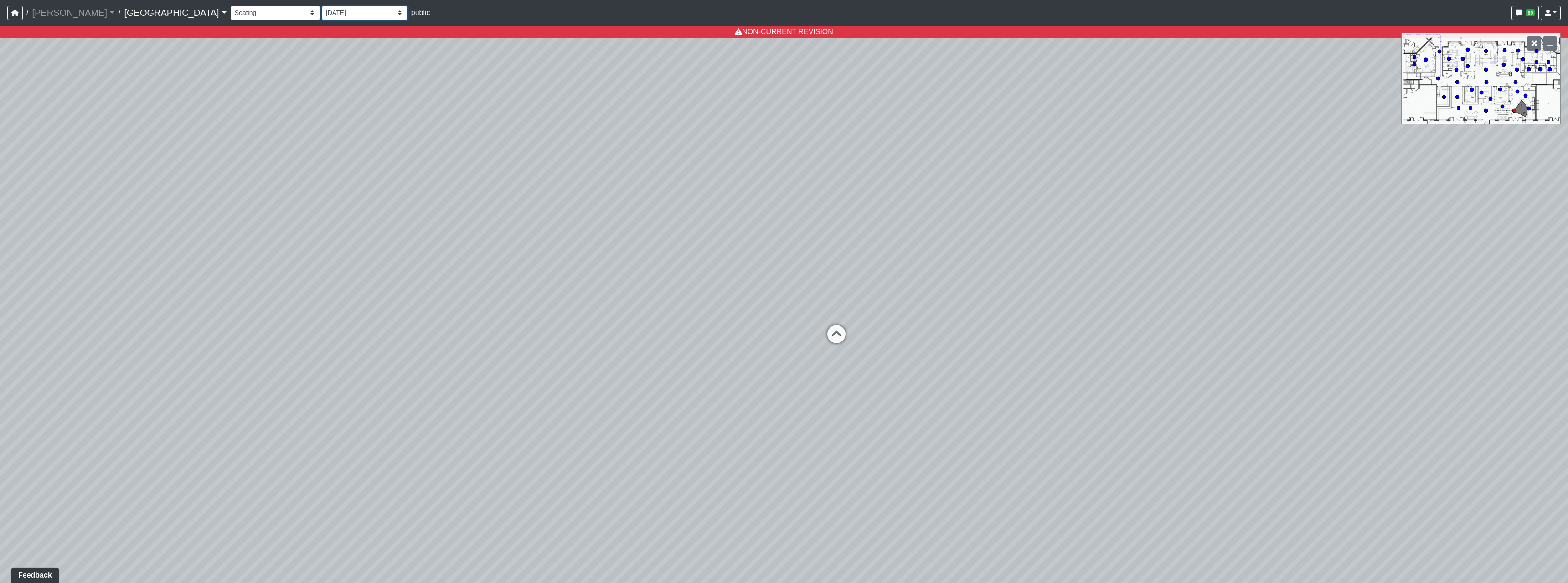
click at [322, 6] on select "[DATE] Final [PERSON_NAME] [DATE] [DATE]_v2 [DATE] [DATE] [DATE] [DATE] [DATE] …" at bounding box center [365, 13] width 86 height 14
select select "qraa3g3CYhQY23birKpUUB"
drag, startPoint x: 263, startPoint y: 13, endPoint x: 263, endPoint y: 19, distance: 6.0
click at [322, 13] on select "[DATE] Final [PERSON_NAME] [DATE] [DATE]_v2 [DATE] [DATE] [DATE] [DATE] [DATE] …" at bounding box center [365, 13] width 86 height 14
select select "w2n9wamUXLhcj1VR4xGdCC"
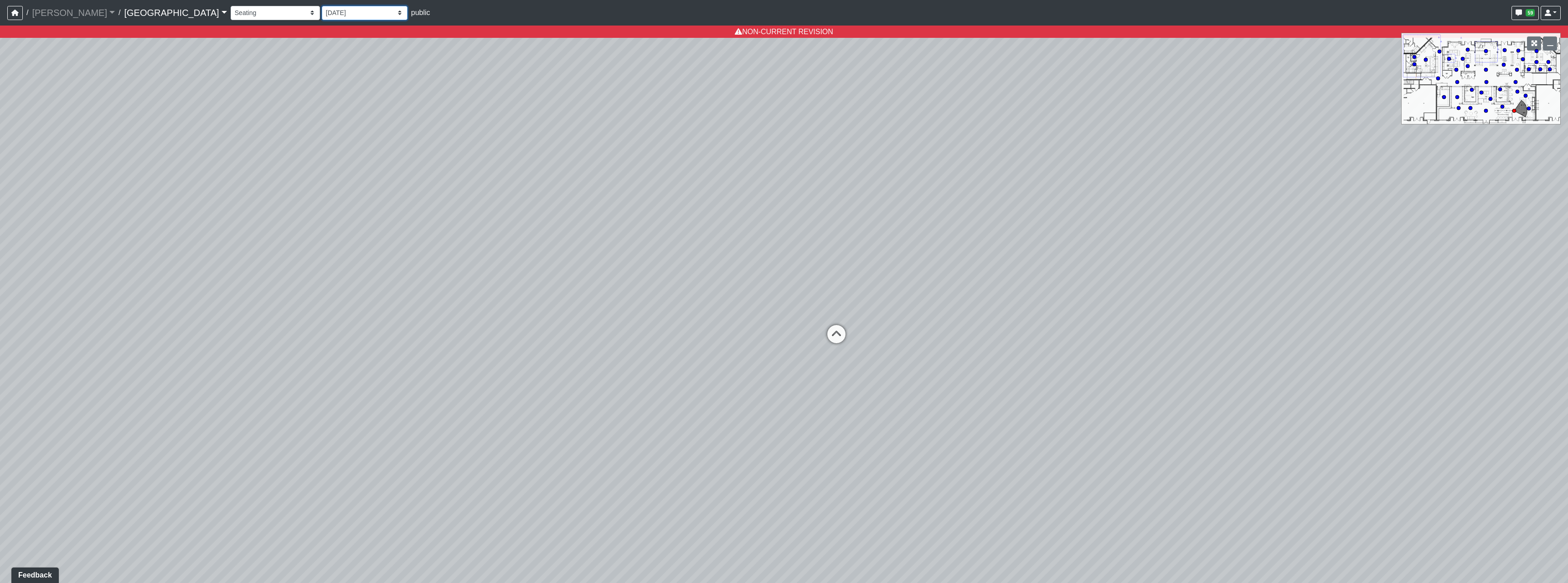
click at [322, 6] on select "[DATE] Final [PERSON_NAME] [DATE] [DATE]_v2 [DATE] [DATE] [DATE] [DATE] [DATE] …" at bounding box center [365, 13] width 86 height 14
select select "qraa3g3CYhQY23birKpUUB"
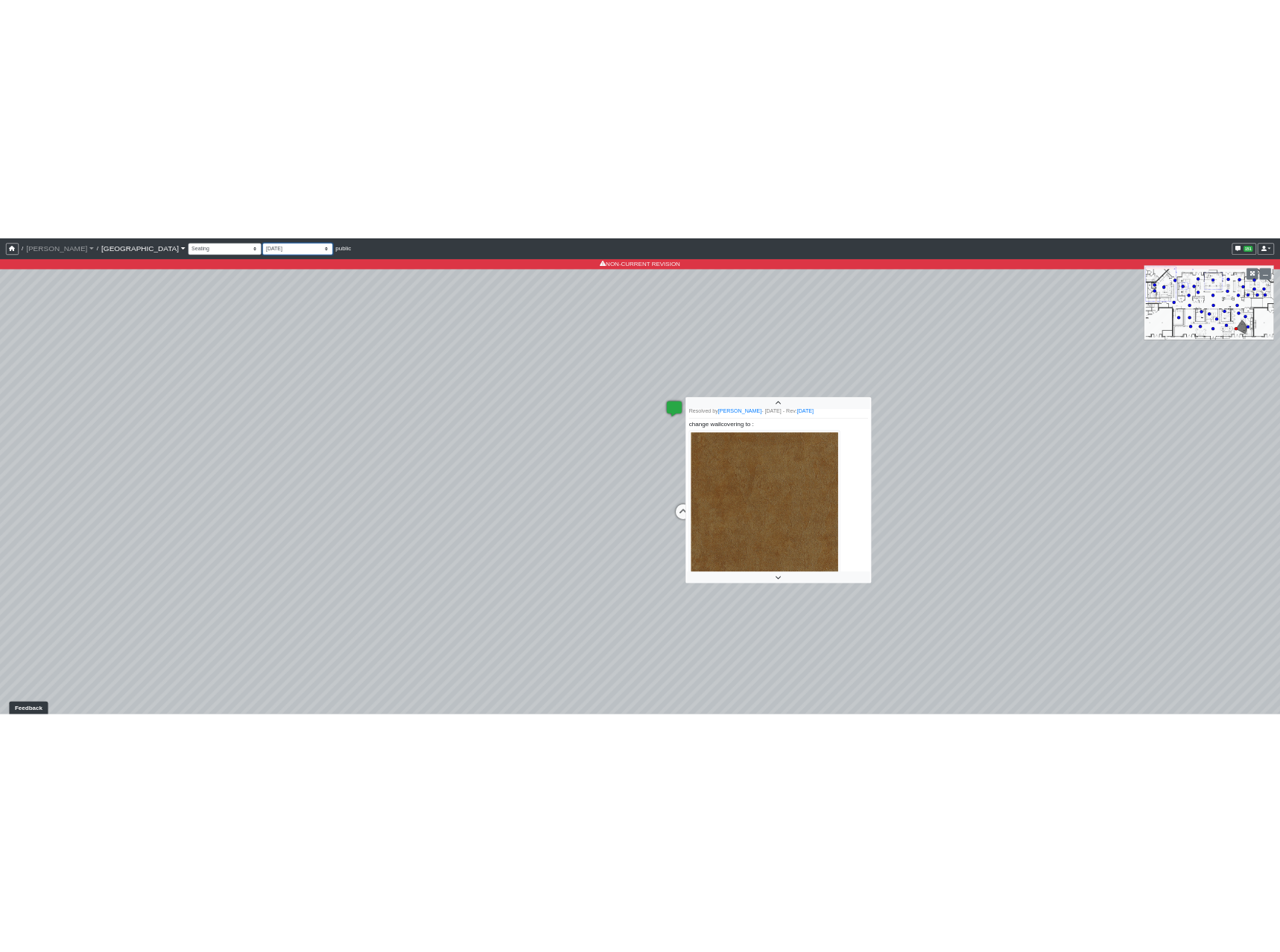
scroll to position [4, 0]
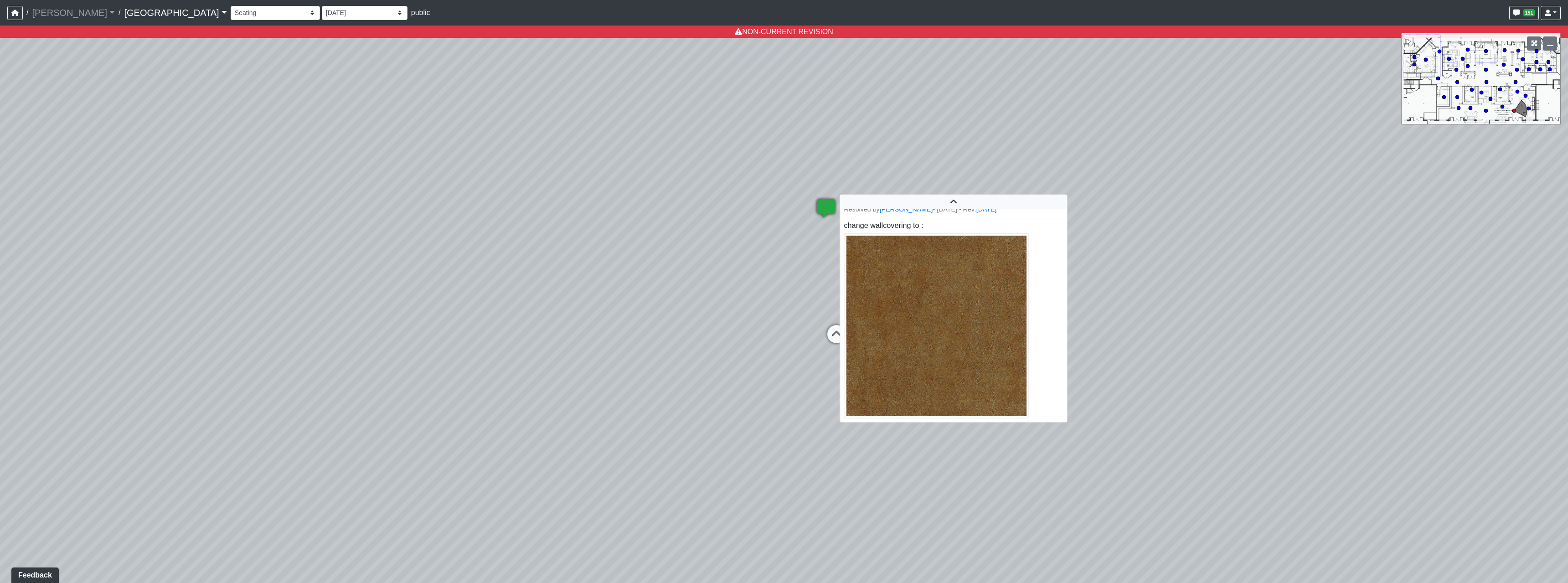
click at [938, 254] on img at bounding box center [936, 325] width 185 height 185
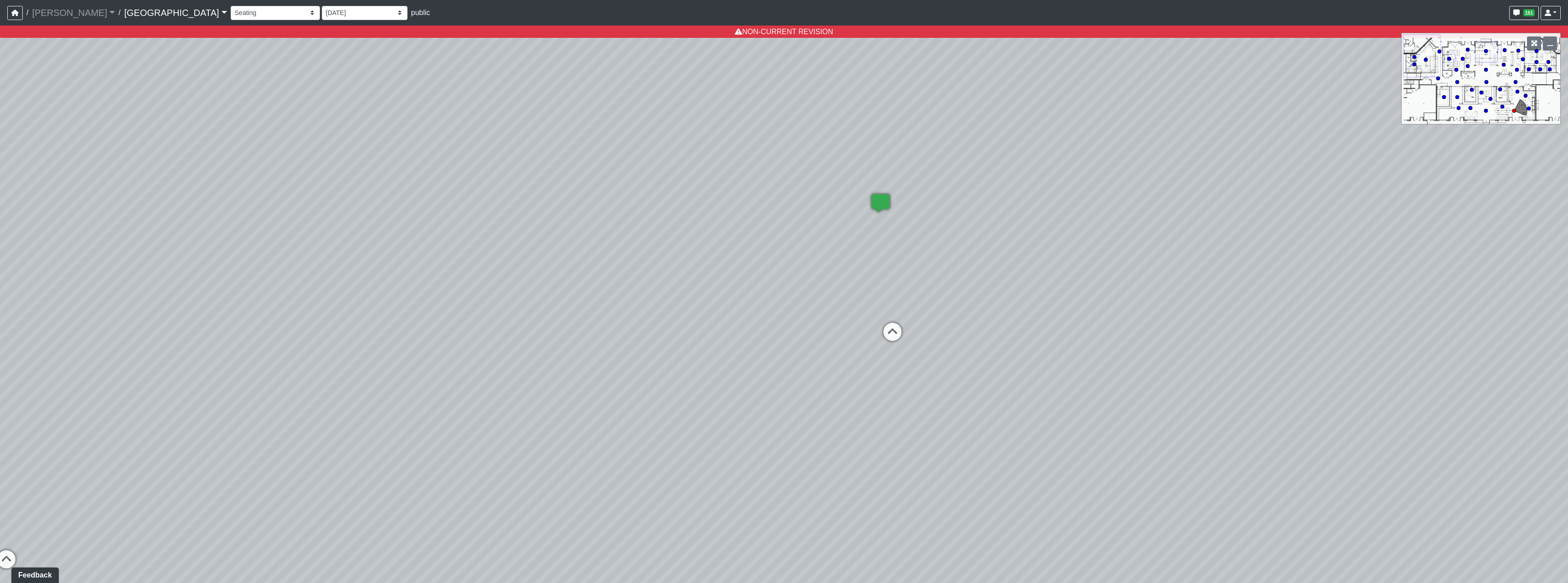
drag, startPoint x: 718, startPoint y: 351, endPoint x: 952, endPoint y: 351, distance: 234.0
click at [963, 357] on div "Loading... Pool Courtyard Entry 1 Loading... Main Lounge 2 Loading... Pool Cour…" at bounding box center [784, 304] width 1568 height 557
click at [322, 15] on select "[DATE] Final [PERSON_NAME] [DATE] [DATE]_v2 [DATE] [DATE] [DATE] [DATE] [DATE] …" at bounding box center [365, 13] width 86 height 14
select select "h3ebyGk32eUmSzz99H473o"
click at [322, 6] on select "[DATE] Final [PERSON_NAME] [DATE] [DATE]_v2 [DATE] [DATE] [DATE] [DATE] [DATE] …" at bounding box center [365, 13] width 86 height 14
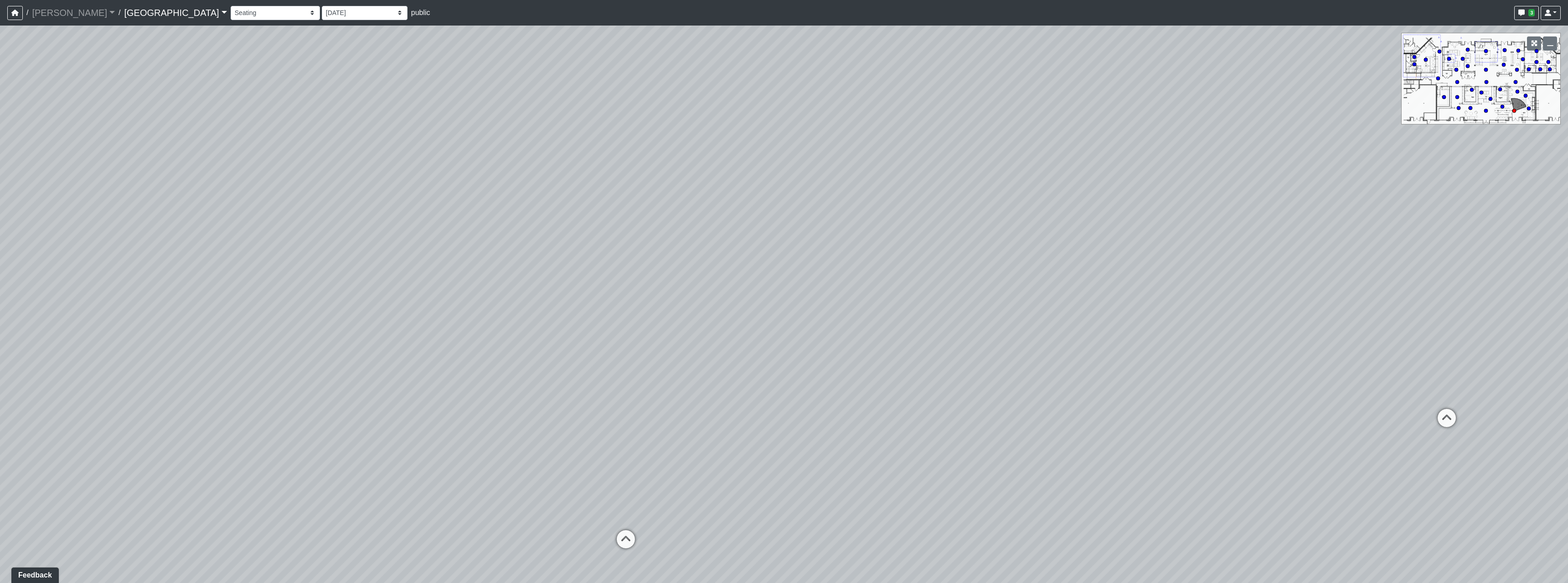
drag, startPoint x: 765, startPoint y: 331, endPoint x: 1070, endPoint y: 385, distance: 309.7
click at [1155, 407] on div "Loading... Pool Courtyard Entry 1 Loading... Main Lounge 2 Loading... Pool Cour…" at bounding box center [784, 304] width 1568 height 557
drag, startPoint x: 767, startPoint y: 391, endPoint x: 1010, endPoint y: 343, distance: 247.7
click at [964, 351] on div "Loading... Pool Courtyard Entry 1 Loading... Main Lounge 2 Loading... Pool Cour…" at bounding box center [784, 304] width 1568 height 557
drag, startPoint x: 945, startPoint y: 370, endPoint x: 1256, endPoint y: 336, distance: 312.9
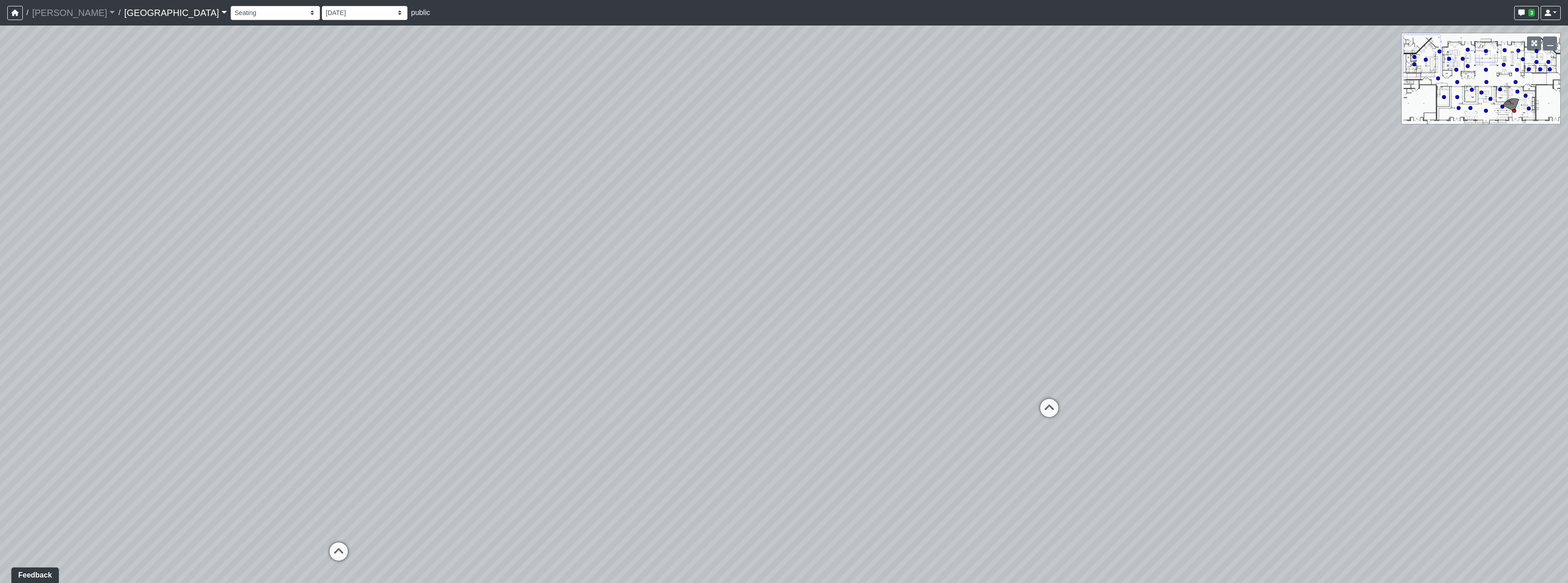
click at [1176, 339] on div "Loading... Pool Courtyard Entry 1 Loading... Main Lounge 2 Loading... Pool Cour…" at bounding box center [784, 304] width 1568 height 557
drag, startPoint x: 749, startPoint y: 299, endPoint x: 1036, endPoint y: 398, distance: 303.6
click at [1037, 398] on div "Loading... Pool Courtyard Entry 1 Loading... Main Lounge 2 Loading... Pool Cour…" at bounding box center [784, 304] width 1568 height 557
click at [1048, 478] on icon at bounding box center [1052, 488] width 28 height 28
click at [792, 417] on icon at bounding box center [804, 407] width 28 height 28
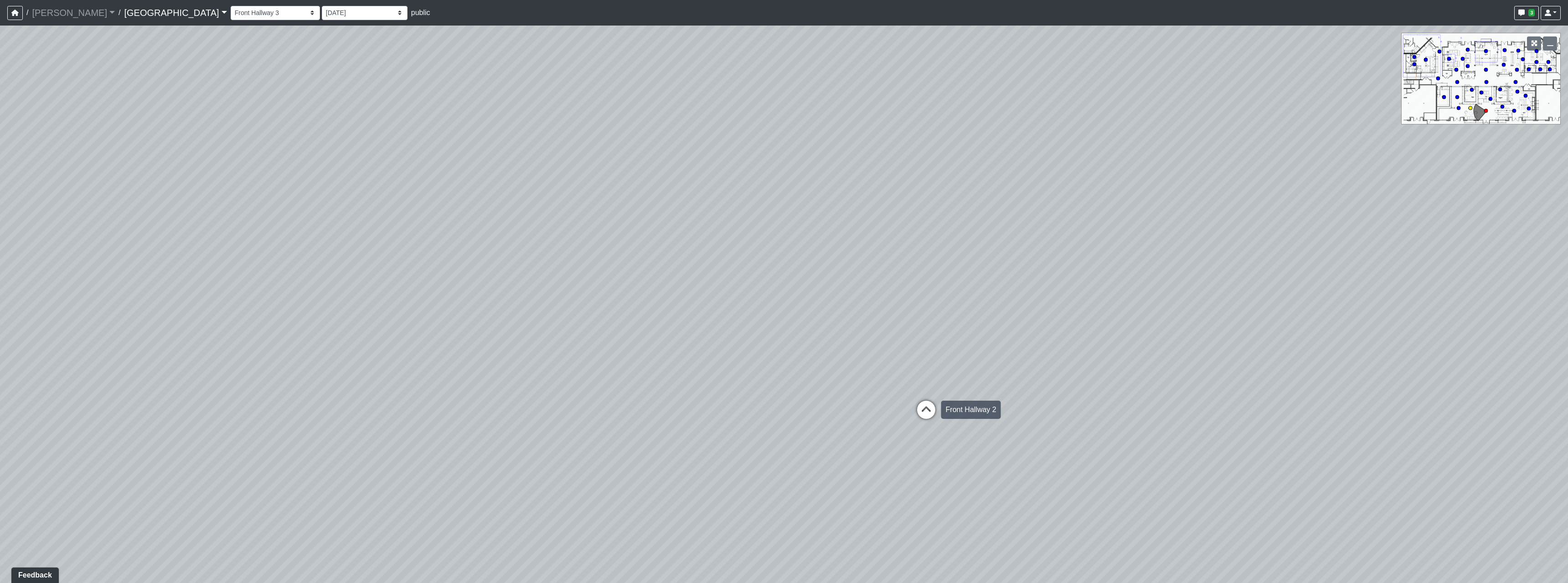
click at [914, 406] on icon at bounding box center [926, 414] width 28 height 28
click at [810, 423] on icon at bounding box center [813, 431] width 28 height 28
drag, startPoint x: 1077, startPoint y: 362, endPoint x: 687, endPoint y: 356, distance: 390.0
click at [687, 356] on div "Loading... Pool Courtyard Entry 1 Loading... Main Lounge 2 Loading... Pool Cour…" at bounding box center [784, 304] width 1568 height 557
drag, startPoint x: 906, startPoint y: 299, endPoint x: 849, endPoint y: 362, distance: 85.0
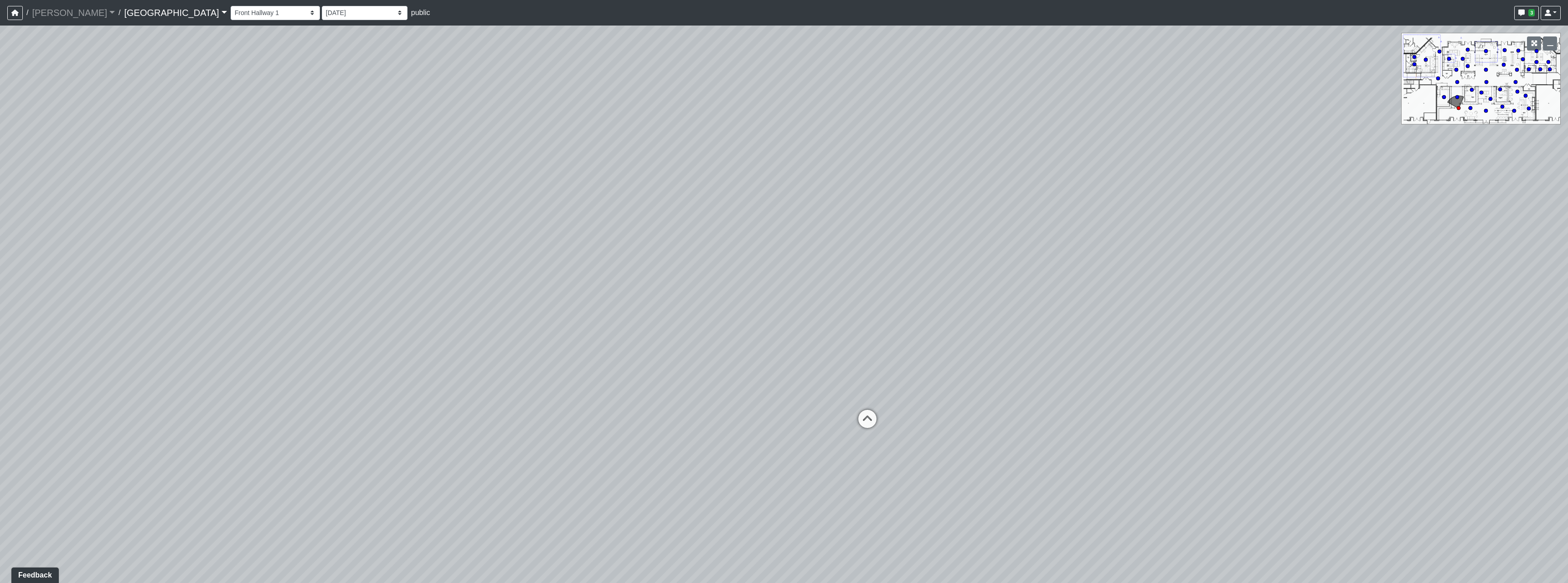
click at [849, 324] on div "Loading... Pool Courtyard Entry 1 Loading... Main Lounge 2 Loading... Pool Cour…" at bounding box center [784, 304] width 1568 height 557
click at [840, 442] on icon at bounding box center [838, 445] width 28 height 28
click at [883, 414] on icon at bounding box center [886, 400] width 28 height 28
drag, startPoint x: 733, startPoint y: 393, endPoint x: 1043, endPoint y: 419, distance: 311.1
click at [1004, 410] on div "Loading... Pool Courtyard Entry 1 Loading... Main Lounge 2 Loading... Pool Cour…" at bounding box center [784, 304] width 1568 height 557
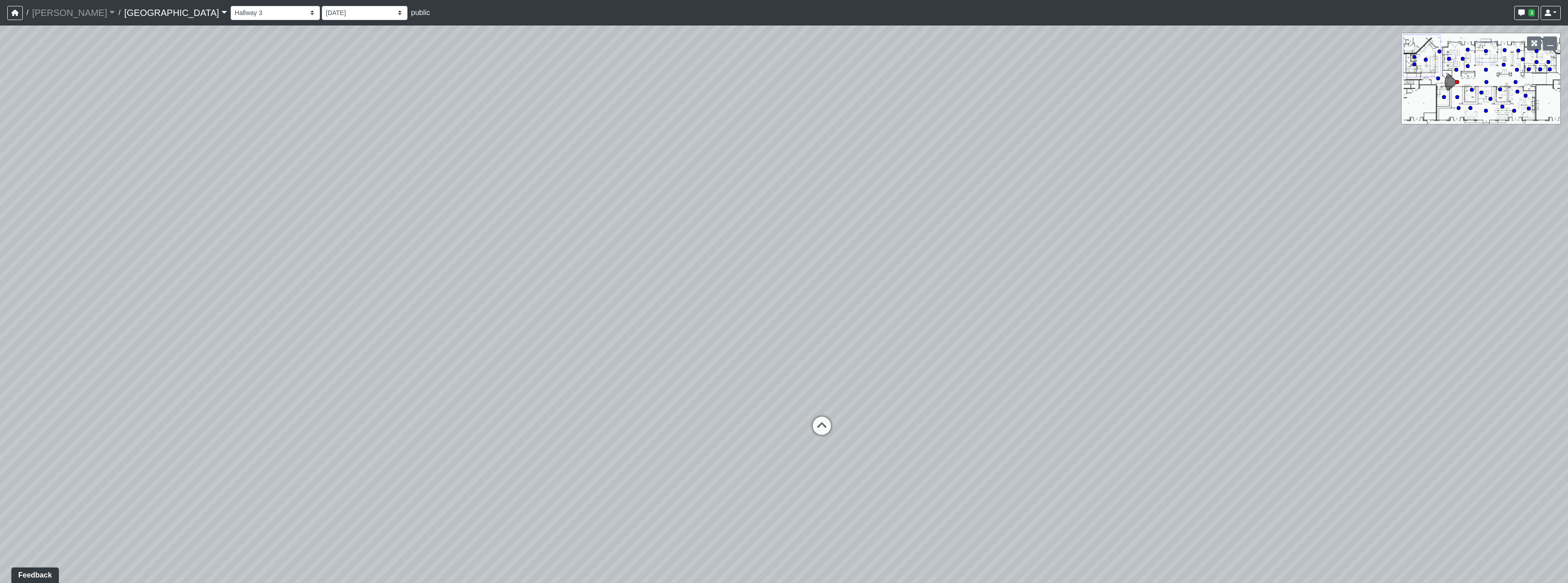
drag, startPoint x: 1017, startPoint y: 427, endPoint x: 990, endPoint y: 422, distance: 27.5
click at [990, 422] on div "Loading... Pool Courtyard Entry 1 Loading... Main Lounge 2 Loading... Pool Cour…" at bounding box center [784, 304] width 1568 height 557
click at [825, 428] on div "Loading... Pool Courtyard Entry 1 Loading... Main Lounge 2 Loading... Pool Cour…" at bounding box center [784, 304] width 1568 height 557
click at [816, 426] on icon at bounding box center [809, 426] width 28 height 28
drag, startPoint x: 770, startPoint y: 407, endPoint x: 319, endPoint y: 369, distance: 452.6
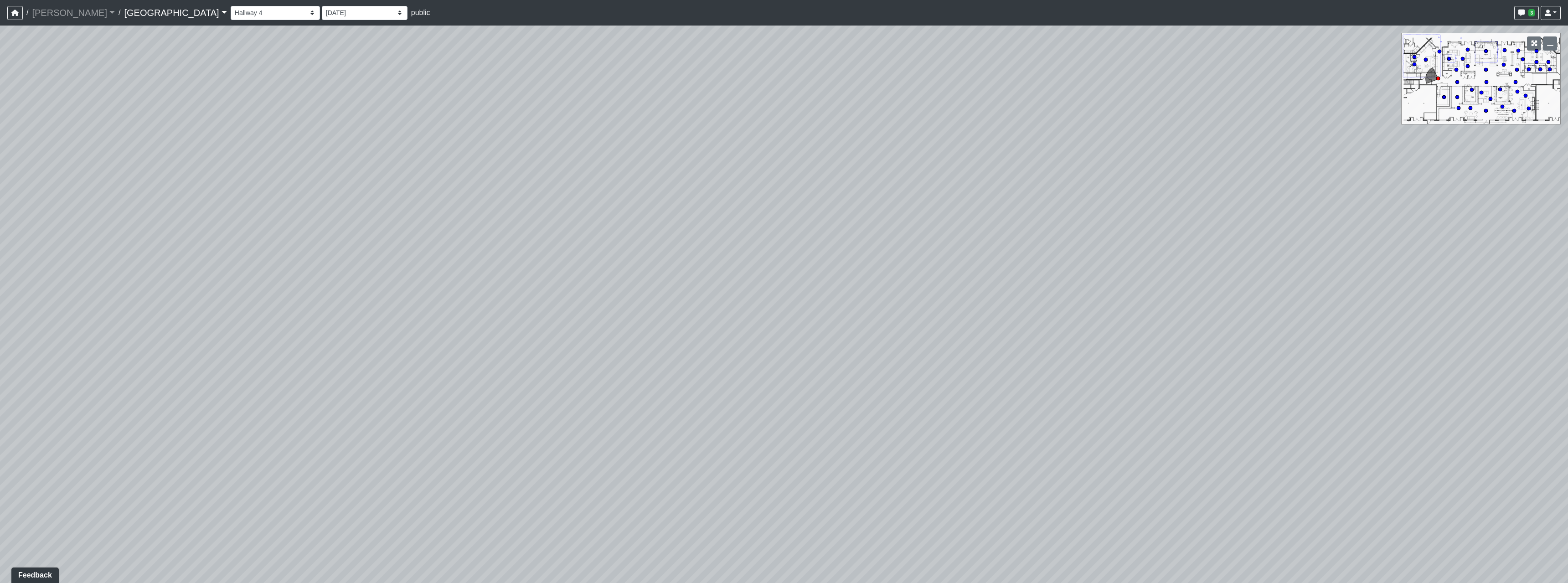
click at [349, 377] on div "Loading... Pool Courtyard Entry 1 Loading... Main Lounge 2 Loading... Pool Cour…" at bounding box center [784, 304] width 1568 height 557
click at [778, 290] on icon at bounding box center [780, 295] width 28 height 28
select select "1BHEvwyFC9snVZGq8GH6tc"
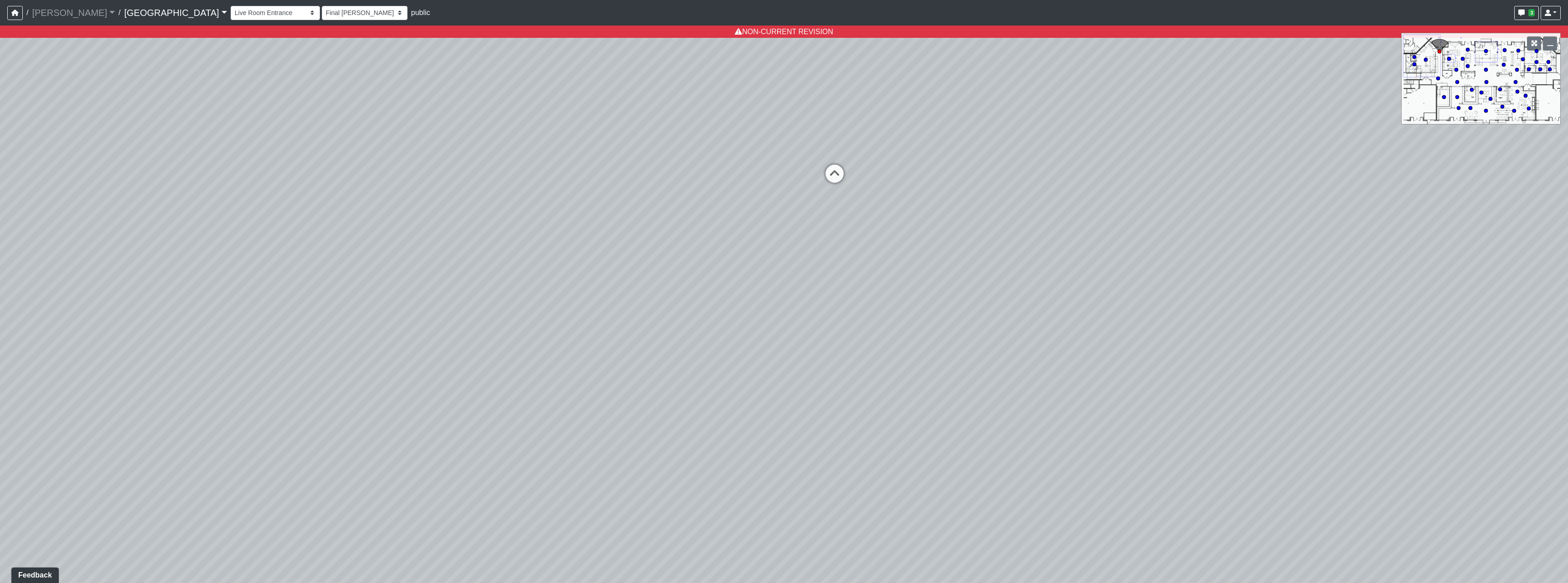
drag, startPoint x: 607, startPoint y: 369, endPoint x: 1001, endPoint y: 377, distance: 394.1
click at [930, 374] on div "Loading... Pool Courtyard Entry 1 Loading... Main Lounge 2 Loading... Pool Cour…" at bounding box center [784, 304] width 1568 height 557
drag, startPoint x: 860, startPoint y: 345, endPoint x: 998, endPoint y: 464, distance: 182.2
click at [998, 464] on div "Loading... Pool Courtyard Entry 1 Loading... Main Lounge 2 Loading... Pool Cour…" at bounding box center [784, 304] width 1568 height 557
click at [269, 21] on div "Breezeway Entry Fireplace 1 Fireplace 2 Gate Golf Holes Shade Sails Sidewalk 1 …" at bounding box center [895, 13] width 1330 height 18
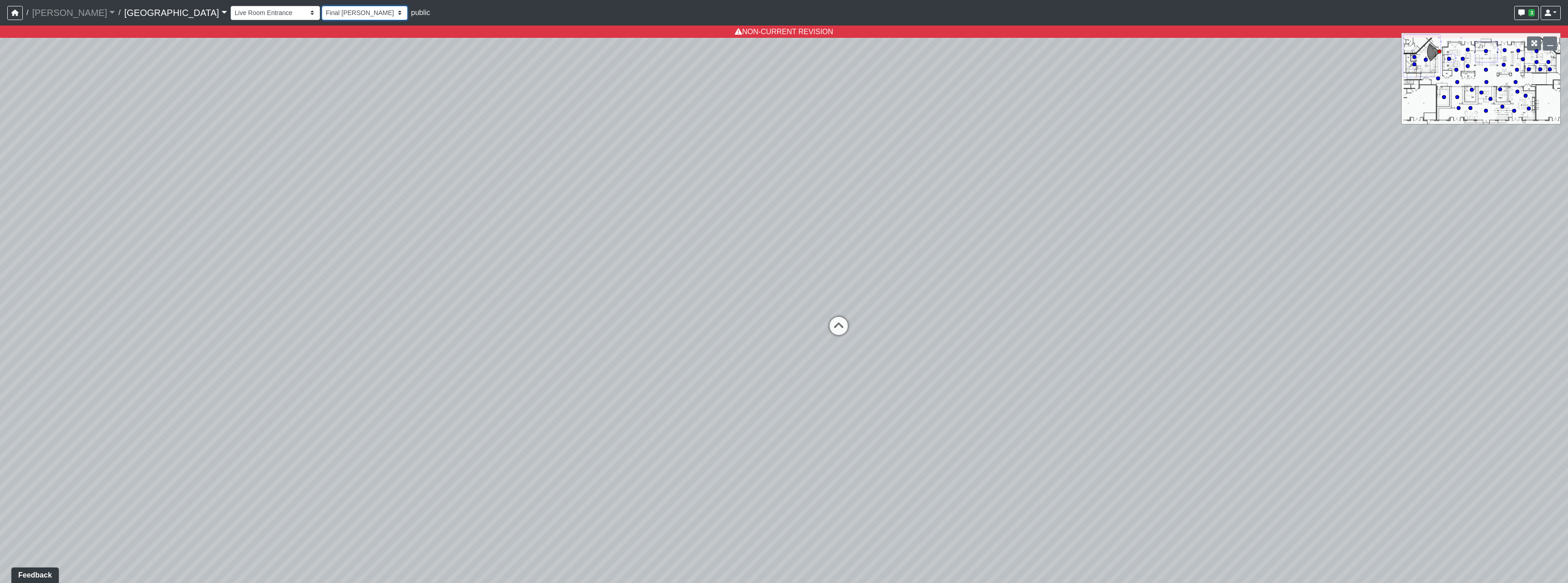
click at [322, 19] on select "[DATE] Final [PERSON_NAME] [DATE] [DATE]_v2 [DATE] [DATE] [DATE] [DATE] [DATE] …" at bounding box center [365, 13] width 86 height 14
select select "mzdjipiqQCz6KJ28yXmyFL"
click at [322, 6] on select "[DATE] Final [PERSON_NAME] [DATE] [DATE]_v2 [DATE] [DATE] [DATE] [DATE] [DATE] …" at bounding box center [365, 13] width 86 height 14
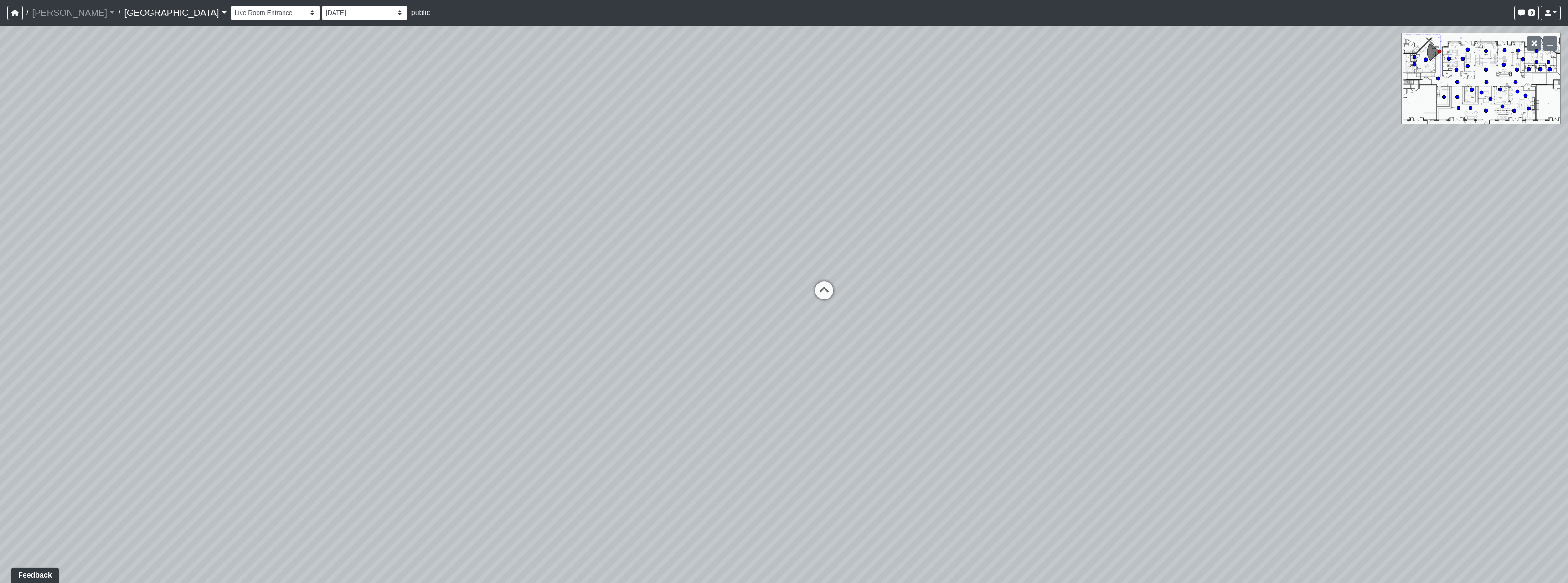
drag, startPoint x: 869, startPoint y: 374, endPoint x: 842, endPoint y: 329, distance: 52.5
click at [842, 329] on div "Loading... Pool Courtyard Entry 1 Loading... Main Lounge 2 Loading... Pool Cour…" at bounding box center [784, 304] width 1568 height 557
click at [814, 272] on div "Loading... Live Room - Lounge Area" at bounding box center [821, 285] width 28 height 28
drag, startPoint x: 930, startPoint y: 329, endPoint x: 582, endPoint y: 322, distance: 348.1
click at [562, 330] on div "Loading... Pool Courtyard Entry 1 Loading... Main Lounge 2 Loading... Pool Cour…" at bounding box center [784, 304] width 1568 height 557
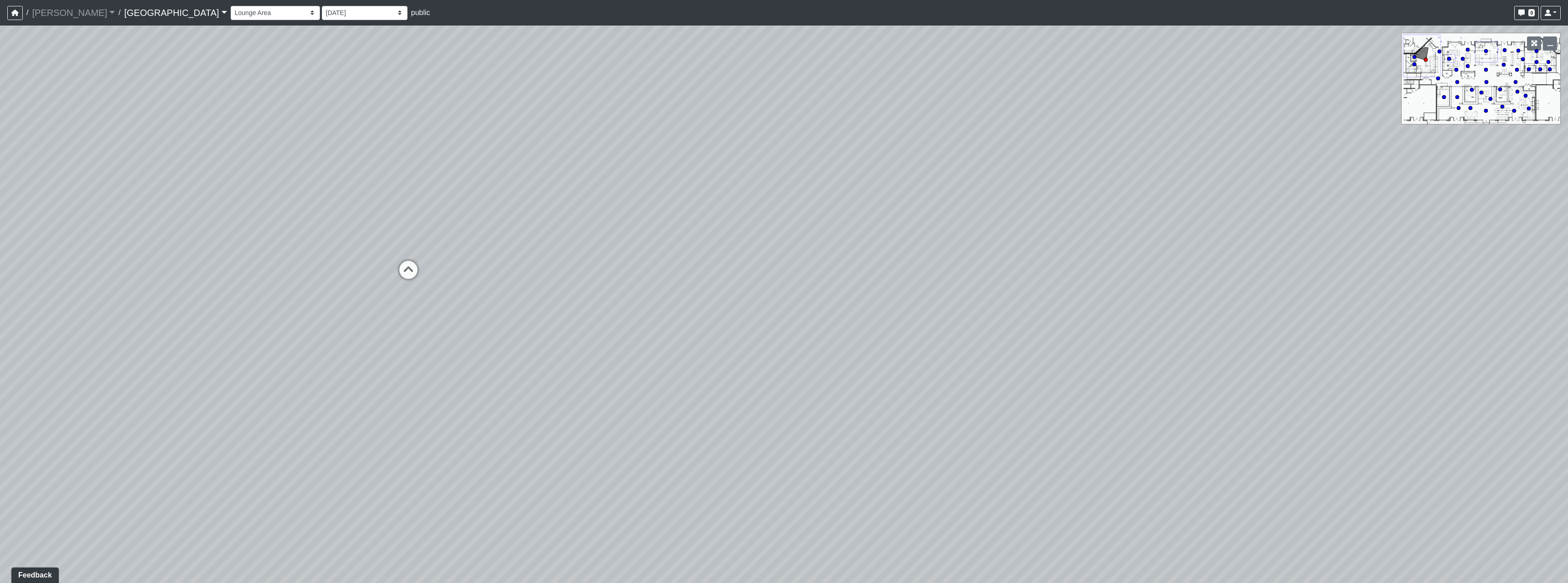
drag, startPoint x: 1160, startPoint y: 301, endPoint x: 457, endPoint y: 278, distance: 703.4
click at [569, 305] on div "Loading... Pool Courtyard Entry 1 Loading... Main Lounge 2 Loading... Pool Cour…" at bounding box center [784, 304] width 1568 height 557
drag, startPoint x: 971, startPoint y: 271, endPoint x: 471, endPoint y: 249, distance: 500.5
click at [531, 269] on div "Loading... Pool Courtyard Entry 1 Loading... Main Lounge 2 Loading... Pool Cour…" at bounding box center [784, 304] width 1568 height 557
drag, startPoint x: 1000, startPoint y: 243, endPoint x: 610, endPoint y: 278, distance: 391.6
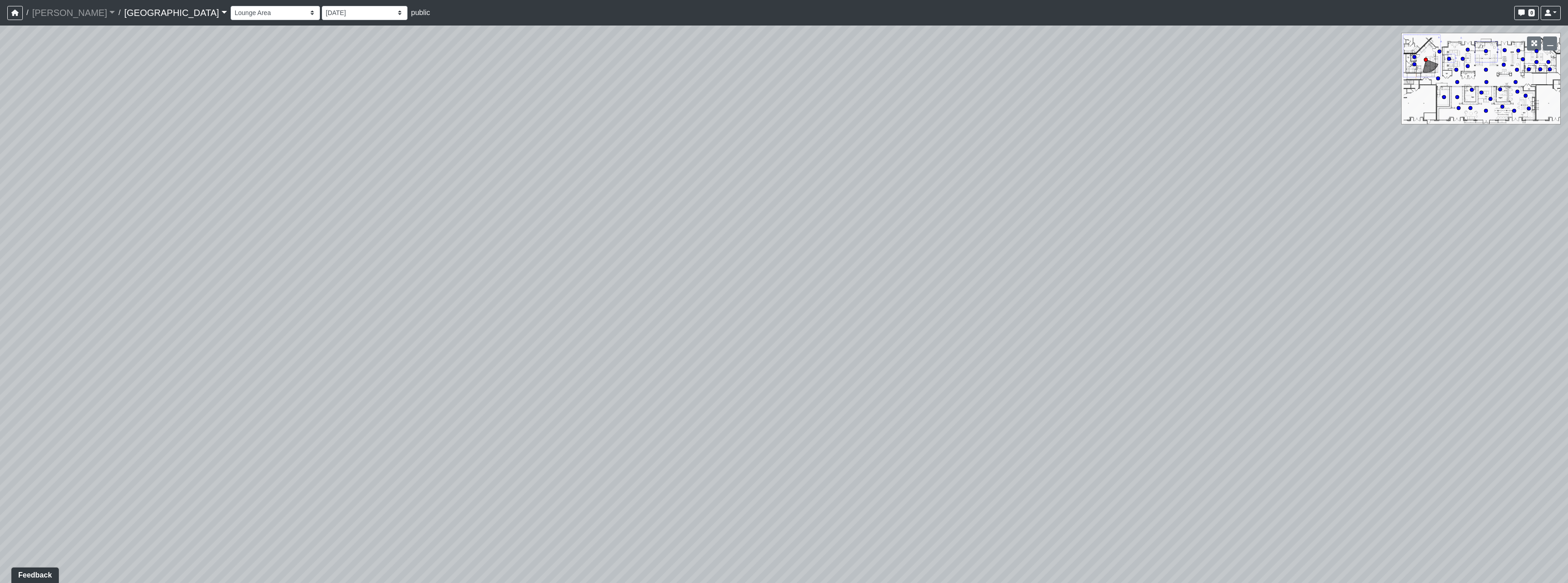
click at [610, 278] on div "Loading... Pool Courtyard Entry 1 Loading... Main Lounge 2 Loading... Pool Cour…" at bounding box center [784, 304] width 1568 height 557
drag, startPoint x: 1138, startPoint y: 325, endPoint x: 486, endPoint y: 270, distance: 654.3
click at [753, 293] on div "Loading... Pool Courtyard Entry 1 Loading... Main Lounge 2 Loading... Pool Cour…" at bounding box center [784, 304] width 1568 height 557
drag, startPoint x: 887, startPoint y: 269, endPoint x: 867, endPoint y: 306, distance: 42.1
click at [865, 311] on div "Loading... Pool Courtyard Entry 1 Loading... Main Lounge 2 Loading... Pool Cour…" at bounding box center [784, 304] width 1568 height 557
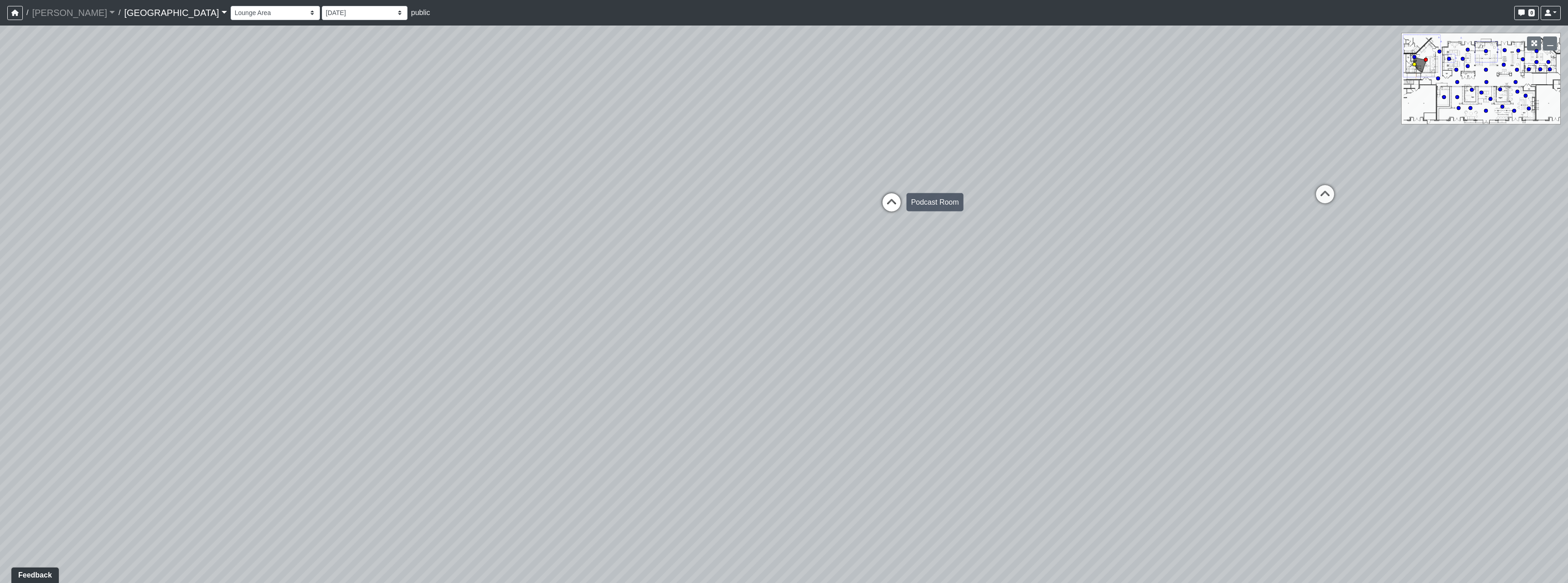
click at [895, 191] on div "Loading... Podcast Room" at bounding box center [891, 202] width 28 height 28
select select "mhmvR7e2XvHahBghJtkrPb"
drag, startPoint x: 841, startPoint y: 347, endPoint x: 1056, endPoint y: 393, distance: 219.9
click at [1056, 393] on div "Loading... Pool Courtyard Entry 1 Loading... Main Lounge 2 Loading... Pool Cour…" at bounding box center [784, 304] width 1568 height 557
click at [322, 18] on select "[DATE] Final [PERSON_NAME] [DATE] [DATE]_v2 [DATE] [DATE] [DATE] [DATE] [DATE] …" at bounding box center [365, 13] width 86 height 14
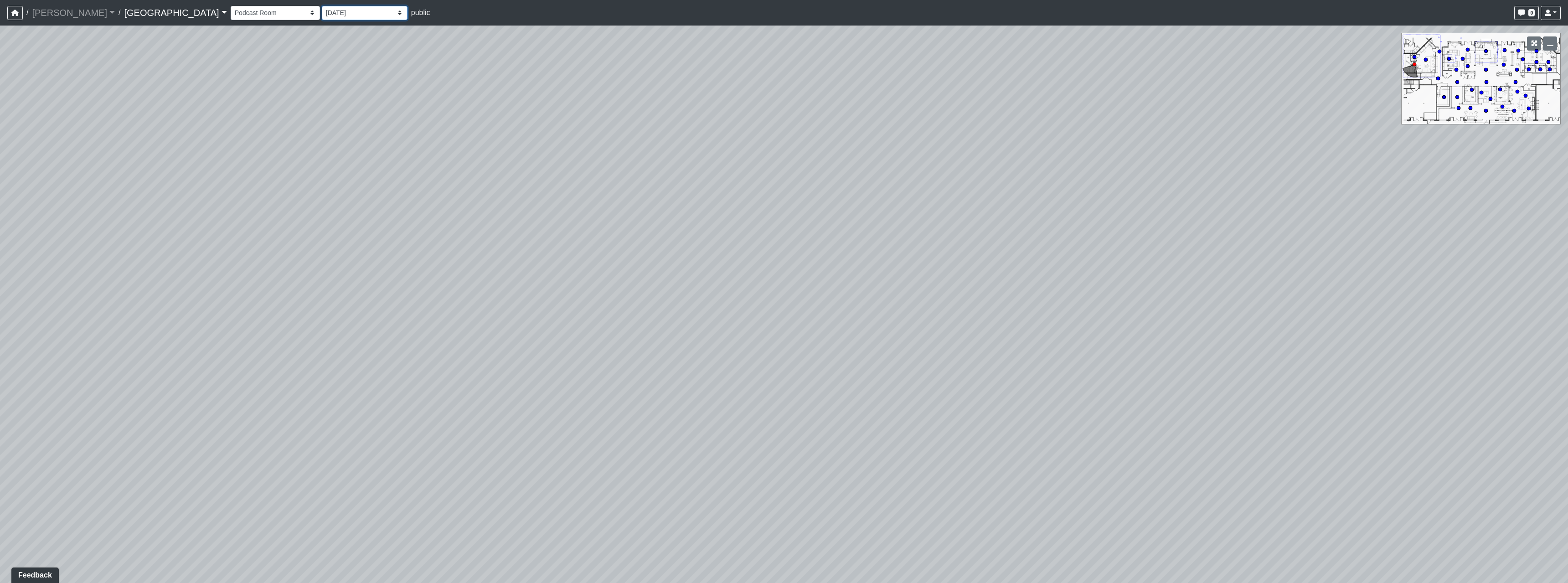
select select "6uyhonRyLxBADnpC6jRSPJ"
click at [322, 6] on select "[DATE] Final [PERSON_NAME] [DATE] [DATE]_v2 [DATE] [DATE] [DATE] [DATE] [DATE] …" at bounding box center [365, 13] width 86 height 14
select select "mhmvR7e2XvHahBghJtkrPb"
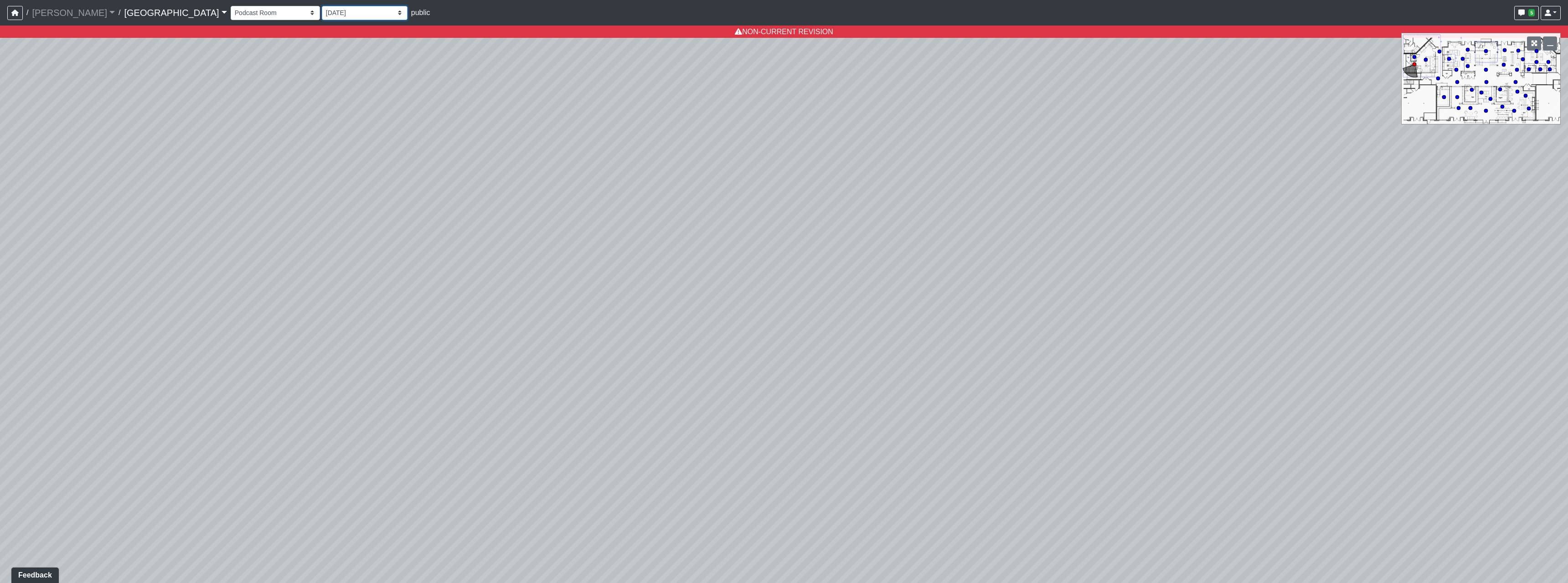
click at [322, 13] on select "[DATE] Final [PERSON_NAME] [DATE] [DATE]_v2 [DATE] [DATE] [DATE] [DATE] [DATE] …" at bounding box center [365, 13] width 86 height 14
select select "rqW7KRGhpCCjEfGGpTiYNv"
click at [322, 6] on select "[DATE] Final [PERSON_NAME] [DATE] [DATE]_v2 [DATE] [DATE] [DATE] [DATE] [DATE] …" at bounding box center [365, 13] width 86 height 14
select select "mhmvR7e2XvHahBghJtkrPb"
click at [275, 23] on nav "/ [PERSON_NAME] Loading... / [GEOGRAPHIC_DATA] [GEOGRAPHIC_DATA] Loading... [GE…" at bounding box center [784, 13] width 1568 height 26
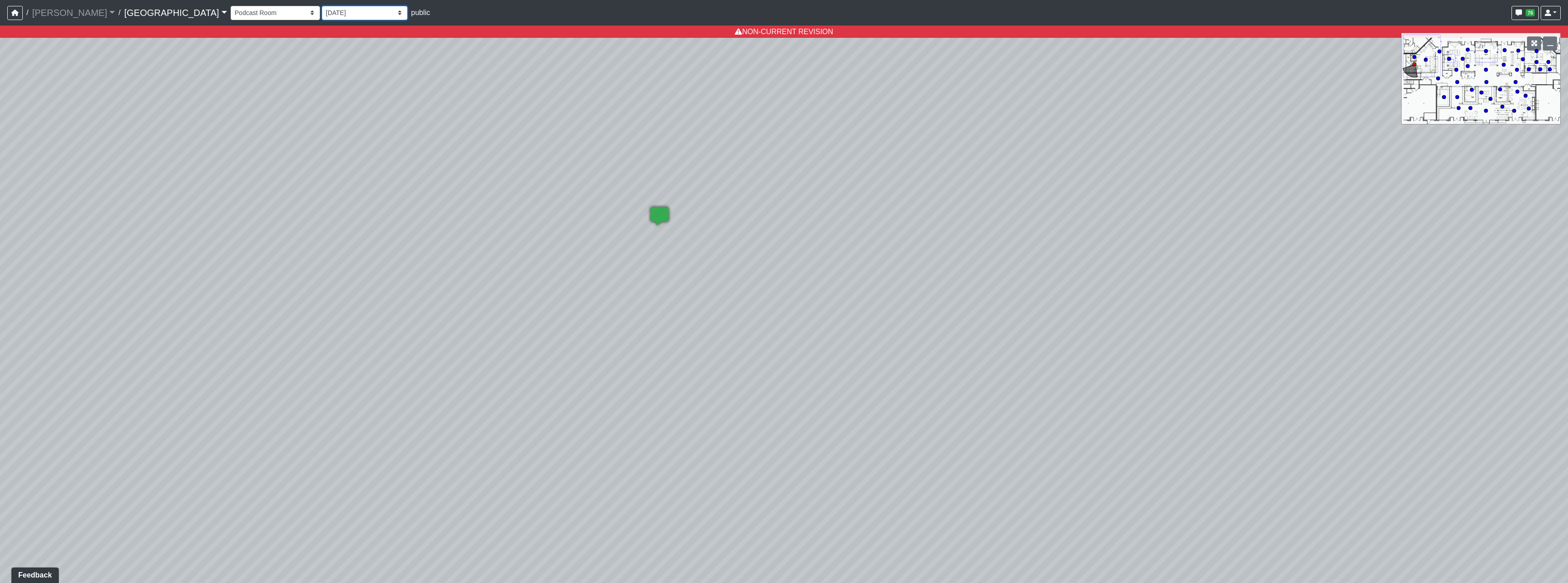
click at [322, 13] on select "[DATE] Final [PERSON_NAME] [DATE] [DATE]_v2 [DATE] [DATE] [DATE] [DATE] [DATE] …" at bounding box center [365, 13] width 86 height 14
select select "w2ud4b3iGZm4AEixZF9vNY"
click at [322, 6] on select "[DATE] Final [PERSON_NAME] [DATE] [DATE]_v2 [DATE] [DATE] [DATE] [DATE] [DATE] …" at bounding box center [365, 13] width 86 height 14
select select "mhmvR7e2XvHahBghJtkrPb"
click at [322, 12] on select "[DATE] Final [PERSON_NAME] [DATE] [DATE]_v2 [DATE] [DATE] [DATE] [DATE] [DATE] …" at bounding box center [365, 13] width 86 height 14
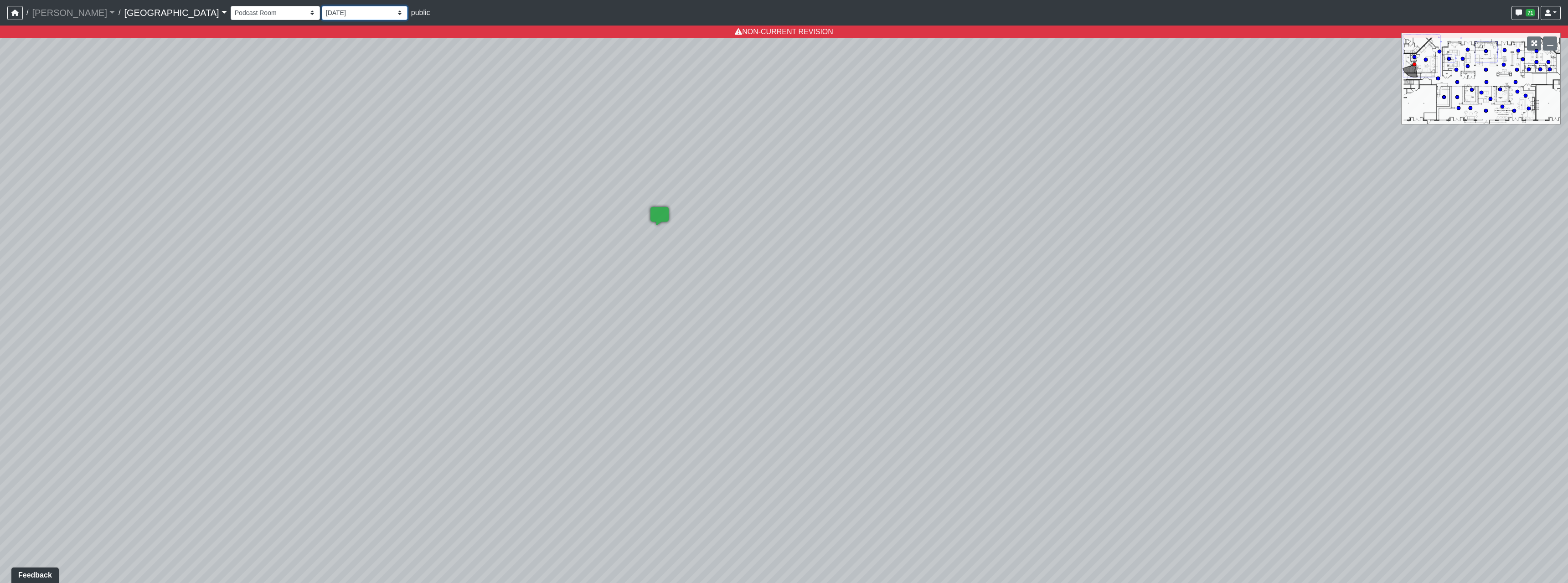
select select "fKt2Hnpik4ErYnrf8T8fjx"
click at [322, 6] on select "[DATE] Final [PERSON_NAME] [DATE] [DATE]_v2 [DATE] [DATE] [DATE] [DATE] [DATE] …" at bounding box center [365, 13] width 86 height 14
select select "mhmvR7e2XvHahBghJtkrPb"
click at [267, 24] on nav "/ [PERSON_NAME] Loading... / [GEOGRAPHIC_DATA] [GEOGRAPHIC_DATA] Loading... [GE…" at bounding box center [784, 13] width 1568 height 26
click at [322, 17] on select "[DATE] Final [PERSON_NAME] [DATE] [DATE]_v2 [DATE] [DATE] [DATE] [DATE] [DATE] …" at bounding box center [365, 13] width 86 height 14
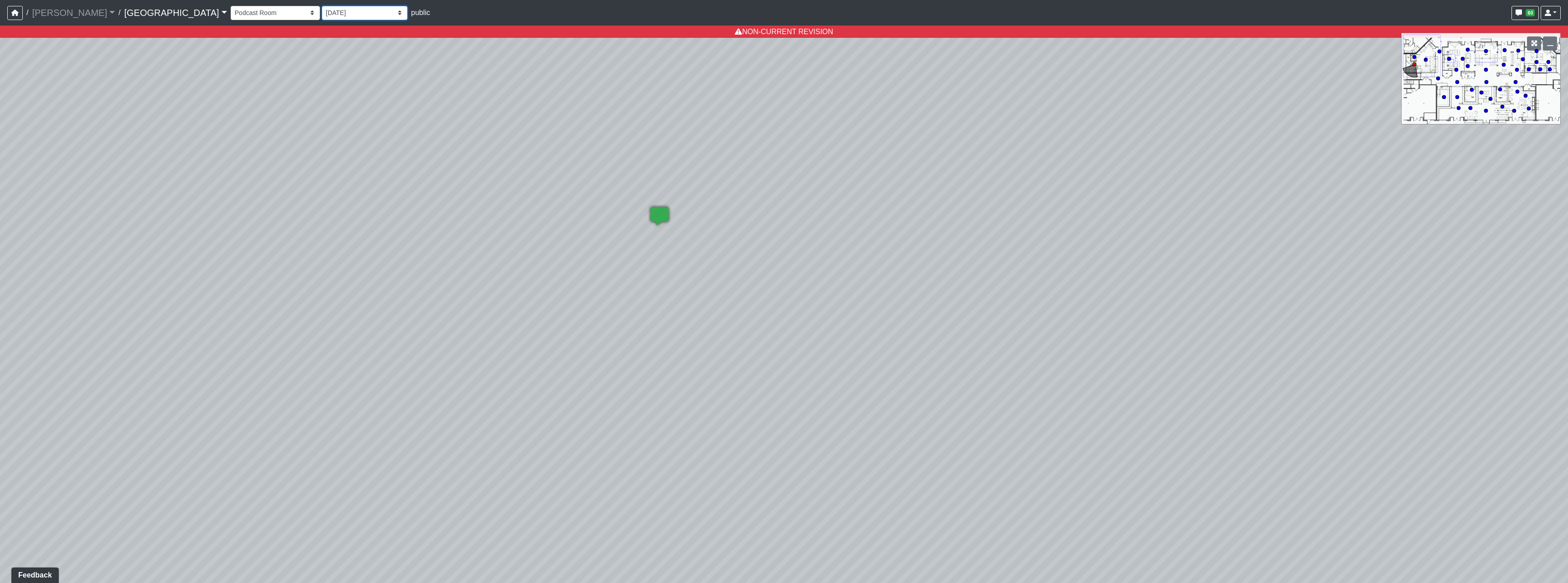
select select "8Fid7EeC1Xkb1BEZuF7msr"
click at [322, 6] on select "[DATE] Final [PERSON_NAME] [DATE] [DATE]_v2 [DATE] [DATE] [DATE] [DATE] [DATE] …" at bounding box center [365, 13] width 86 height 14
select select "mhmvR7e2XvHahBghJtkrPb"
click at [322, 15] on select "[DATE] Final [PERSON_NAME] [DATE] [DATE]_v2 [DATE] [DATE] [DATE] [DATE] [DATE] …" at bounding box center [365, 13] width 86 height 14
select select "jrNvADhQ87c7iJgzVfU5Zg"
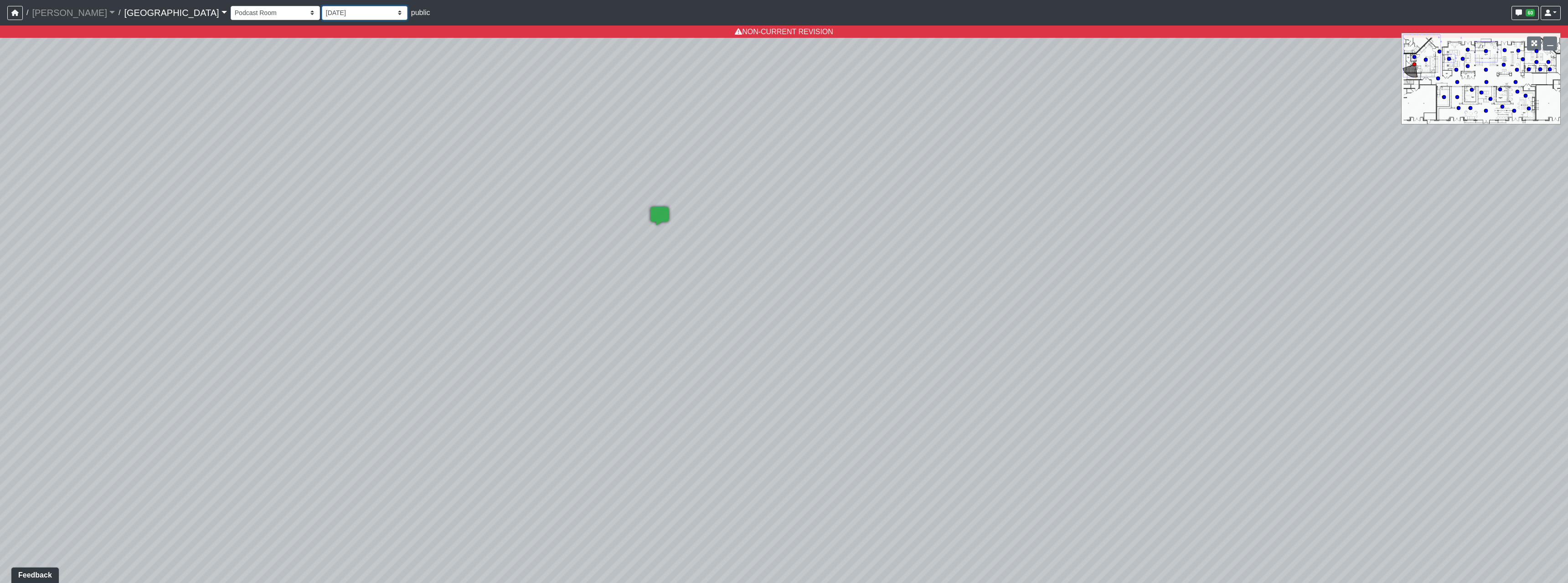
click at [322, 6] on select "[DATE] Final [PERSON_NAME] [DATE] [DATE]_v2 [DATE] [DATE] [DATE] [DATE] [DATE] …" at bounding box center [365, 13] width 86 height 14
select select "mhmvR7e2XvHahBghJtkrPb"
click at [267, 23] on nav "/ [PERSON_NAME] Loading... / [GEOGRAPHIC_DATA] [GEOGRAPHIC_DATA] Loading... [GE…" at bounding box center [784, 13] width 1568 height 26
click at [322, 17] on select "[DATE] Final [PERSON_NAME] [DATE] [DATE]_v2 [DATE] [DATE] [DATE] [DATE] [DATE] …" at bounding box center [365, 13] width 86 height 14
select select "w2n9wamUXLhcj1VR4xGdCC"
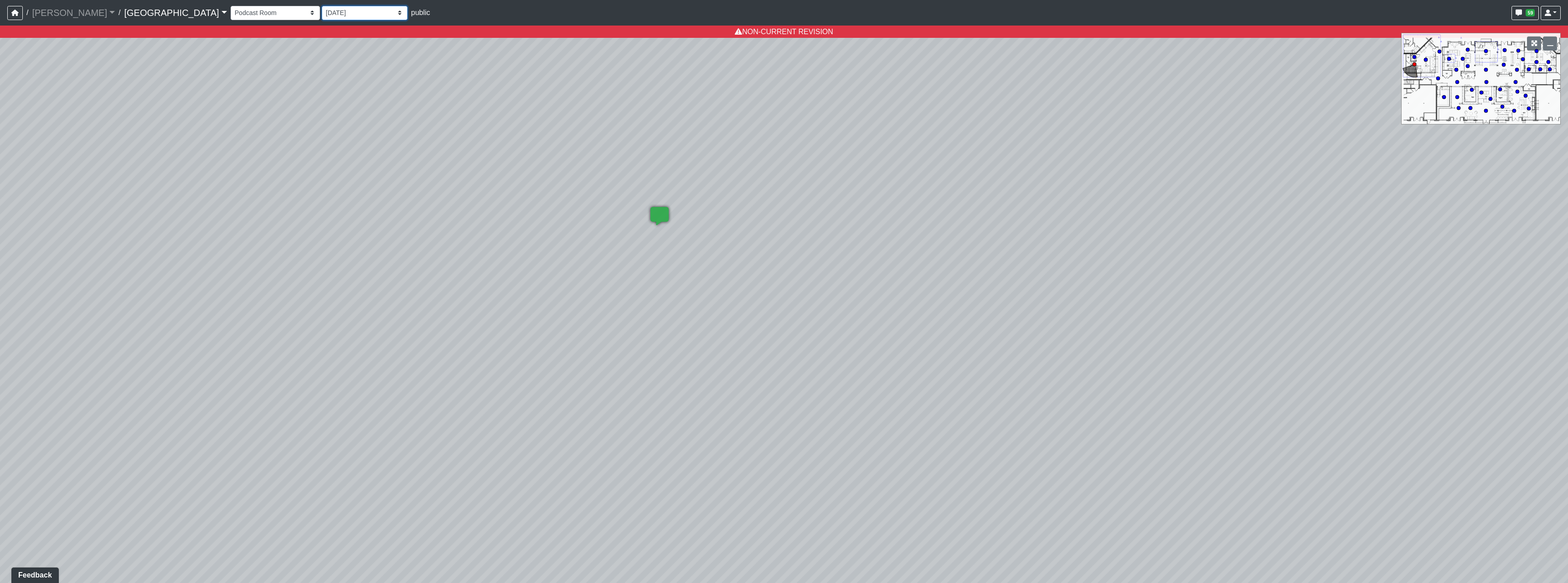
click at [322, 6] on select "[DATE] Final [PERSON_NAME] [DATE] [DATE]_v2 [DATE] [DATE] [DATE] [DATE] [DATE] …" at bounding box center [365, 13] width 86 height 14
select select "mhmvR7e2XvHahBghJtkrPb"
drag, startPoint x: 1040, startPoint y: 308, endPoint x: 746, endPoint y: 246, distance: 300.5
click at [747, 235] on div "Loading... Pool Courtyard Entry 1 Loading... Main Lounge 2 Loading... Pool Cour…" at bounding box center [784, 304] width 1568 height 557
drag, startPoint x: 1061, startPoint y: 302, endPoint x: 868, endPoint y: 351, distance: 199.1
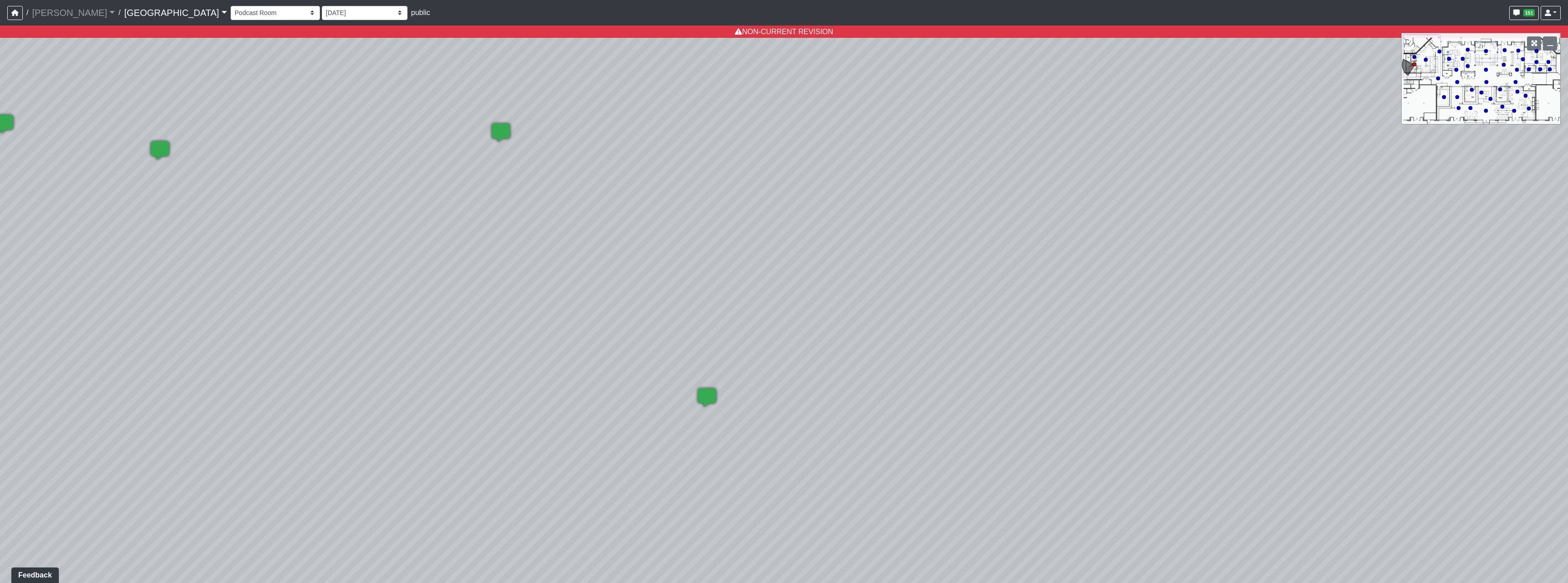
click at [868, 351] on div "Loading... Pool Courtyard Entry 1 Loading... Main Lounge 2 Loading... Pool Cour…" at bounding box center [784, 304] width 1568 height 557
drag, startPoint x: 1190, startPoint y: 326, endPoint x: 538, endPoint y: 274, distance: 654.1
click at [538, 274] on div "Loading... Pool Courtyard Entry 1 Loading... Main Lounge 2 Loading... Pool Cour…" at bounding box center [784, 304] width 1568 height 557
drag, startPoint x: 538, startPoint y: 273, endPoint x: 1017, endPoint y: 277, distance: 479.0
click at [951, 269] on div "Loading... Pool Courtyard Entry 1 Loading... Main Lounge 2 Loading... Pool Cour…" at bounding box center [784, 304] width 1568 height 557
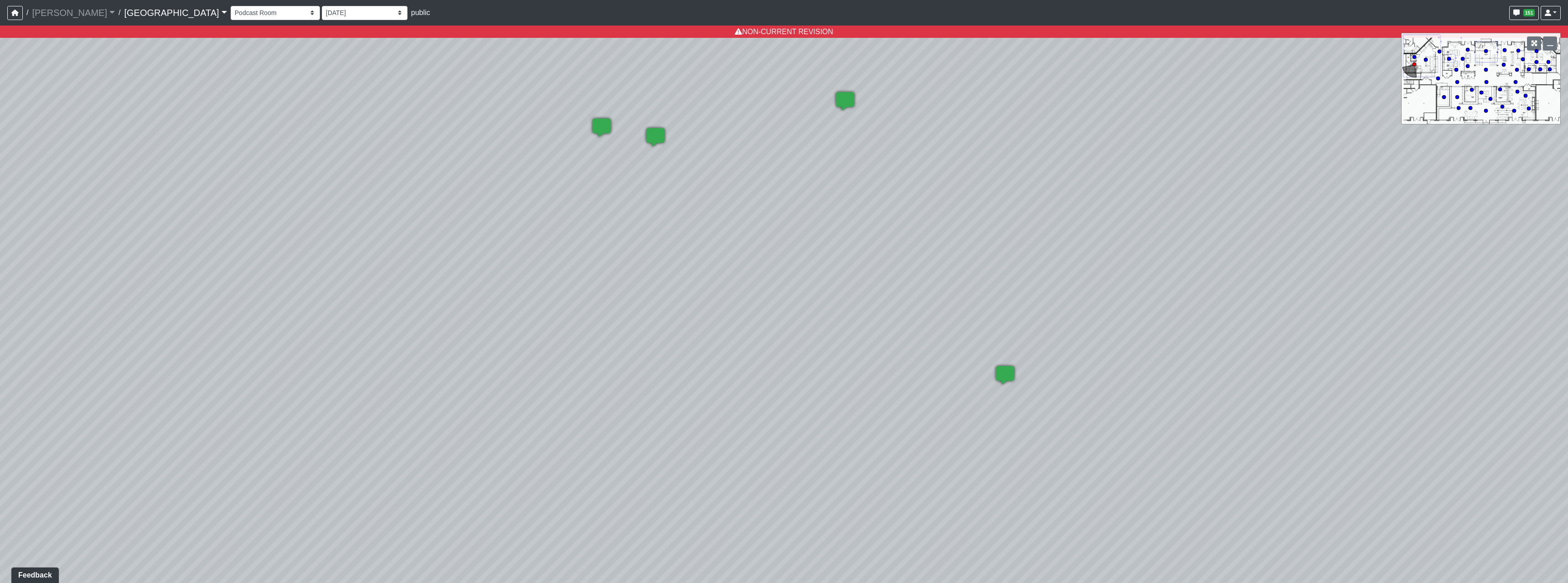
drag, startPoint x: 544, startPoint y: 284, endPoint x: 1203, endPoint y: 294, distance: 659.1
click at [1071, 289] on div "Loading... Pool Courtyard Entry 1 Loading... Main Lounge 2 Loading... Pool Cour…" at bounding box center [784, 304] width 1568 height 557
drag, startPoint x: 523, startPoint y: 284, endPoint x: 1091, endPoint y: 301, distance: 568.3
click at [1091, 301] on div "Loading... Pool Courtyard Entry 1 Loading... Main Lounge 2 Loading... Pool Cour…" at bounding box center [784, 304] width 1568 height 557
click at [322, 12] on select "[DATE] Final [PERSON_NAME] [DATE] [DATE]_v2 [DATE] [DATE] [DATE] [DATE] [DATE] …" at bounding box center [365, 13] width 86 height 14
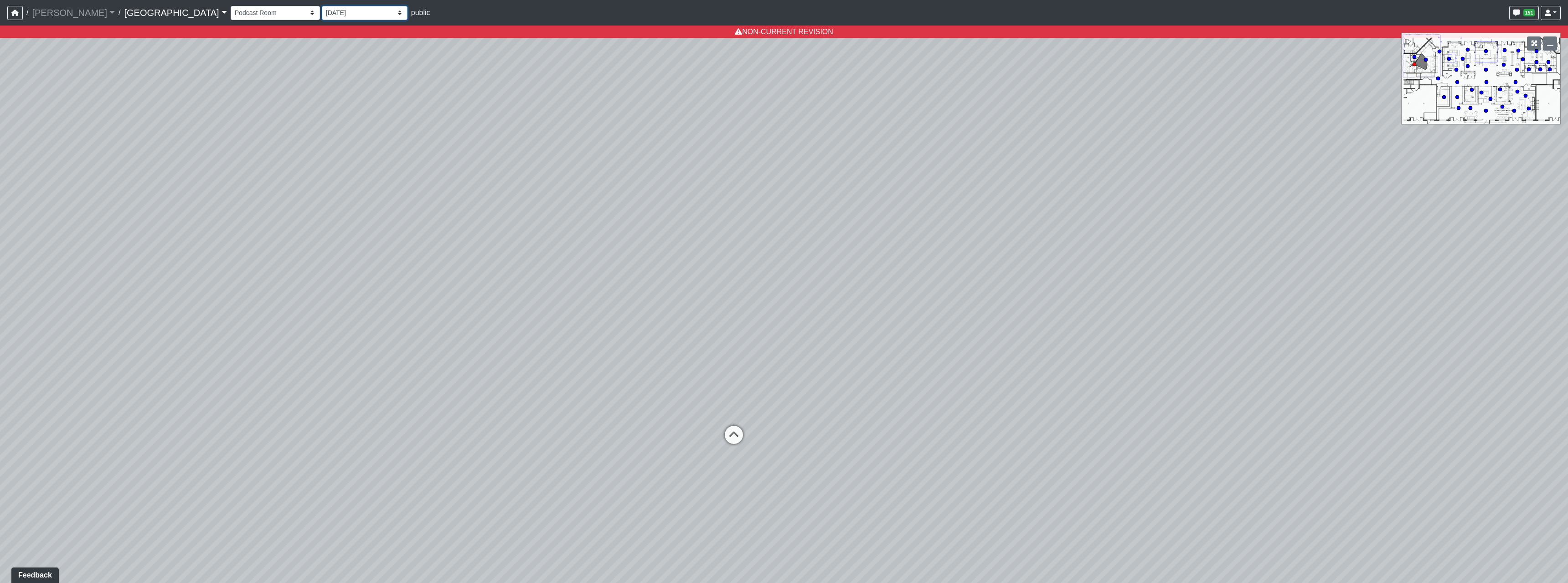
select select "mzdjipiqQCz6KJ28yXmyFL"
click at [322, 6] on select "[DATE] Final [PERSON_NAME] [DATE] [DATE]_v2 [DATE] [DATE] [DATE] [DATE] [DATE] …" at bounding box center [365, 13] width 86 height 14
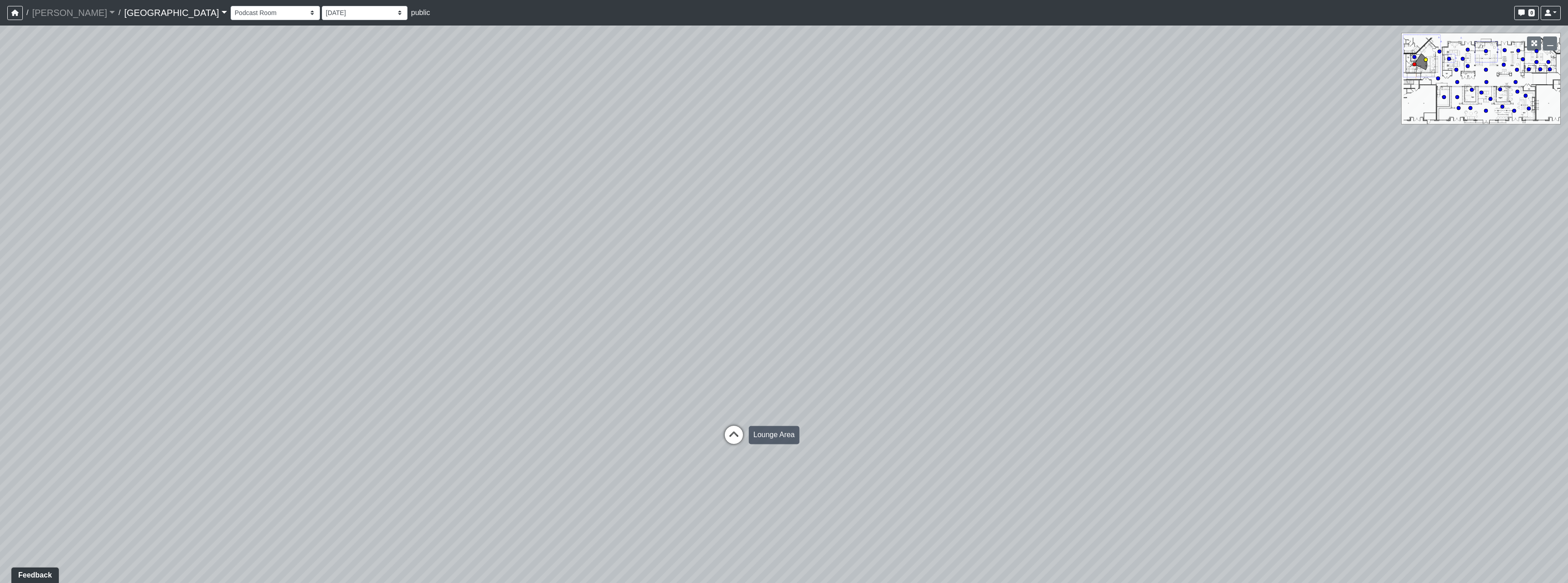
click at [730, 431] on icon at bounding box center [734, 439] width 28 height 28
drag, startPoint x: 1097, startPoint y: 398, endPoint x: 338, endPoint y: 351, distance: 760.5
click at [338, 351] on div "Loading... Pool Courtyard Entry 1 Loading... Main Lounge 2 Loading... Pool Cour…" at bounding box center [784, 304] width 1568 height 557
drag, startPoint x: 1108, startPoint y: 308, endPoint x: 283, endPoint y: 311, distance: 825.0
click at [283, 311] on div "Loading... Pool Courtyard Entry 1 Loading... Main Lounge 2 Loading... Pool Cour…" at bounding box center [784, 304] width 1568 height 557
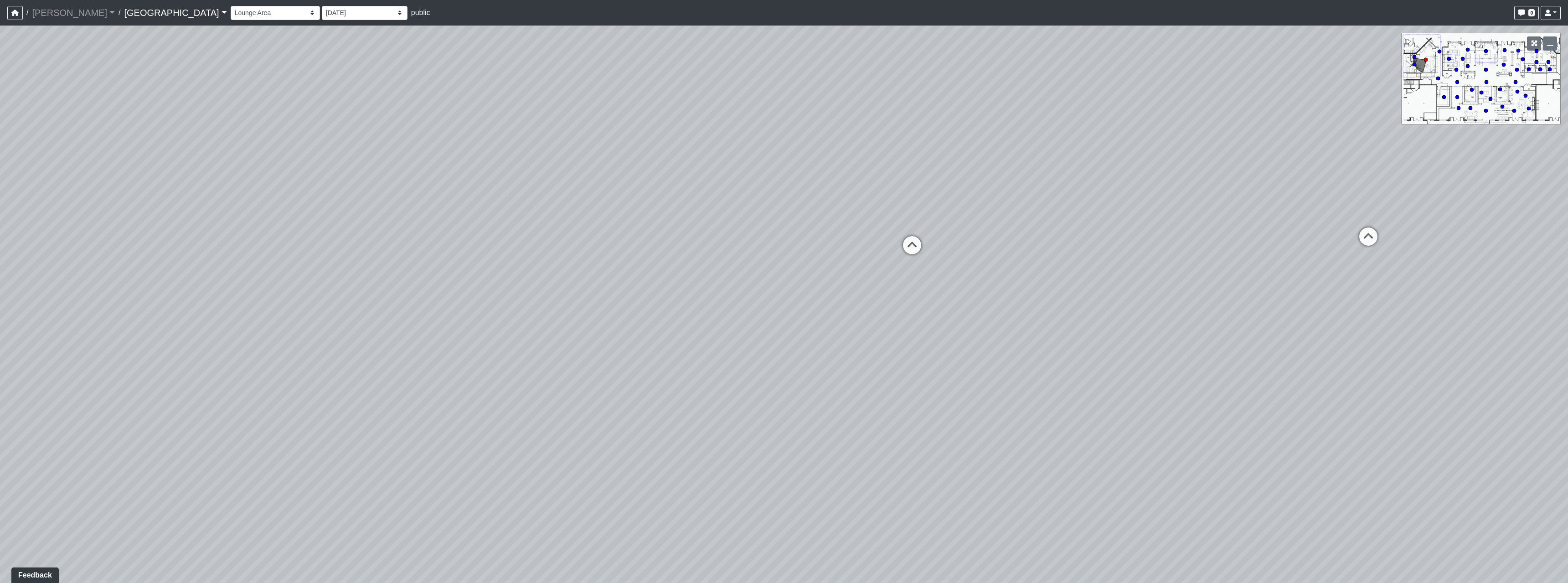
drag, startPoint x: 1060, startPoint y: 247, endPoint x: 310, endPoint y: 326, distance: 754.1
click at [310, 326] on div "Loading... Pool Courtyard Entry 1 Loading... Main Lounge 2 Loading... Pool Cour…" at bounding box center [784, 304] width 1568 height 557
drag, startPoint x: 1062, startPoint y: 377, endPoint x: 312, endPoint y: 309, distance: 753.1
click at [312, 309] on div "Loading... Pool Courtyard Entry 1 Loading... Main Lounge 2 Loading... Pool Cour…" at bounding box center [784, 304] width 1568 height 557
drag, startPoint x: 1023, startPoint y: 276, endPoint x: 704, endPoint y: 306, distance: 320.4
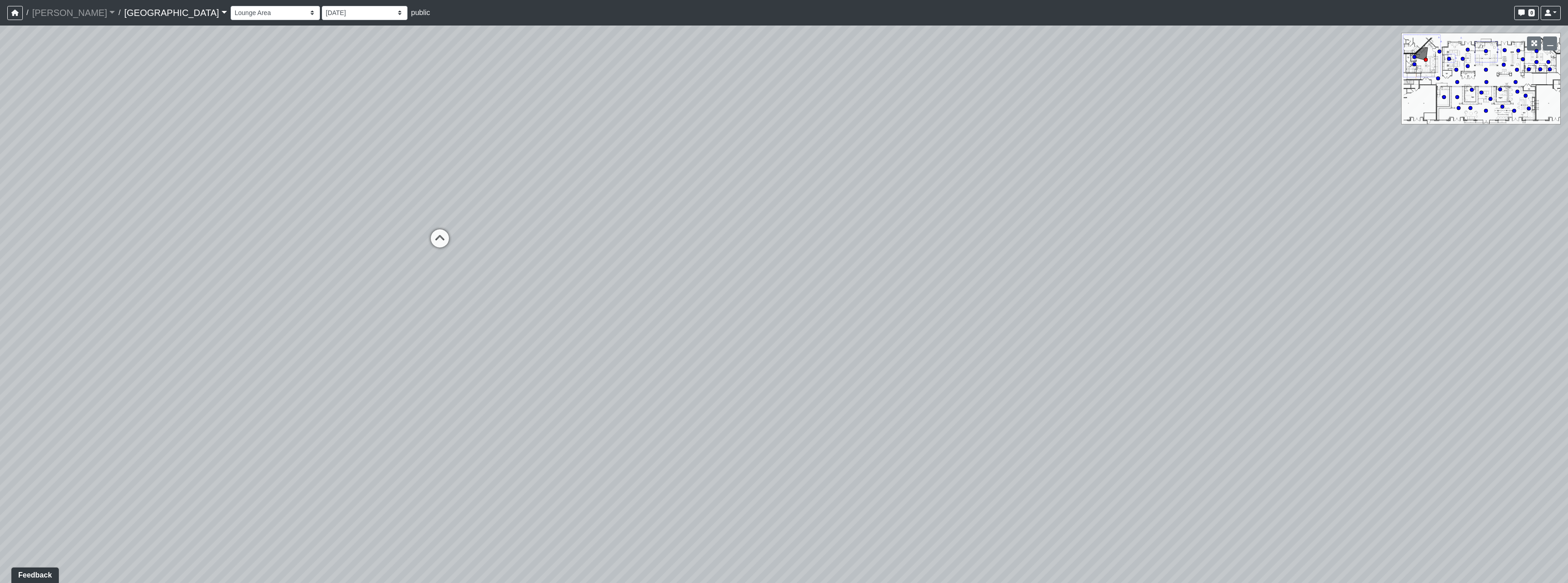
click at [819, 338] on div "Loading... Pool Courtyard Entry 1 Loading... Main Lounge 2 Loading... Pool Cour…" at bounding box center [784, 304] width 1568 height 557
click at [460, 234] on div "Recording Booth" at bounding box center [490, 240] width 64 height 18
drag, startPoint x: 424, startPoint y: 297, endPoint x: 1103, endPoint y: 307, distance: 679.1
click at [989, 299] on div "Loading... Pool Courtyard Entry 1 Loading... Main Lounge 2 Loading... Pool Cour…" at bounding box center [784, 304] width 1568 height 557
drag, startPoint x: 527, startPoint y: 284, endPoint x: 1157, endPoint y: 263, distance: 630.3
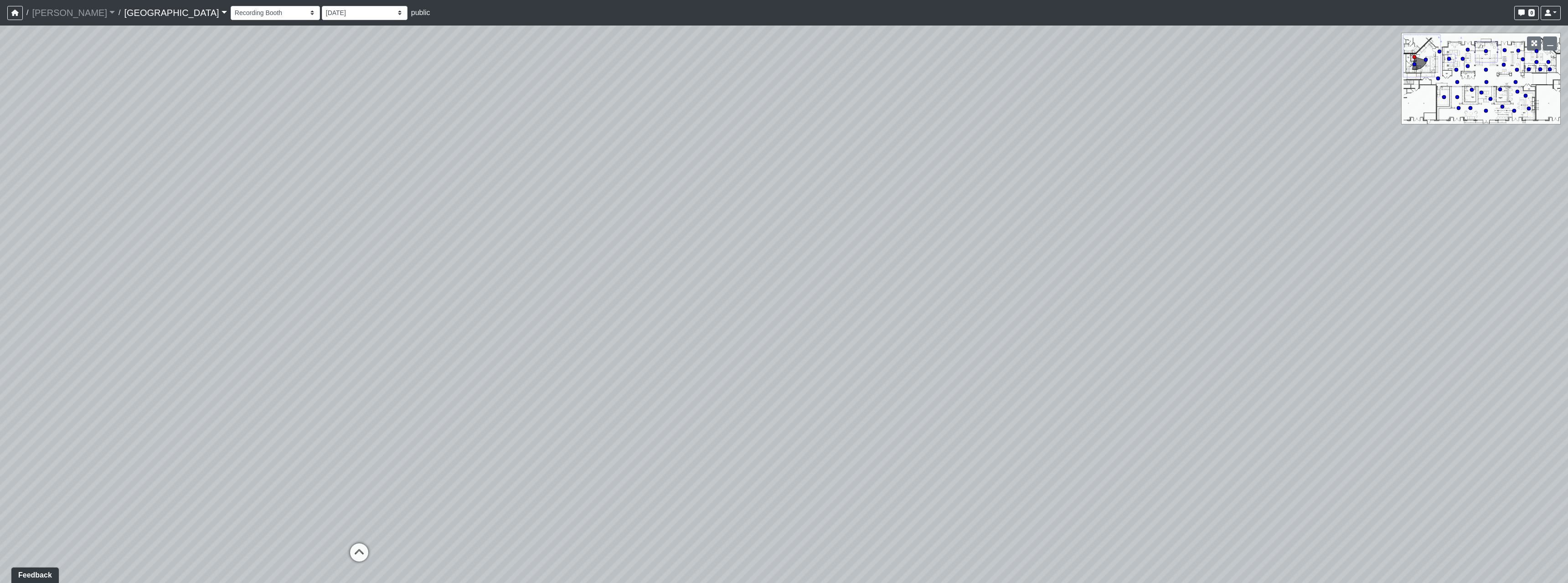
click at [1157, 263] on div "Loading... Pool Courtyard Entry 1 Loading... Main Lounge 2 Loading... Pool Cour…" at bounding box center [784, 304] width 1568 height 557
drag, startPoint x: 623, startPoint y: 294, endPoint x: 1233, endPoint y: 381, distance: 616.2
click at [1243, 376] on div "Loading... Pool Courtyard Entry 1 Loading... Main Lounge 2 Loading... Pool Cour…" at bounding box center [784, 304] width 1568 height 557
drag, startPoint x: 931, startPoint y: 338, endPoint x: 619, endPoint y: 234, distance: 328.9
click at [637, 249] on div "Loading... Pool Courtyard Entry 1 Loading... Main Lounge 2 Loading... Pool Cour…" at bounding box center [784, 304] width 1568 height 557
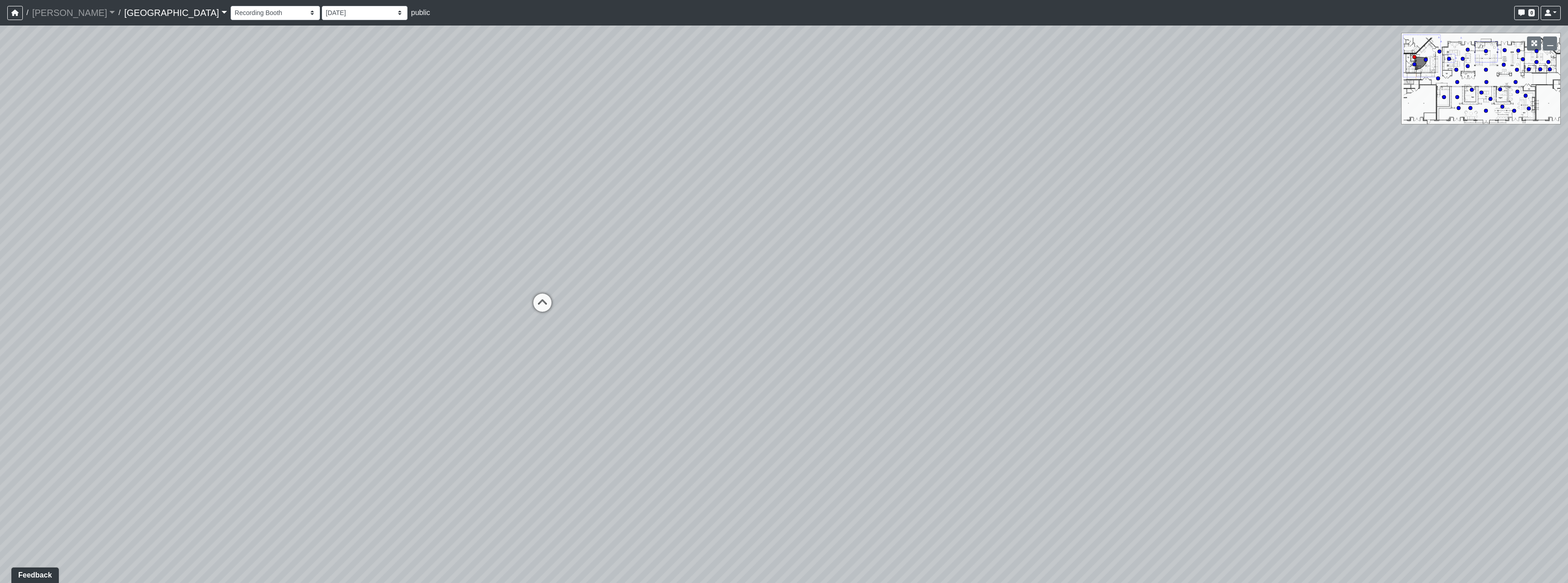
drag, startPoint x: 771, startPoint y: 304, endPoint x: 1059, endPoint y: 372, distance: 295.9
click at [1026, 364] on div "Loading... Pool Courtyard Entry 1 Loading... Main Lounge 2 Loading... Pool Cour…" at bounding box center [784, 304] width 1568 height 557
click at [683, 331] on div "Loading... Pool Courtyard Entry 1 Loading... Main Lounge 2 Loading... Pool Cour…" at bounding box center [784, 304] width 1568 height 557
click at [701, 330] on icon at bounding box center [708, 336] width 28 height 28
drag, startPoint x: 580, startPoint y: 324, endPoint x: 993, endPoint y: 404, distance: 420.7
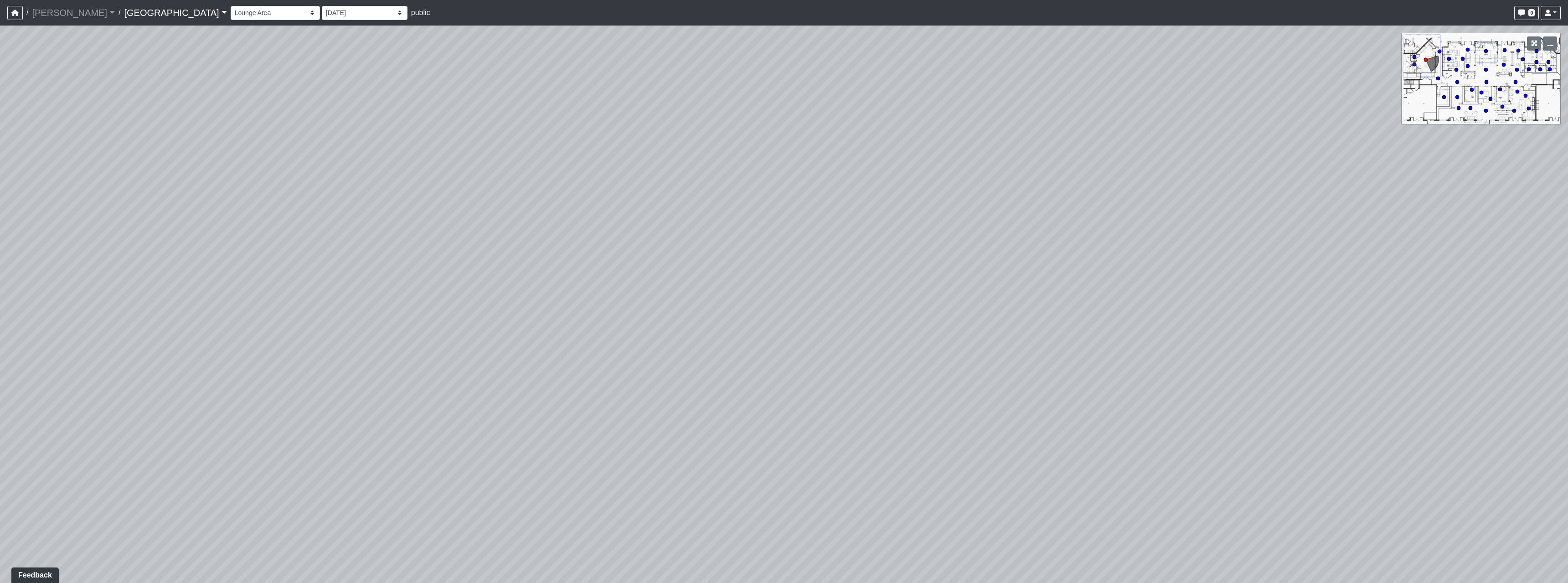
click at [859, 374] on div "Loading... Pool Courtyard Entry 1 Loading... Main Lounge 2 Loading... Pool Cour…" at bounding box center [784, 304] width 1568 height 557
drag, startPoint x: 714, startPoint y: 396, endPoint x: 741, endPoint y: 376, distance: 33.6
click at [741, 376] on div "Loading... Pool Courtyard Entry 1 Loading... Main Lounge 2 Loading... Pool Cour…" at bounding box center [784, 304] width 1568 height 557
drag, startPoint x: 727, startPoint y: 311, endPoint x: 902, endPoint y: 387, distance: 190.8
click at [902, 387] on div "Loading... Pool Courtyard Entry 1 Loading... Main Lounge 2 Loading... Pool Cour…" at bounding box center [784, 304] width 1568 height 557
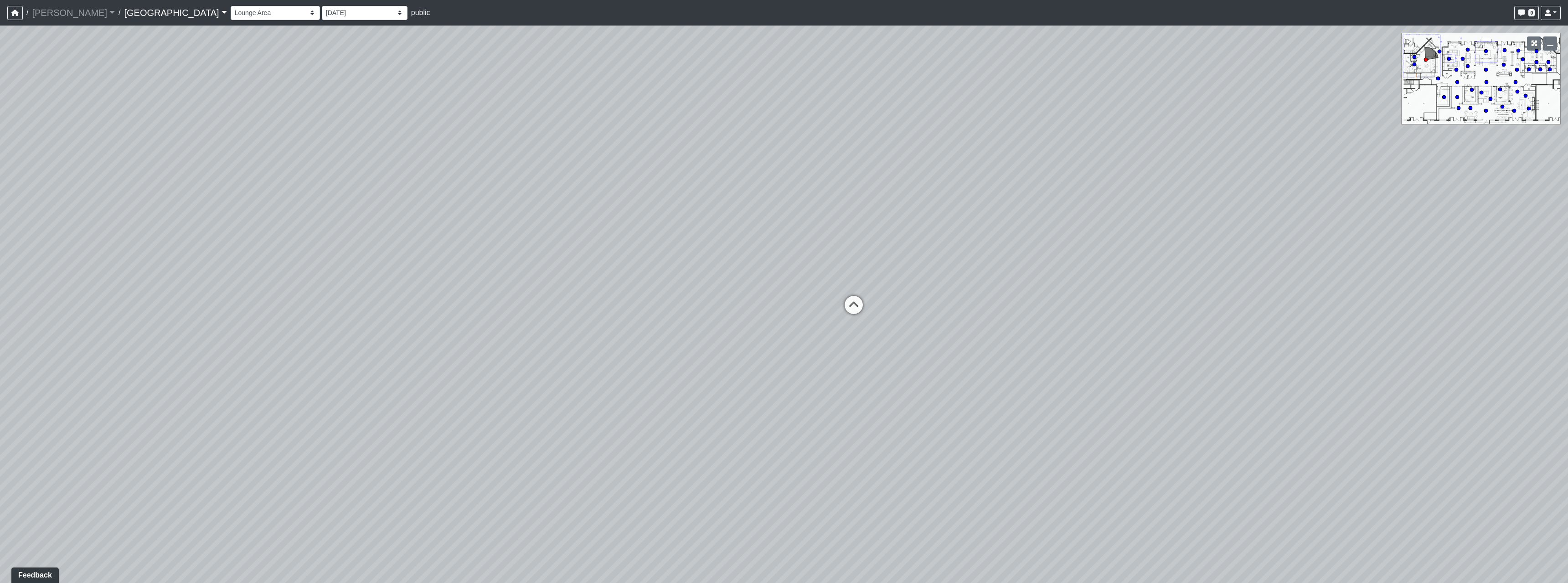
click at [837, 305] on div "Loading... Pool Courtyard Entry 1 Loading... Main Lounge 2 Loading... Pool Cour…" at bounding box center [784, 304] width 1568 height 557
click at [856, 307] on icon at bounding box center [854, 309] width 28 height 28
drag, startPoint x: 1272, startPoint y: 487, endPoint x: 722, endPoint y: 375, distance: 561.3
click at [581, 423] on div "Loading... Pool Courtyard Entry 1 Loading... Main Lounge 2 Loading... Pool Cour…" at bounding box center [784, 304] width 1568 height 557
drag, startPoint x: 1097, startPoint y: 444, endPoint x: 923, endPoint y: 349, distance: 198.2
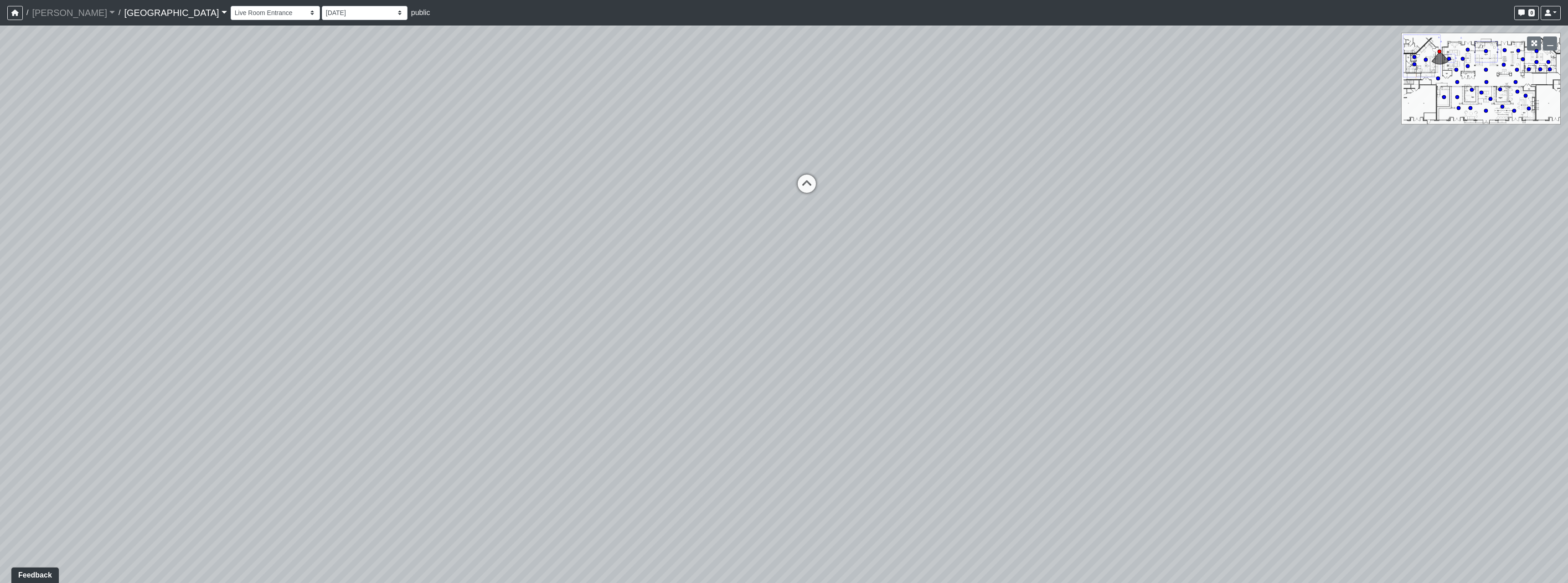
click at [1077, 525] on div "Loading... Pool Courtyard Entry 1 Loading... Main Lounge 2 Loading... Pool Cour…" at bounding box center [784, 304] width 1568 height 557
drag, startPoint x: 772, startPoint y: 260, endPoint x: 781, endPoint y: 262, distance: 9.2
click at [780, 262] on div "Loading... Pool Courtyard Entry 1 Loading... Main Lounge 2 Loading... Pool Cour…" at bounding box center [784, 304] width 1568 height 557
click at [790, 265] on icon at bounding box center [797, 272] width 28 height 28
select select "sKTkQMg5kcnUYcRKmAz2kQ"
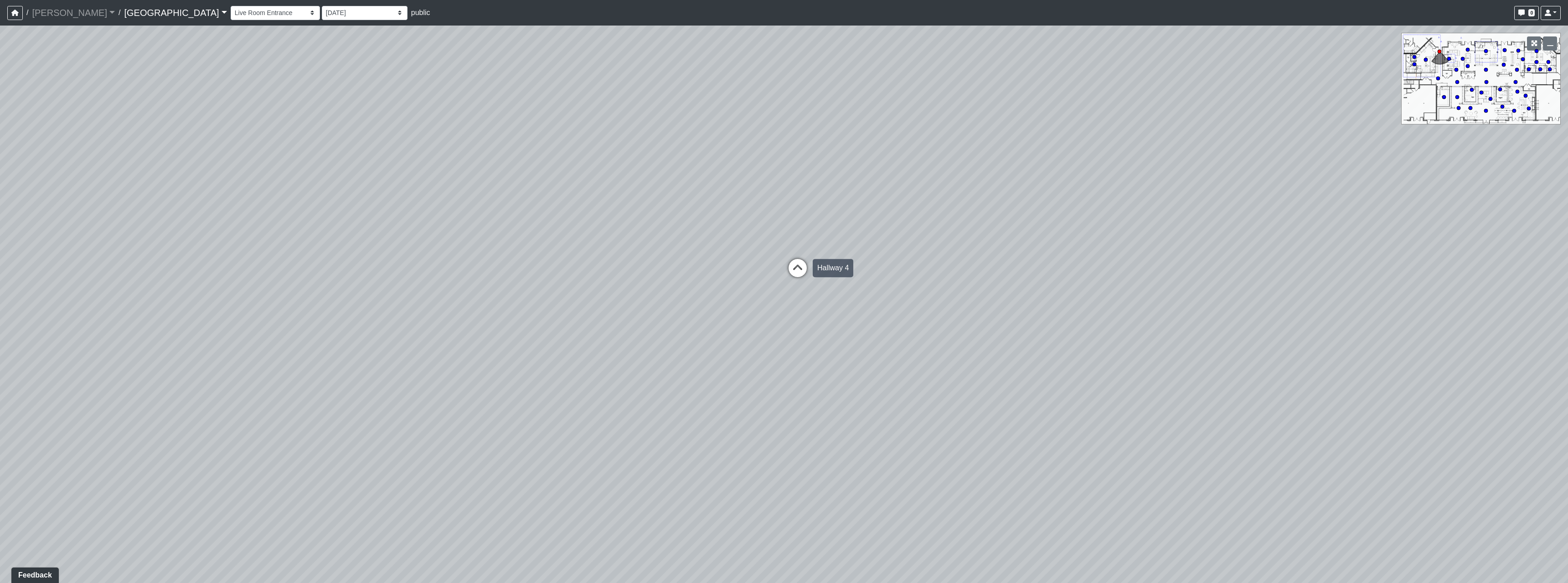
select select "h3ebyGk32eUmSzz99H473o"
click at [559, 329] on div "Loading... Pool Courtyard Entry 1 Loading... Main Lounge 2 Loading... Pool Cour…" at bounding box center [784, 304] width 1568 height 557
click at [789, 442] on icon at bounding box center [789, 439] width 28 height 28
select select "nyrKKpN37jHPvguD4SWa4o"
select select "h3ebyGk32eUmSzz99H473o"
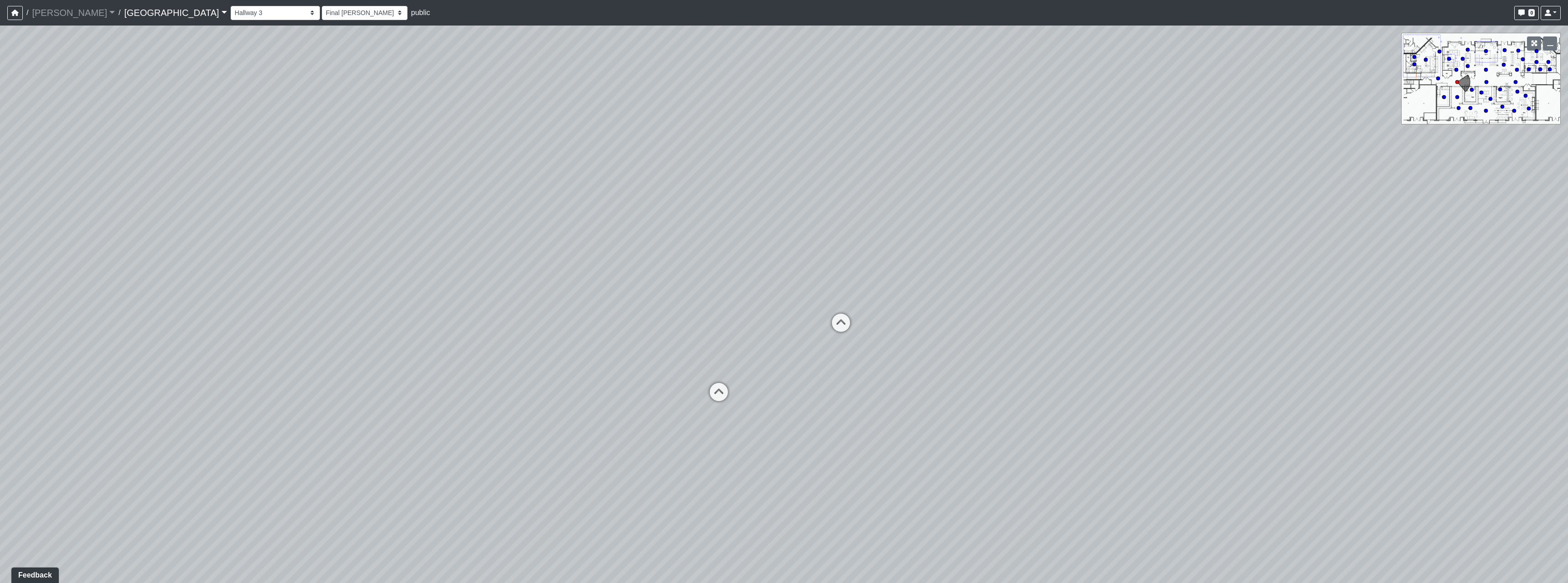
drag, startPoint x: 533, startPoint y: 412, endPoint x: 882, endPoint y: 417, distance: 349.0
click at [862, 417] on div "Loading... Pool Courtyard Entry 1 Loading... Main Lounge 2 Loading... Pool Cour…" at bounding box center [784, 304] width 1568 height 557
drag, startPoint x: 725, startPoint y: 400, endPoint x: 1006, endPoint y: 417, distance: 281.5
click at [1013, 415] on div "Loading... Pool Courtyard Entry 1 Loading... Main Lounge 2 Loading... Pool Cour…" at bounding box center [784, 304] width 1568 height 557
click at [690, 549] on icon at bounding box center [684, 560] width 28 height 28
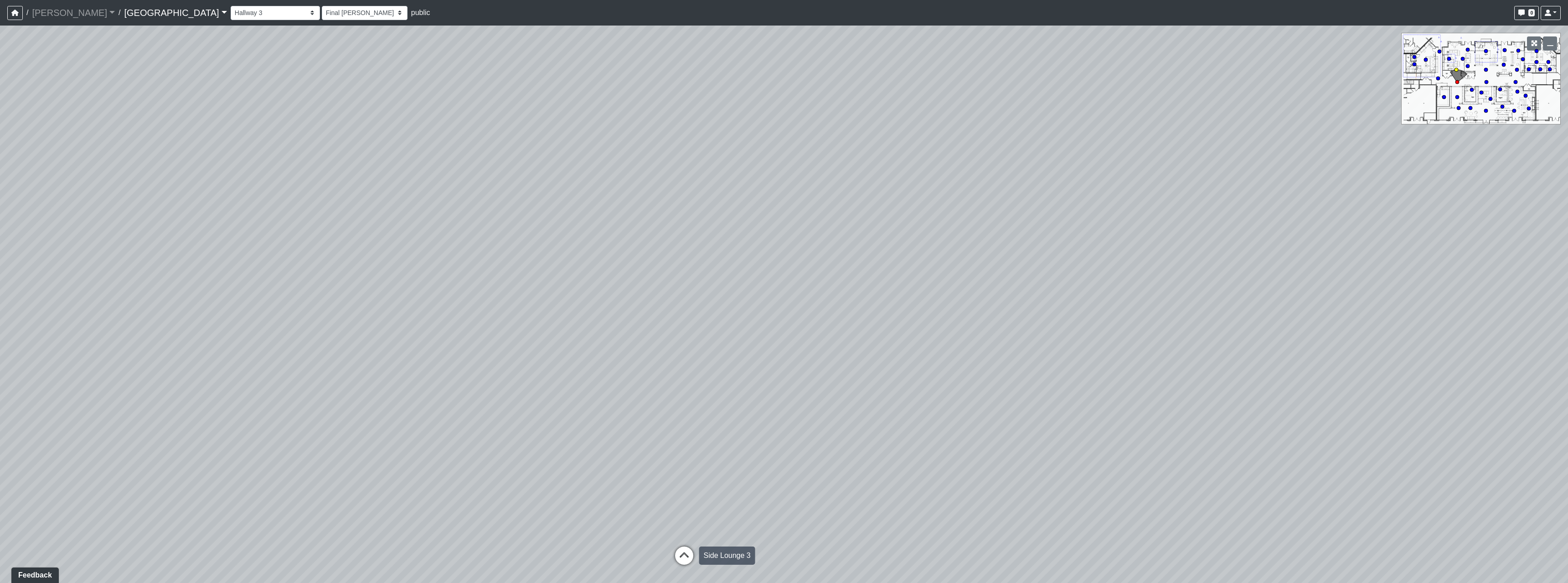
select select "nj988cEU8HqoUYosUckwx2"
select select "h3ebyGk32eUmSzz99H473o"
drag, startPoint x: 762, startPoint y: 483, endPoint x: 412, endPoint y: 428, distance: 354.3
click at [411, 426] on div "Loading... Pool Courtyard Entry 1 Loading... Main Lounge 2 Loading... Pool Cour…" at bounding box center [784, 304] width 1568 height 557
drag, startPoint x: 851, startPoint y: 387, endPoint x: 857, endPoint y: 407, distance: 20.9
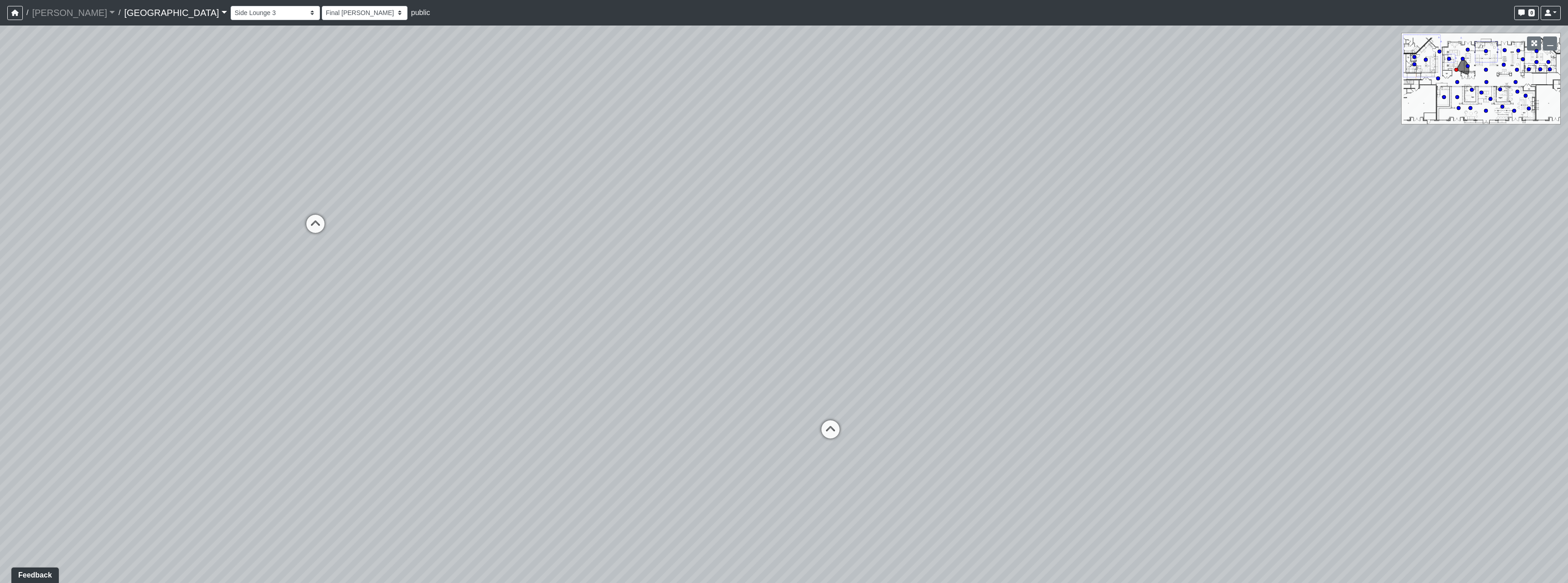
click at [857, 407] on div "Loading... Pool Courtyard Entry 1 Loading... Main Lounge 2 Loading... Pool Cour…" at bounding box center [784, 304] width 1568 height 557
click at [838, 445] on icon at bounding box center [834, 453] width 28 height 28
select select "nvS5Qoo4jEJcuhprzpoMAu"
select select "h3ebyGk32eUmSzz99H473o"
click at [1036, 397] on icon at bounding box center [1047, 401] width 28 height 28
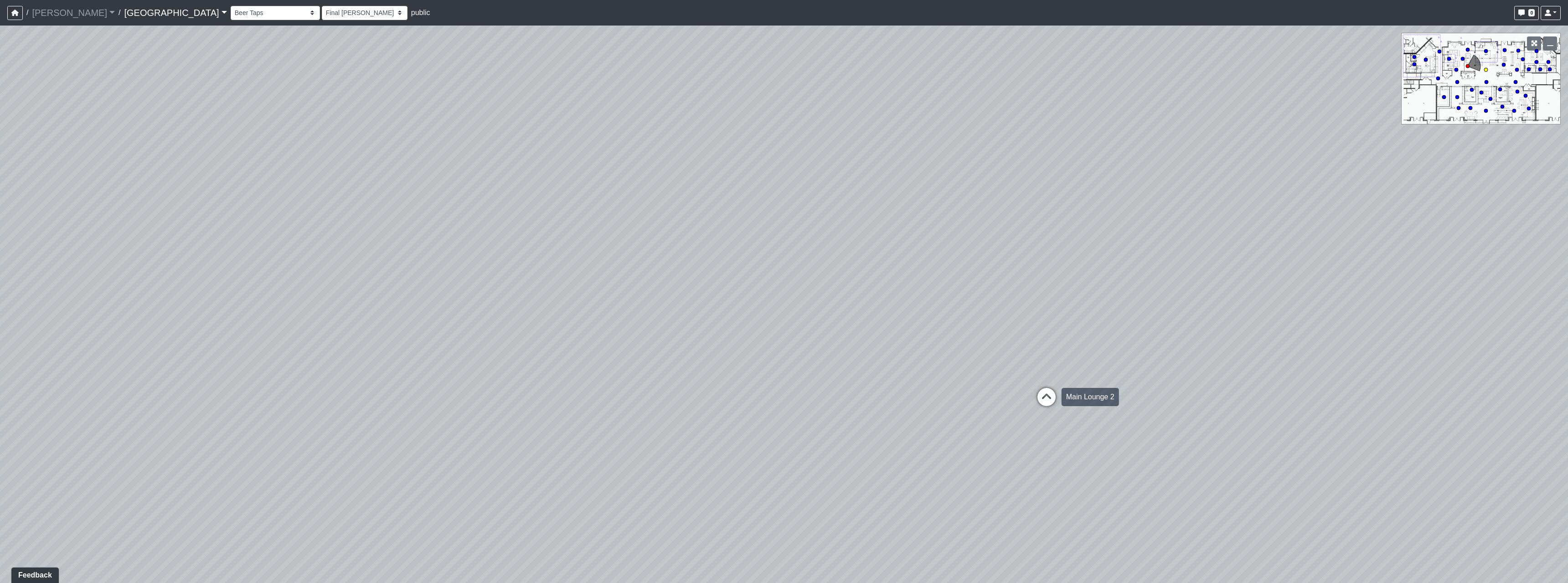
select select "8wm9MnJtpJPgxGZkoe9s2K"
select select "h3ebyGk32eUmSzz99H473o"
click at [231, 15] on select "Breezeway Entry Fireplace 1 Fireplace 2 Gate Golf Holes Shade Sails Sidewalk 1 …" at bounding box center [275, 13] width 89 height 14
click at [231, 6] on select "Breezeway Entry Fireplace 1 Fireplace 2 Gate Golf Holes Shade Sails Sidewalk 1 …" at bounding box center [275, 13] width 89 height 14
select select "cPz5AA6jdxfLA8T8qokQ2v"
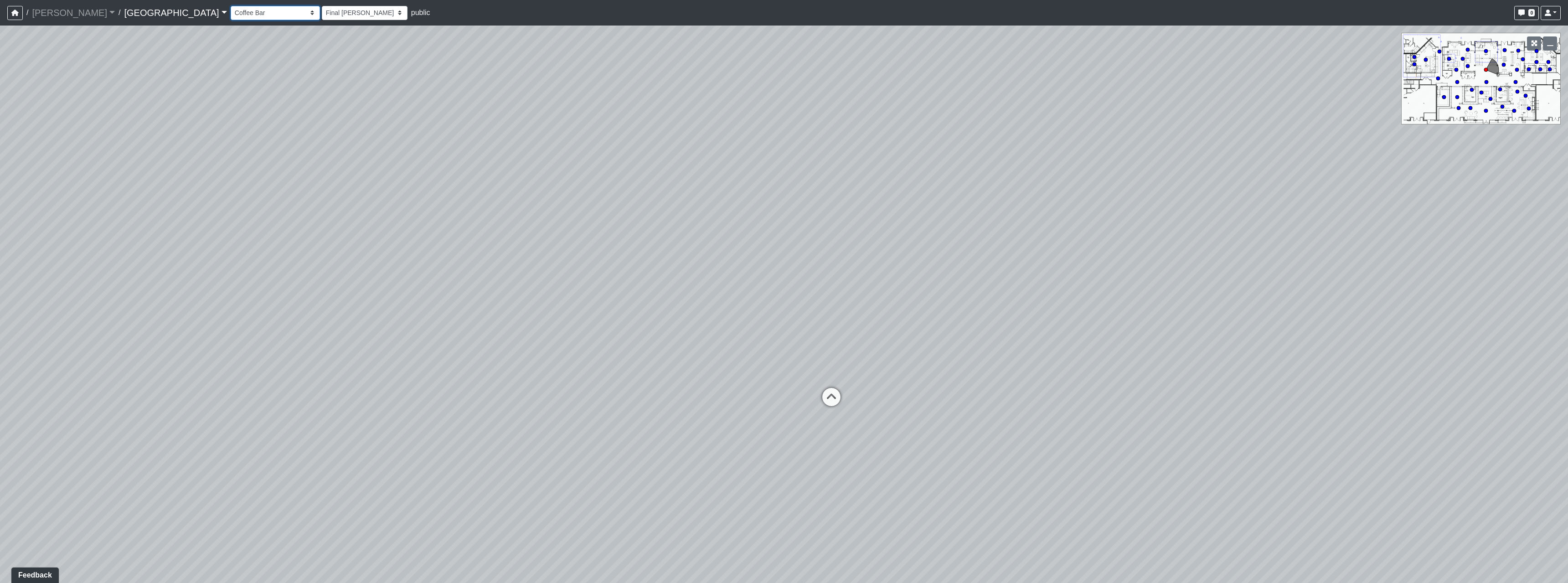
select select "h3ebyGk32eUmSzz99H473o"
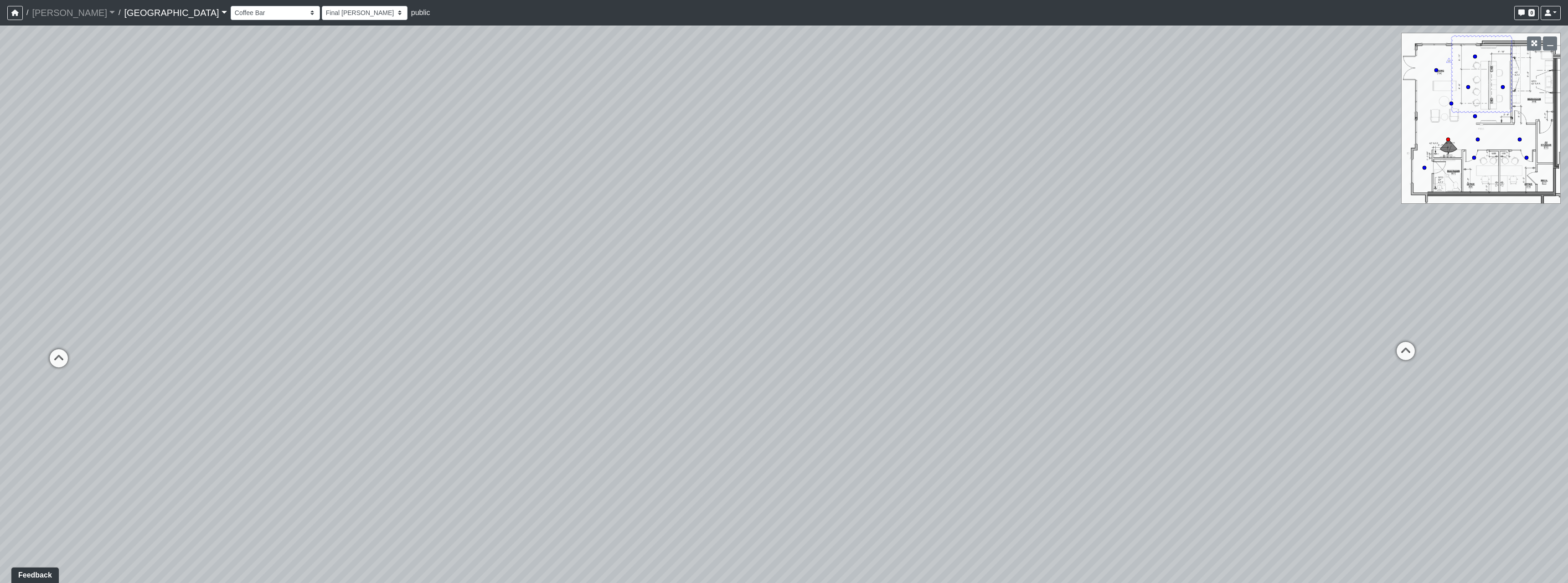
drag, startPoint x: 1026, startPoint y: 338, endPoint x: 502, endPoint y: 340, distance: 524.0
click at [673, 346] on div "Loading... Pool Courtyard Entry 1 Loading... Main Lounge 2 Loading... Pool Cour…" at bounding box center [784, 304] width 1568 height 557
click at [878, 349] on div "Loading... Pool Courtyard Entry 1 Loading... Main Lounge 2 Loading... Pool Cour…" at bounding box center [784, 304] width 1568 height 557
click at [553, 338] on icon at bounding box center [546, 347] width 28 height 28
select select "cotd9VRyjgij5dL3HhPw4n"
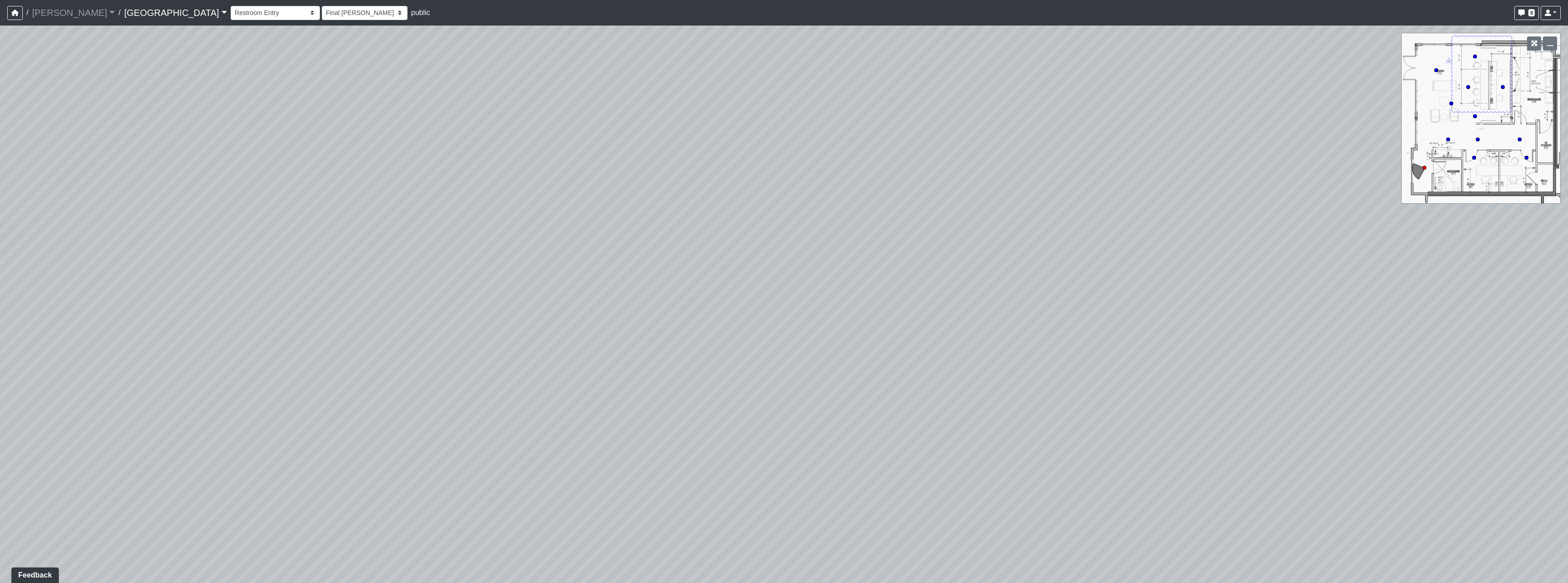
drag, startPoint x: 511, startPoint y: 337, endPoint x: 939, endPoint y: 338, distance: 428.0
click at [817, 335] on div "Loading... Pool Courtyard Entry 1 Loading... Main Lounge 2 Loading... Pool Cour…" at bounding box center [784, 304] width 1568 height 557
drag, startPoint x: 623, startPoint y: 335, endPoint x: 825, endPoint y: 367, distance: 204.5
click at [825, 367] on div "Loading... Pool Courtyard Entry 1 Loading... Main Lounge 2 Loading... Pool Cour…" at bounding box center [784, 304] width 1568 height 557
click at [322, 10] on select "[DATE] Final [PERSON_NAME] [DATE] [DATE]_v2 [DATE] [DATE] [DATE] [DATE] [DATE] …" at bounding box center [365, 13] width 86 height 14
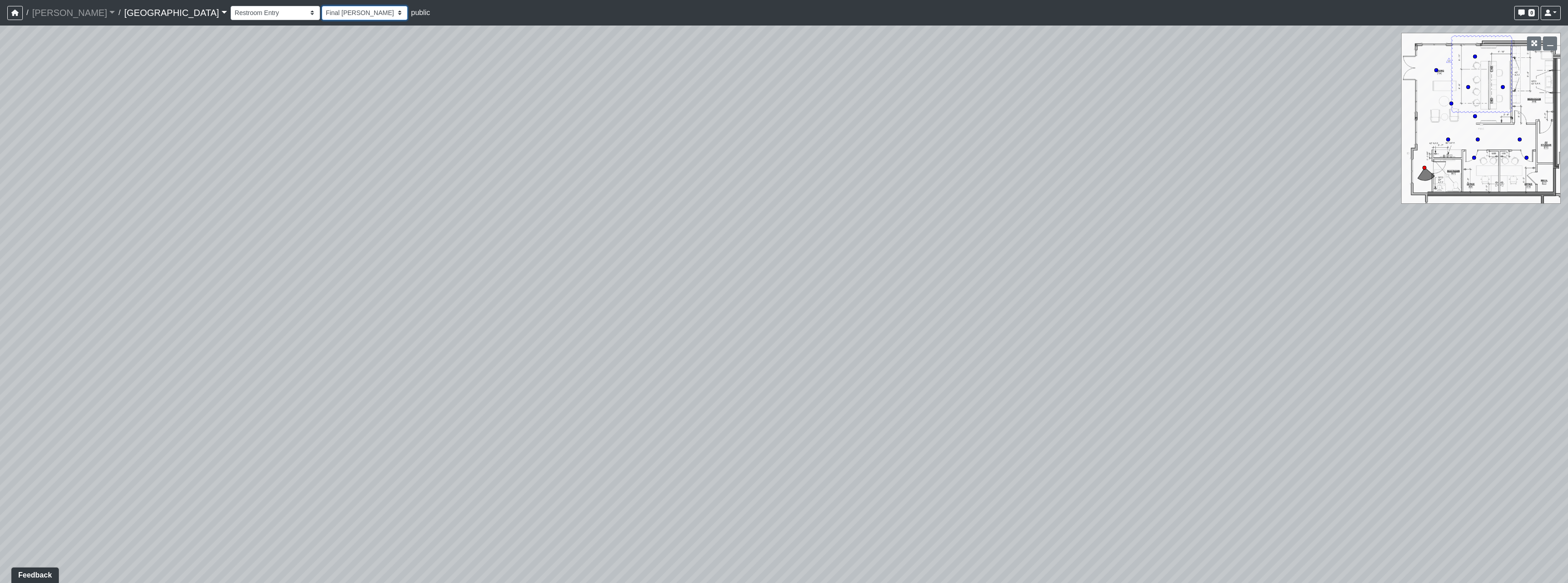
select select "rqW7KRGhpCCjEfGGpTiYNv"
click at [322, 6] on select "[DATE] Final [PERSON_NAME] [DATE] [DATE]_v2 [DATE] [DATE] [DATE] [DATE] [DATE] …" at bounding box center [365, 13] width 86 height 14
select select "cotd9VRyjgij5dL3HhPw4n"
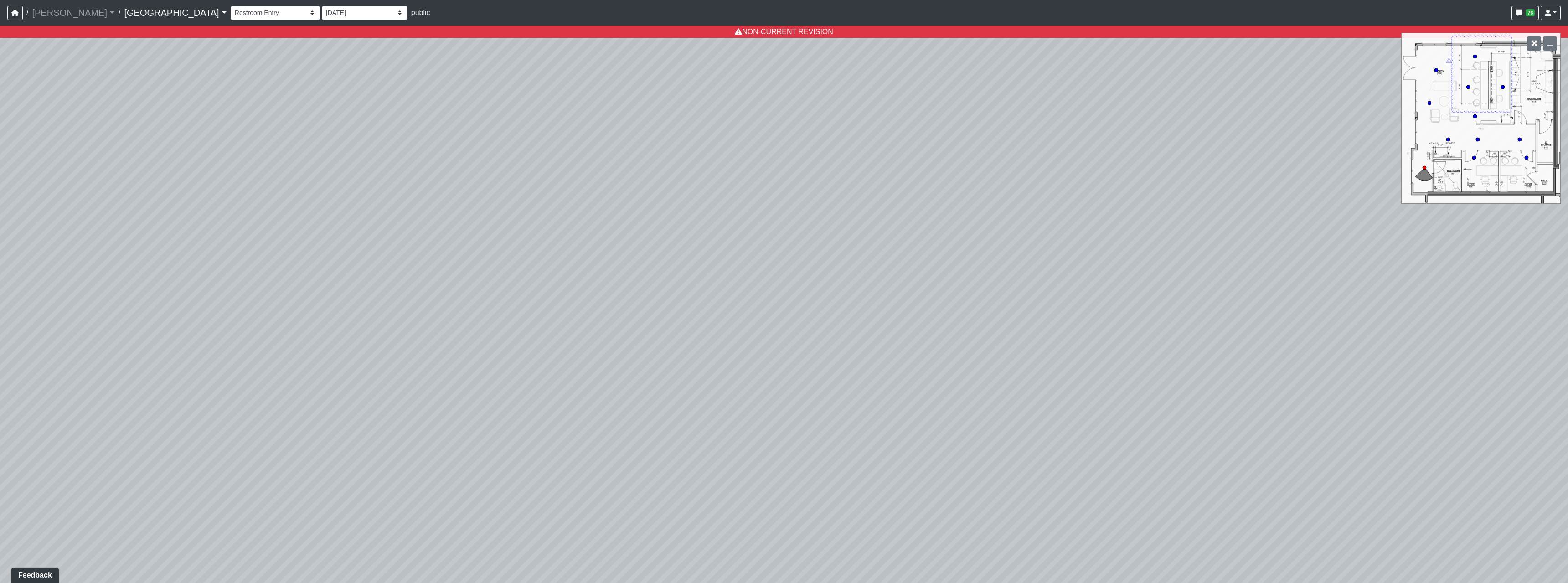
drag, startPoint x: 910, startPoint y: 346, endPoint x: 745, endPoint y: 210, distance: 213.8
click at [745, 210] on div "Loading... Pool Courtyard Entry 1 Loading... Main Lounge 2 Loading... Pool Cour…" at bounding box center [784, 304] width 1568 height 557
click at [322, 18] on select "[DATE] Final [PERSON_NAME] [DATE] [DATE]_v2 [DATE] [DATE] [DATE] [DATE] [DATE] …" at bounding box center [365, 13] width 86 height 14
select select "w2ud4b3iGZm4AEixZF9vNY"
click at [322, 6] on select "[DATE] Final [PERSON_NAME] [DATE] [DATE]_v2 [DATE] [DATE] [DATE] [DATE] [DATE] …" at bounding box center [365, 13] width 86 height 14
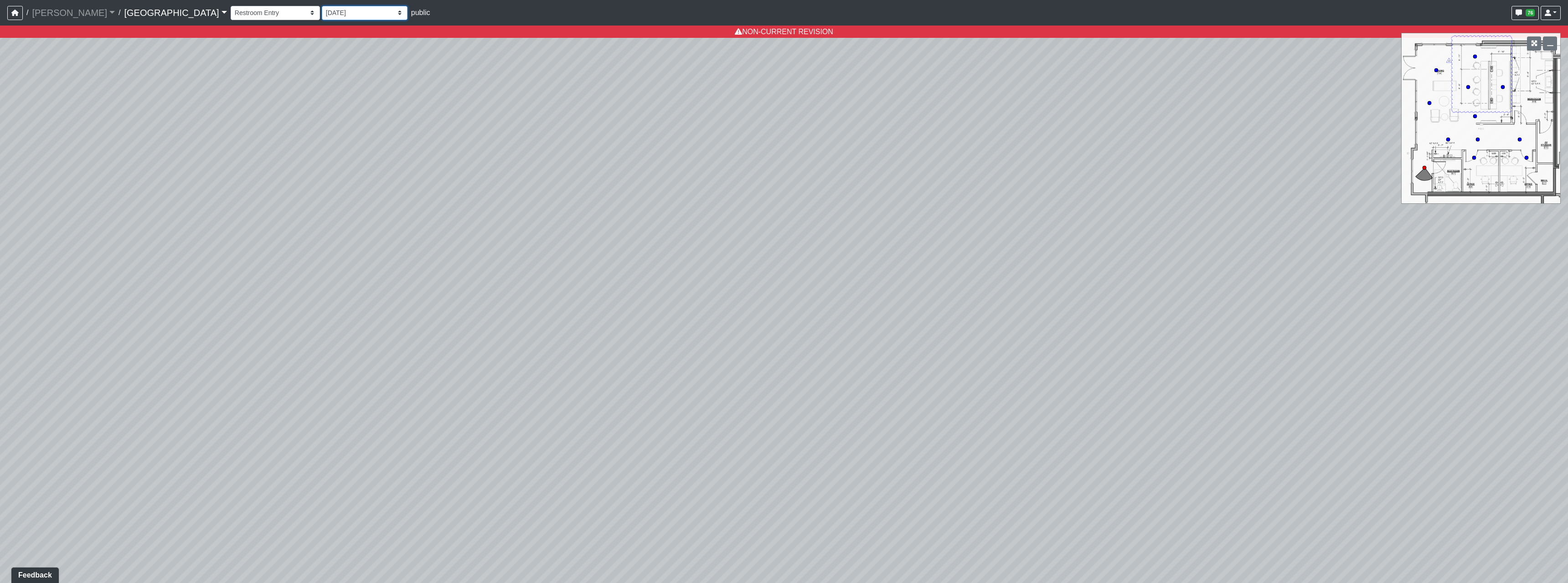
select select "cotd9VRyjgij5dL3HhPw4n"
click at [322, 8] on select "[DATE] Final [PERSON_NAME] [DATE] [DATE]_v2 [DATE] [DATE] [DATE] [DATE] [DATE] …" at bounding box center [365, 13] width 86 height 14
select select "w2n9wamUXLhcj1VR4xGdCC"
click at [322, 6] on select "[DATE] Final [PERSON_NAME] [DATE] [DATE]_v2 [DATE] [DATE] [DATE] [DATE] [DATE] …" at bounding box center [365, 13] width 86 height 14
select select "cotd9VRyjgij5dL3HhPw4n"
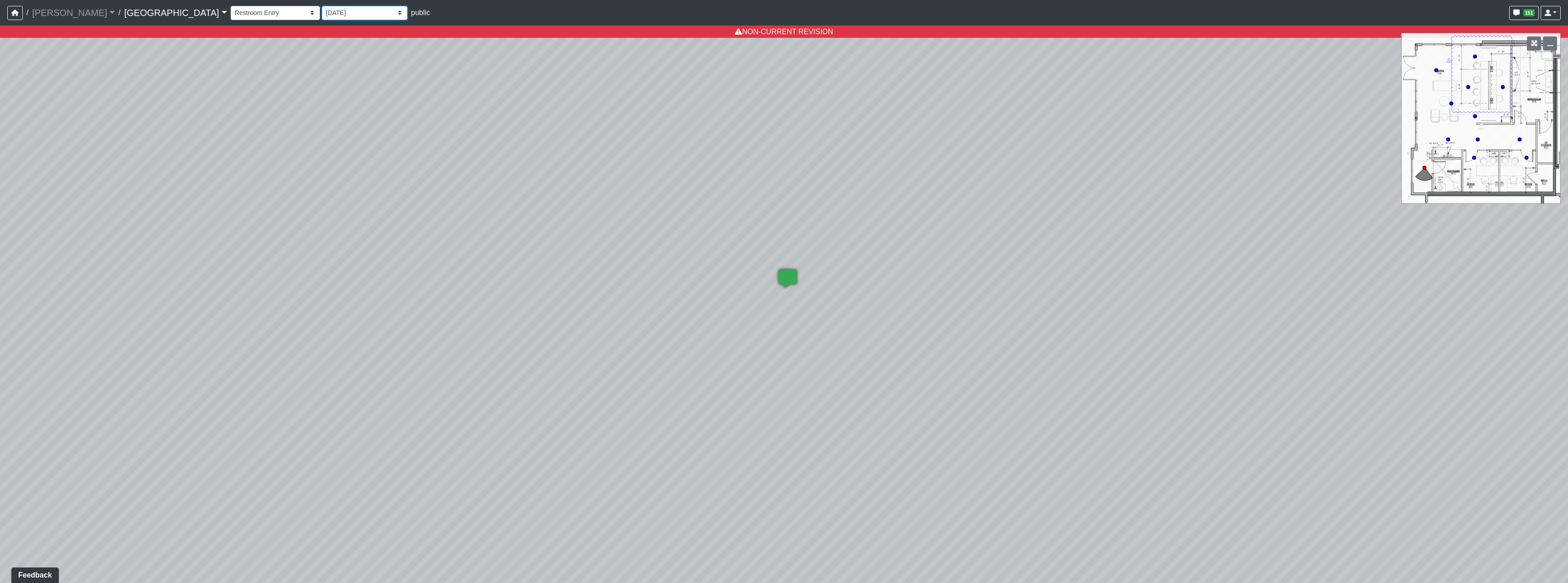
click at [322, 12] on select "[DATE] Final [PERSON_NAME] [DATE] [DATE]_v2 [DATE] [DATE] [DATE] [DATE] [DATE] …" at bounding box center [365, 13] width 86 height 14
select select "hrBYfzYpm8VCzvbE2sPz1R"
click at [322, 6] on select "[DATE] Final [PERSON_NAME] [DATE] [DATE]_v2 [DATE] [DATE] [DATE] [DATE] [DATE] …" at bounding box center [365, 13] width 86 height 14
select select "cotd9VRyjgij5dL3HhPw4n"
drag, startPoint x: 532, startPoint y: 133, endPoint x: 449, endPoint y: 139, distance: 83.2
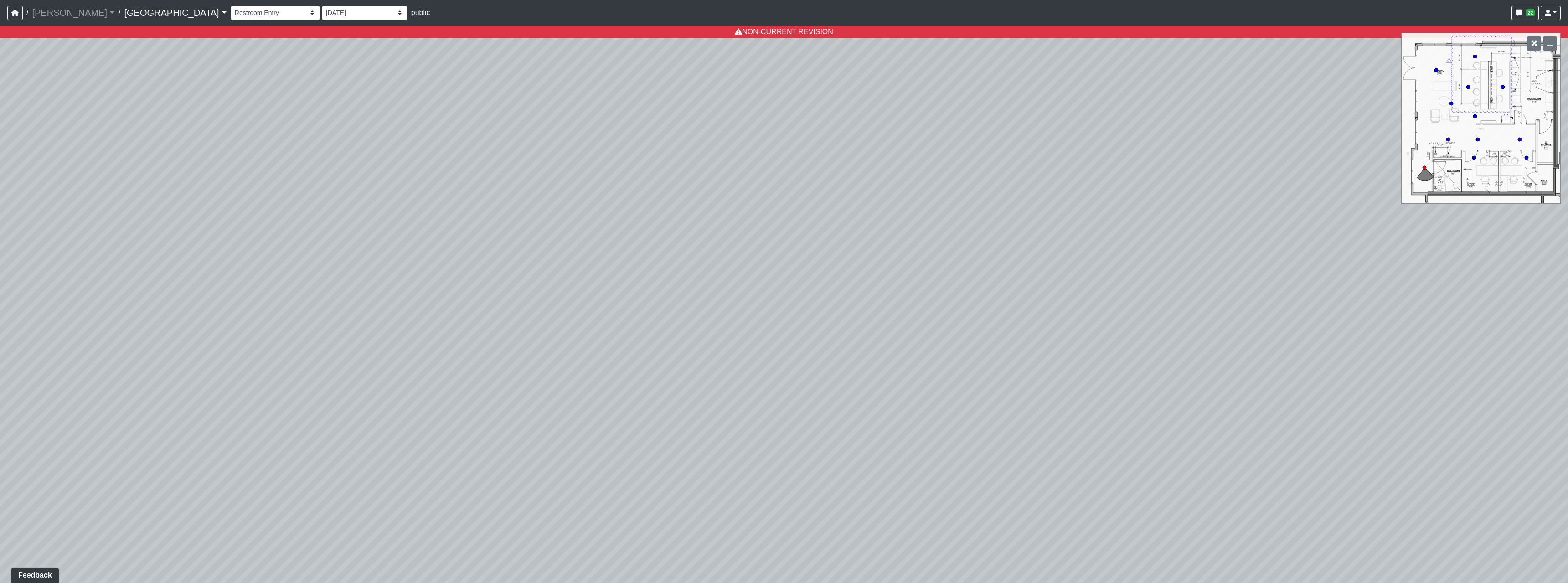
click at [637, 272] on div "Loading... Pool Courtyard Entry 1 Loading... Main Lounge 2 Loading... Pool Cour…" at bounding box center [784, 304] width 1568 height 557
click at [322, 15] on select "[DATE] Final [PERSON_NAME] [DATE] [DATE]_v2 [DATE] [DATE] [DATE] [DATE] [DATE] …" at bounding box center [365, 13] width 86 height 14
select select "h3ebyGk32eUmSzz99H473o"
click at [322, 6] on select "[DATE] Final [PERSON_NAME] [DATE] [DATE]_v2 [DATE] [DATE] [DATE] [DATE] [DATE] …" at bounding box center [365, 13] width 86 height 14
select select "cotd9VRyjgij5dL3HhPw4n"
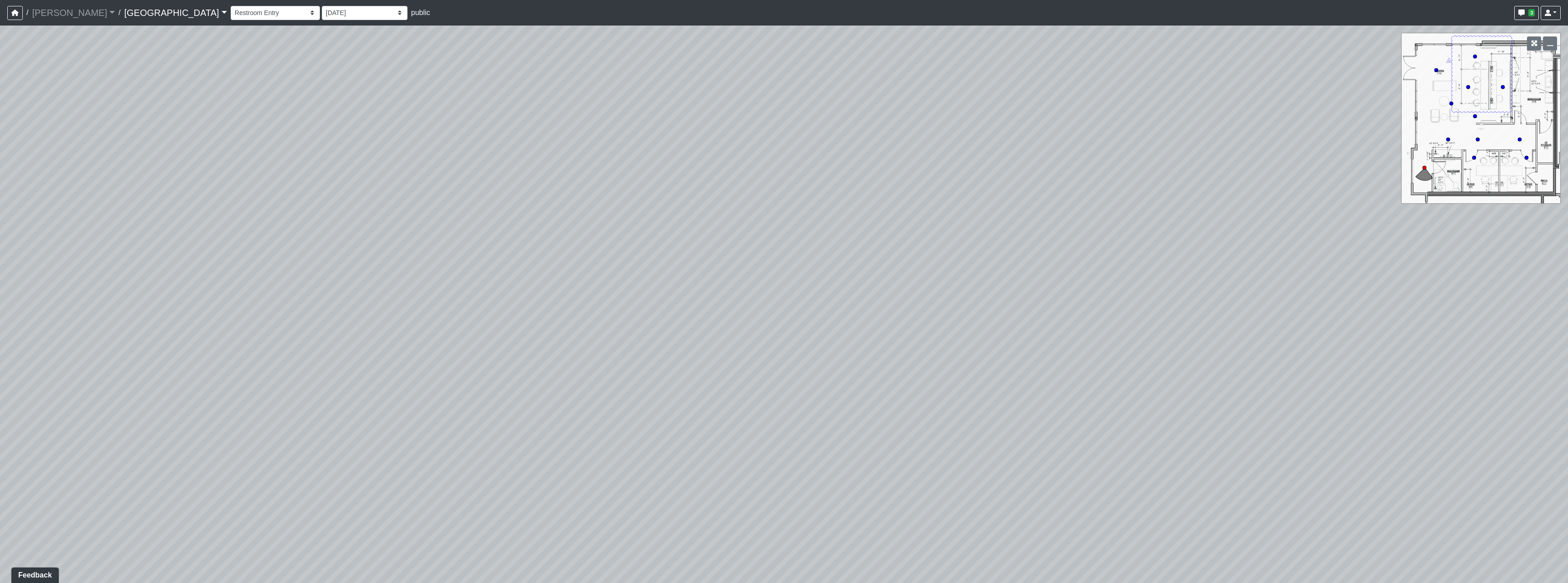
drag
click at [777, 222] on div "Loading... Pool Courtyard Entry 1 Loading... Main Lounge 2 Loading... Pool Cour…" at bounding box center [784, 304] width 1568 height 557
click at [843, 346] on div "Loading... Pool Courtyard Entry 1 Loading... Main Lounge 2 Loading... Pool Cour…" at bounding box center [784, 304] width 1568 height 557
